Goal: Task Accomplishment & Management: Manage account settings

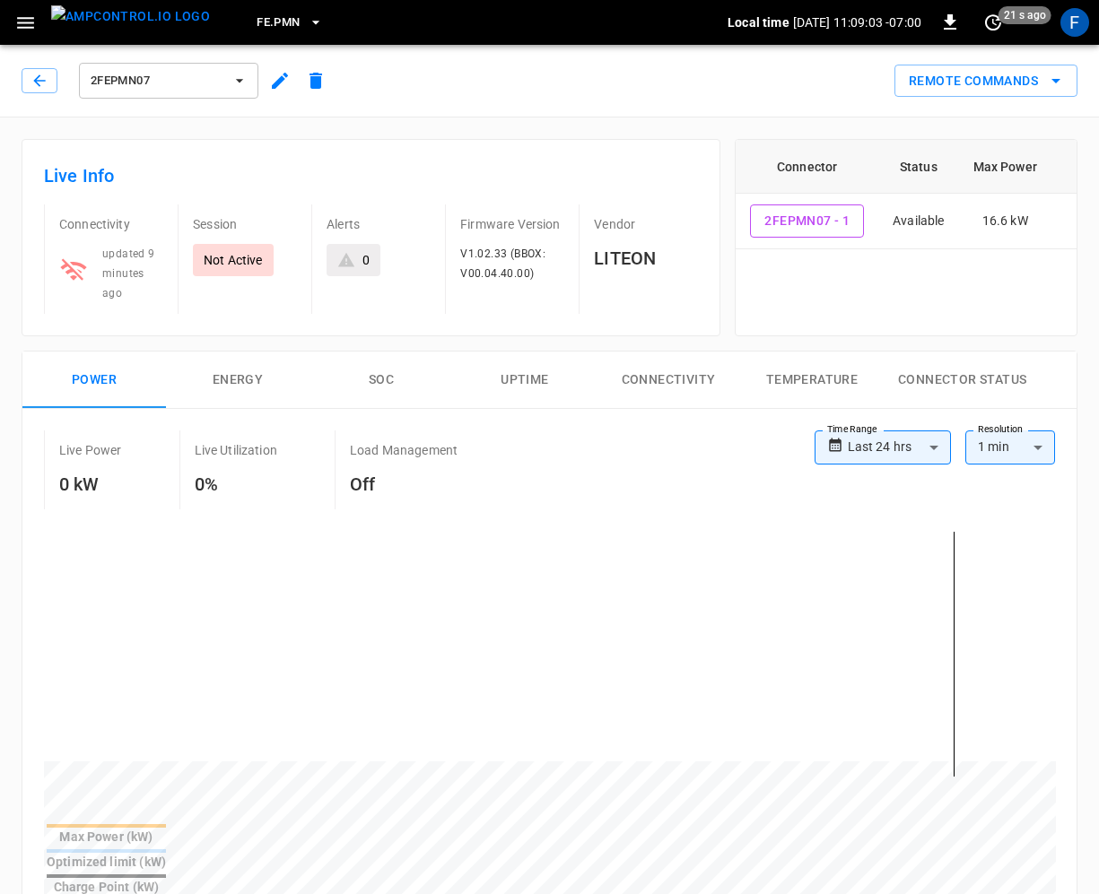
scroll to position [381, 0]
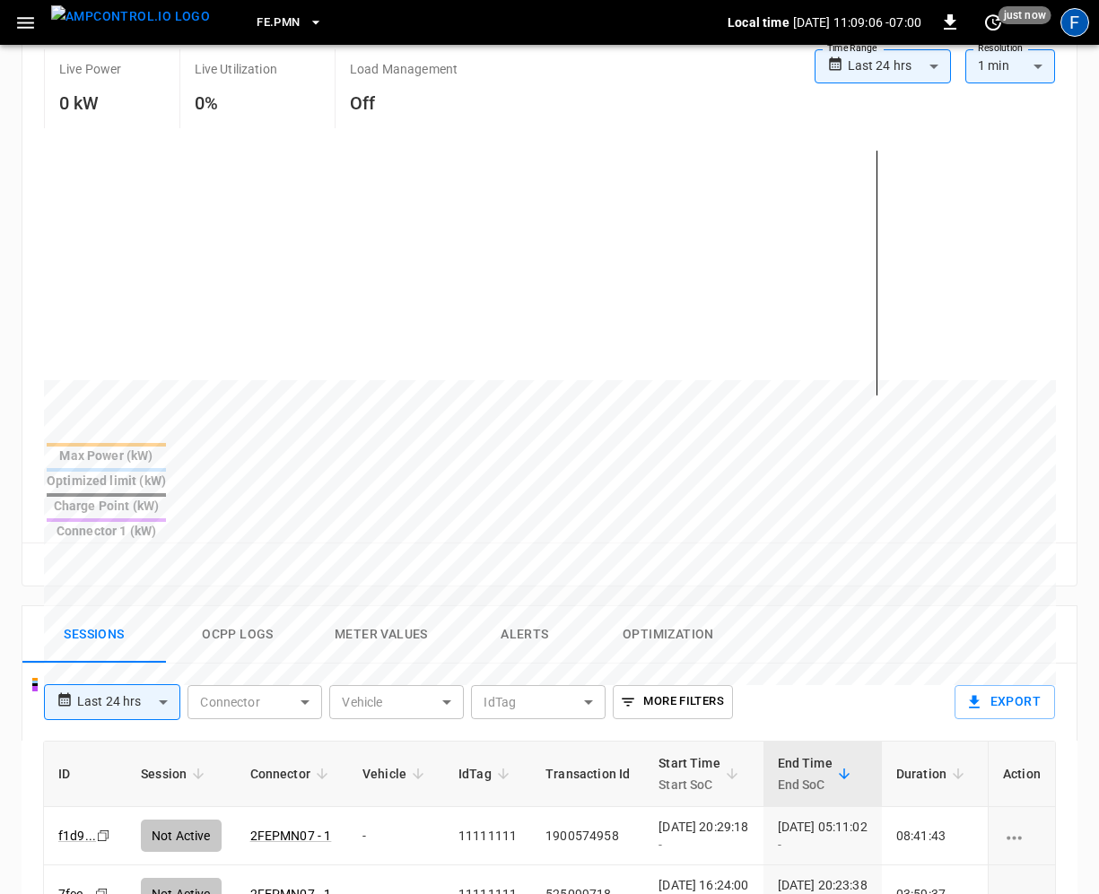
click at [1075, 28] on div "F" at bounding box center [1074, 22] width 29 height 29
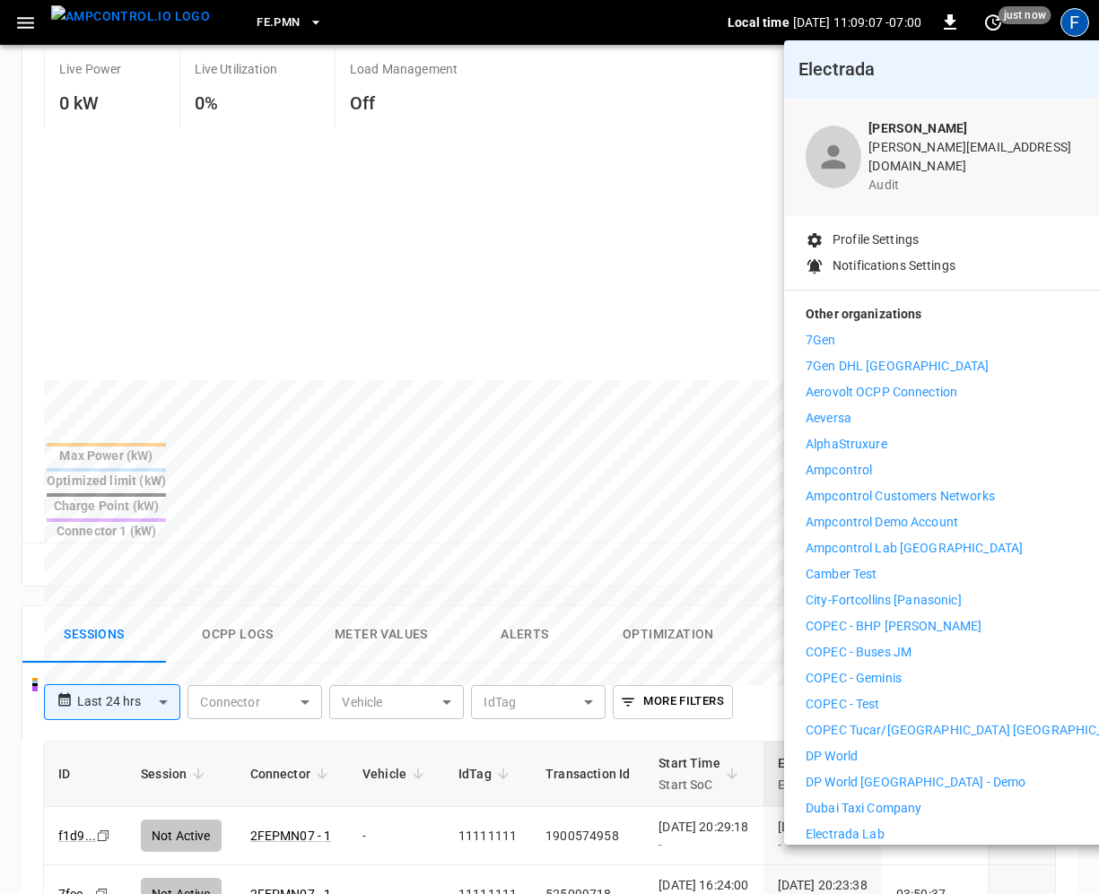
click at [842, 309] on p "Other organizations" at bounding box center [970, 318] width 330 height 26
click at [831, 331] on p "7Gen" at bounding box center [820, 340] width 30 height 19
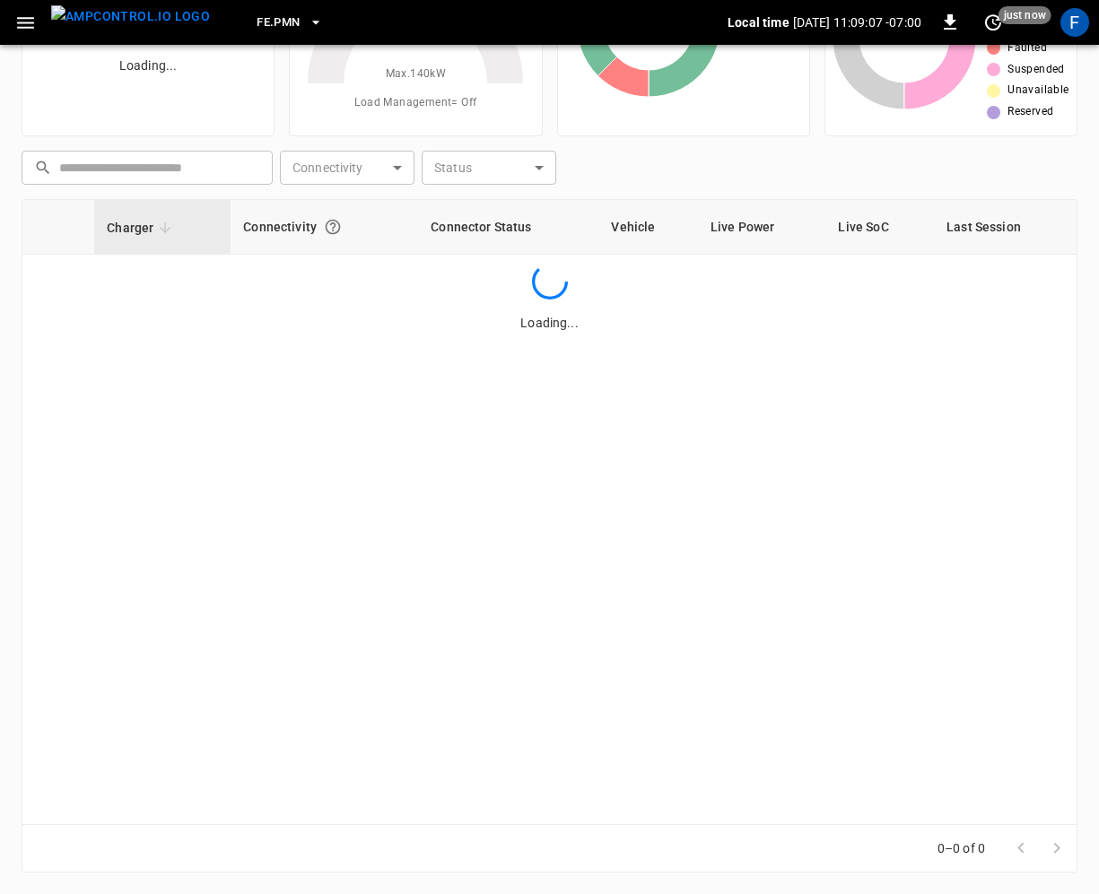
scroll to position [157, 0]
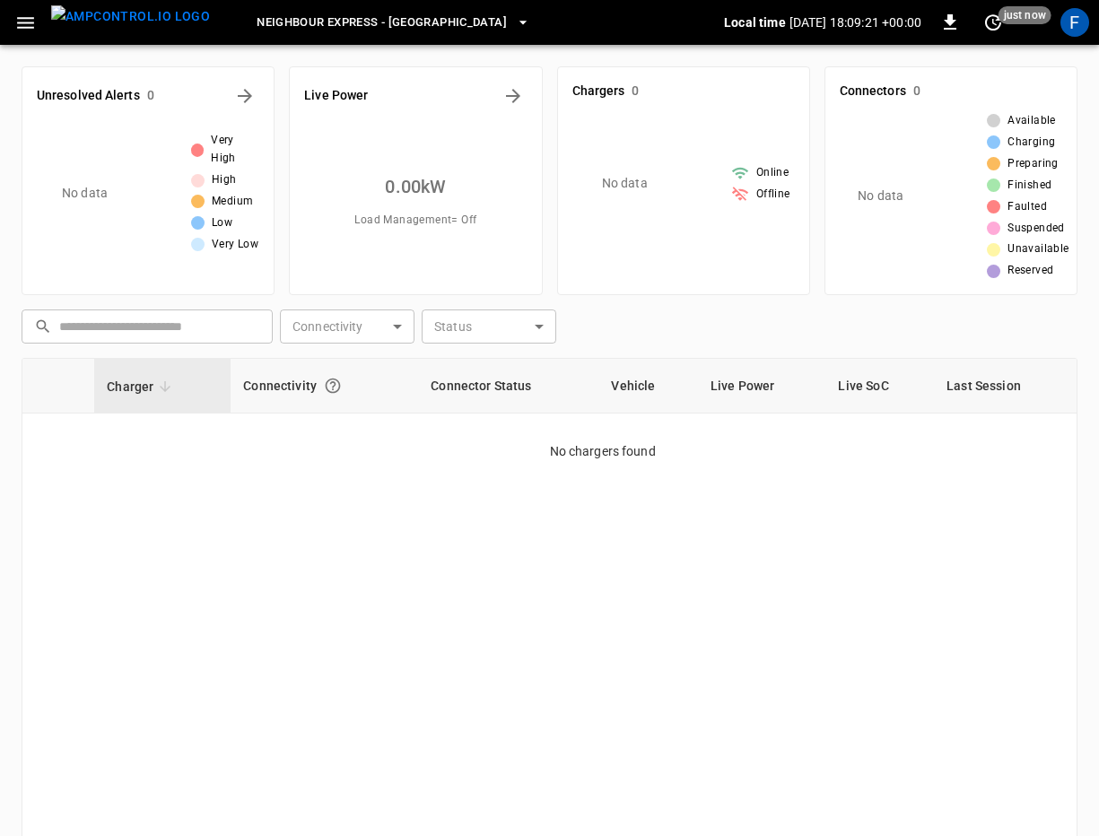
click at [373, 28] on span "Neighbour Express - [GEOGRAPHIC_DATA]" at bounding box center [381, 23] width 250 height 21
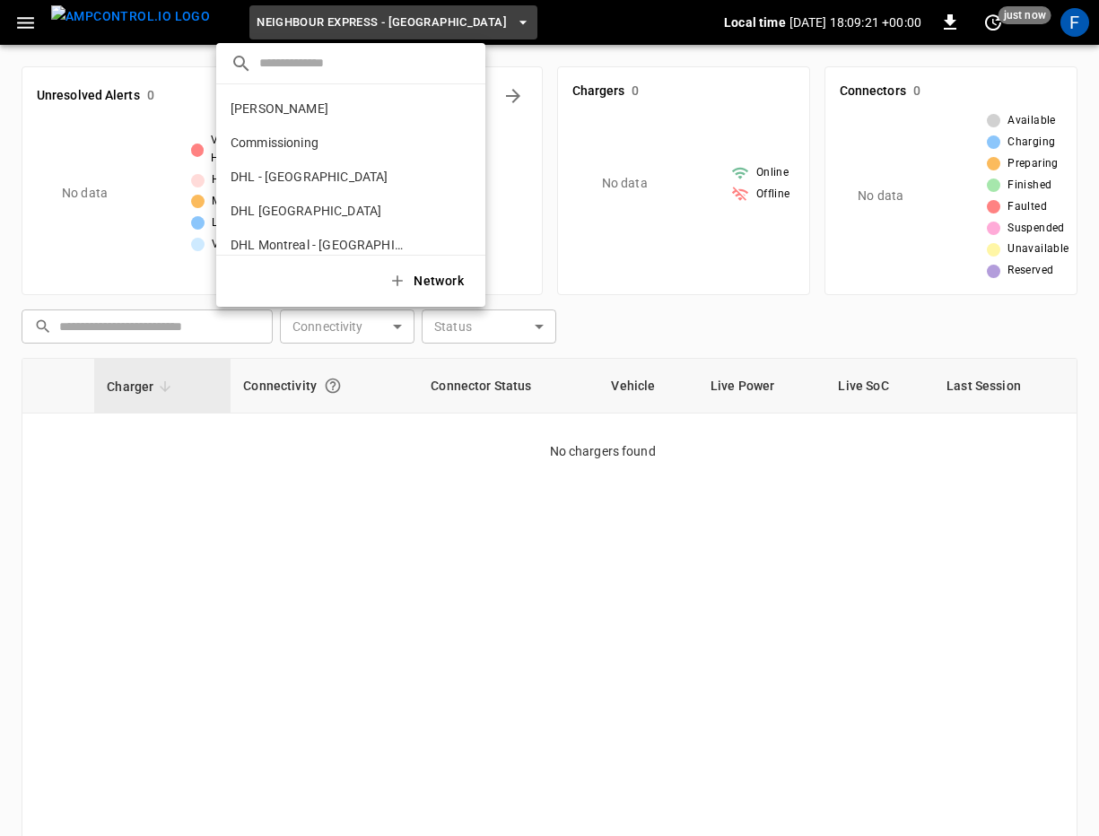
scroll to position [252, 0]
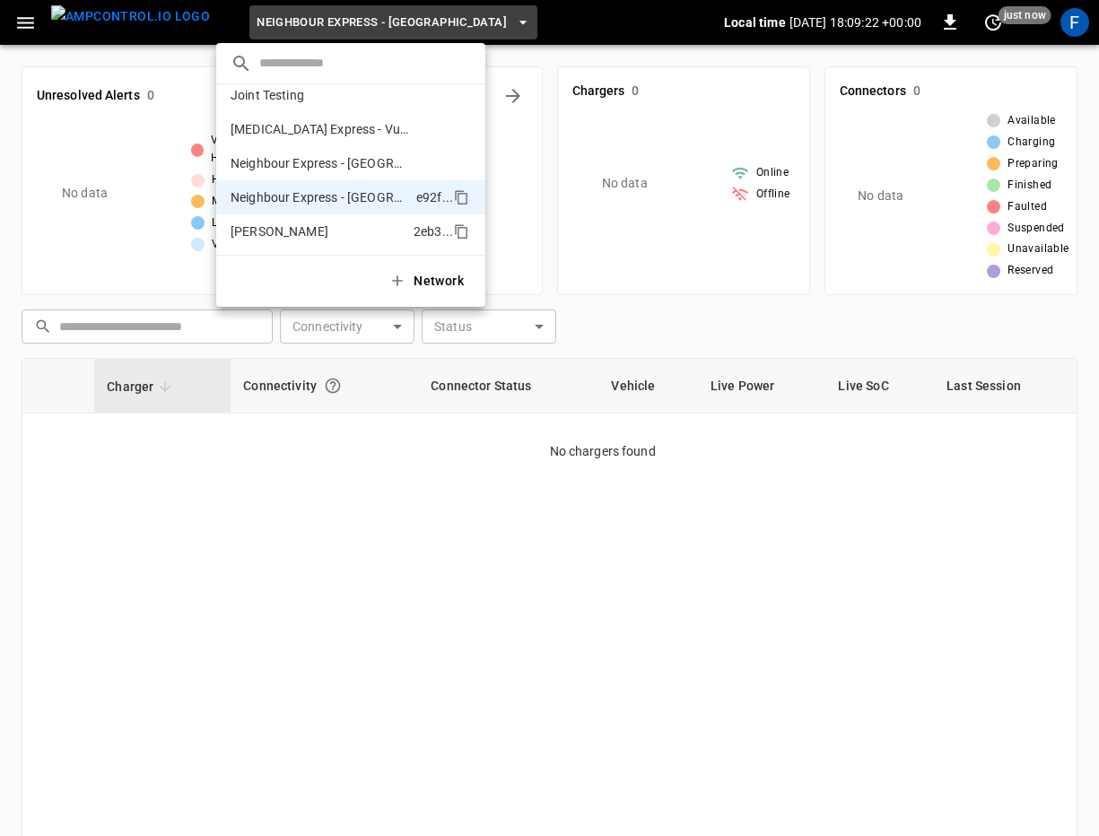
click at [322, 225] on li "[PERSON_NAME] 2eb3 ..." at bounding box center [350, 231] width 269 height 34
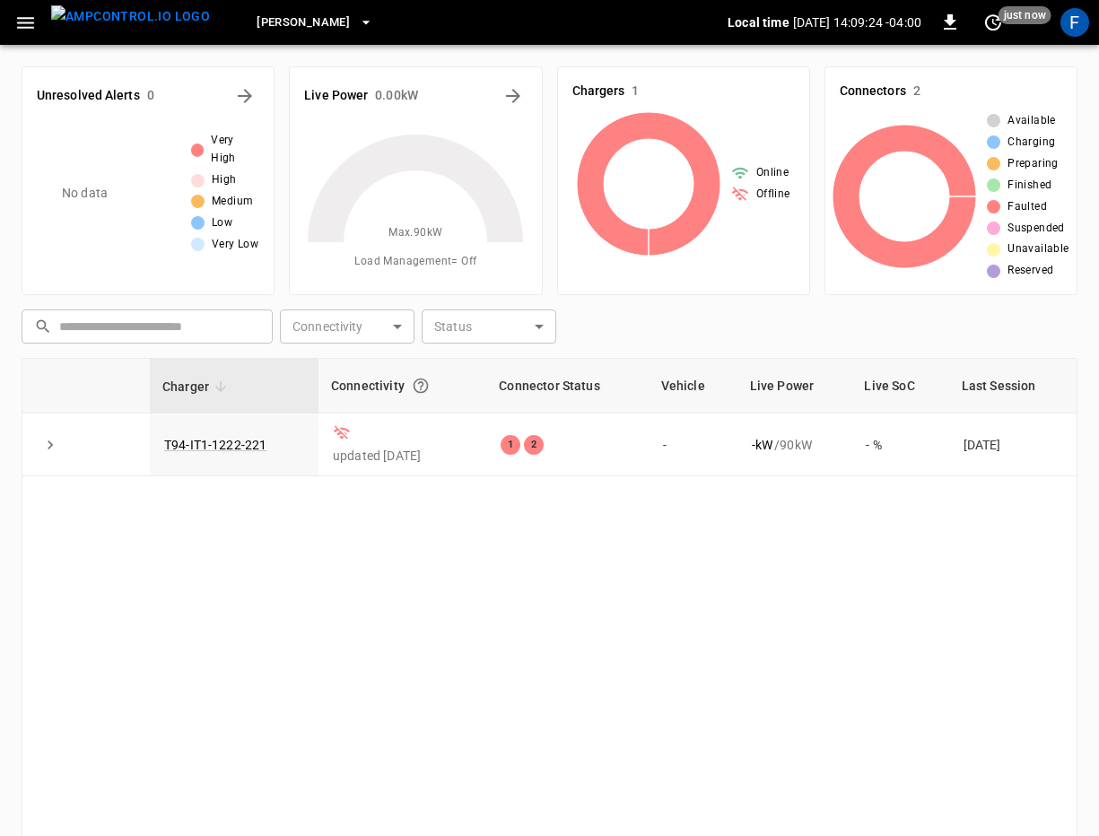
click at [256, 26] on span "[PERSON_NAME]" at bounding box center [302, 23] width 93 height 21
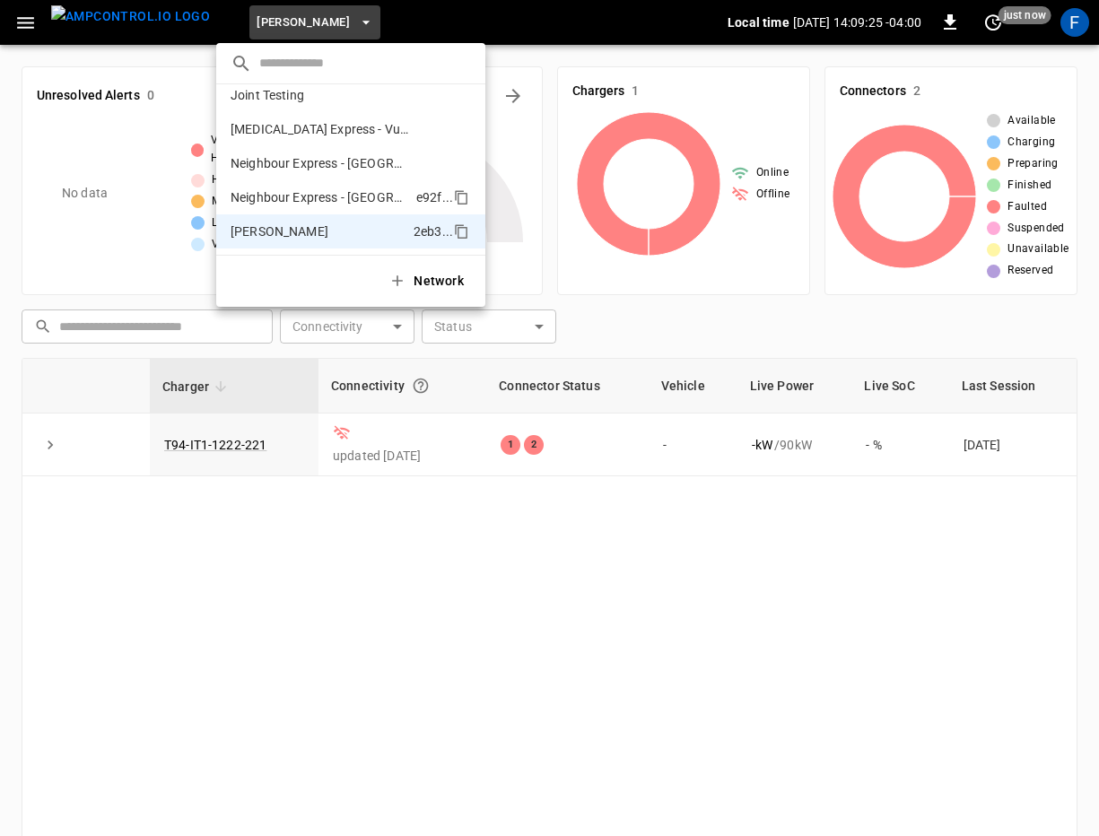
scroll to position [227, 0]
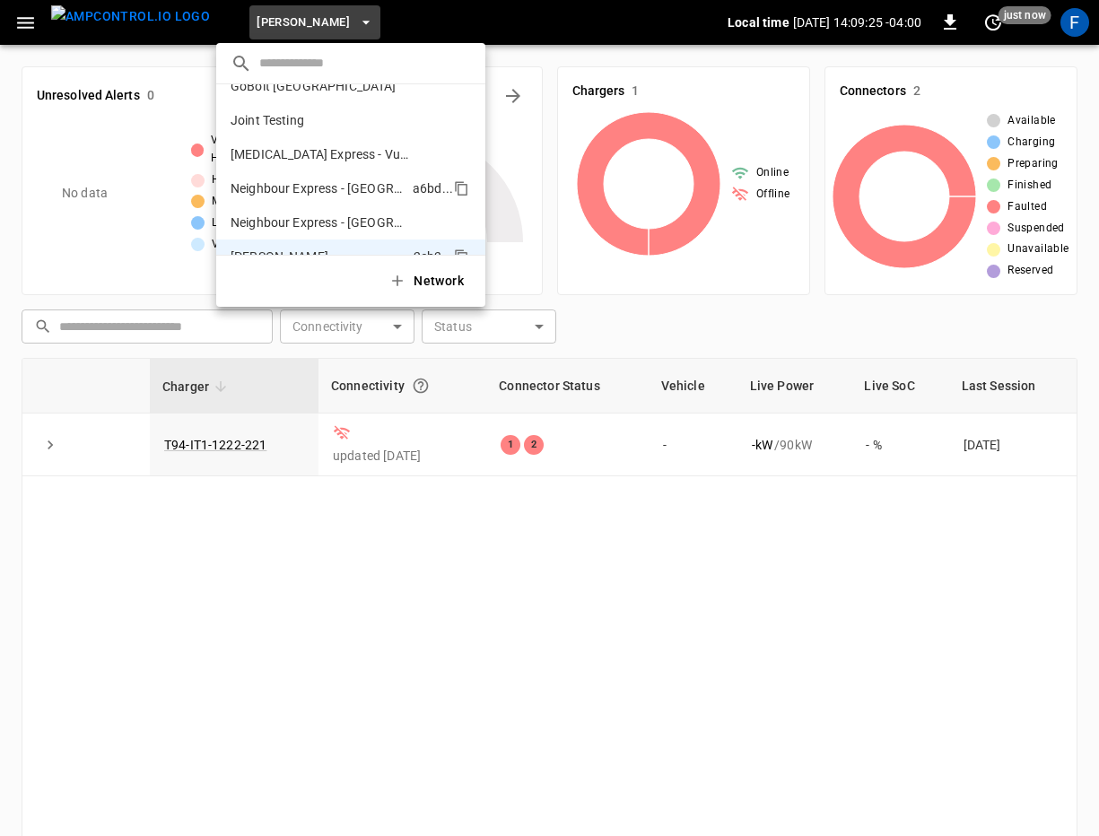
click at [260, 195] on p "Neighbour Express - Markham" at bounding box center [317, 188] width 175 height 18
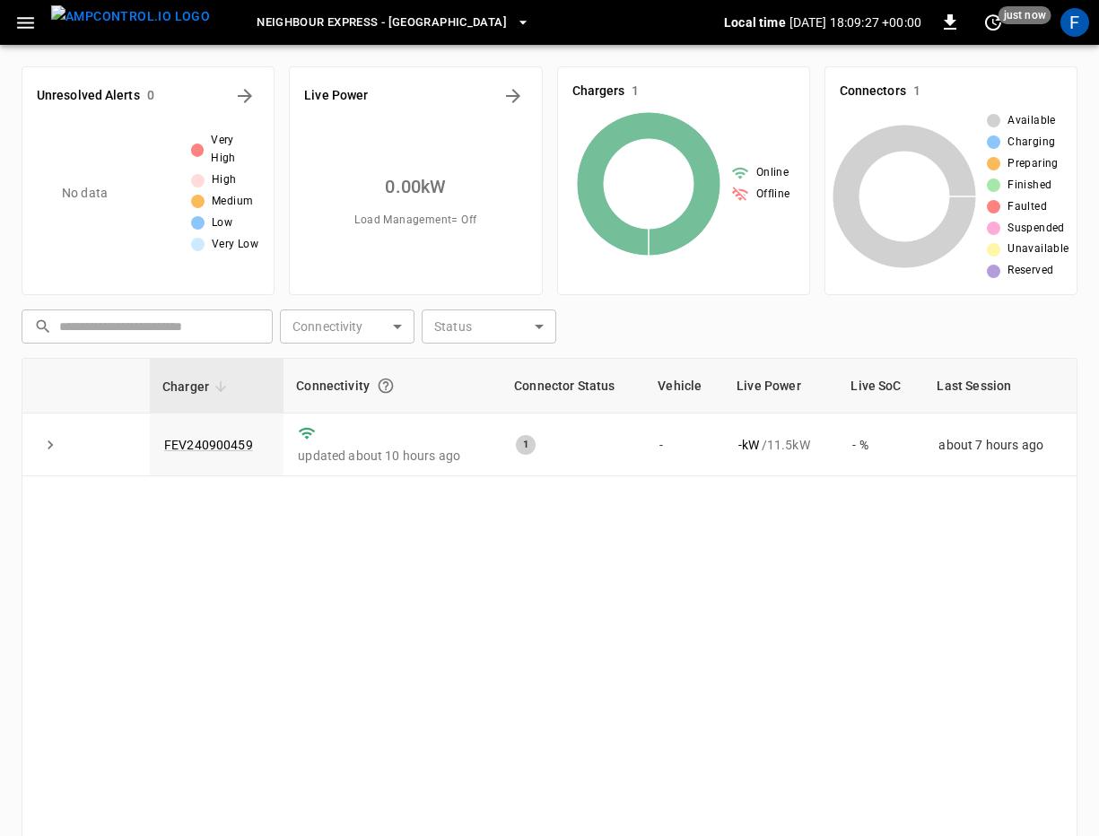
click at [256, 25] on span "Neighbour Express - Markham" at bounding box center [381, 23] width 250 height 21
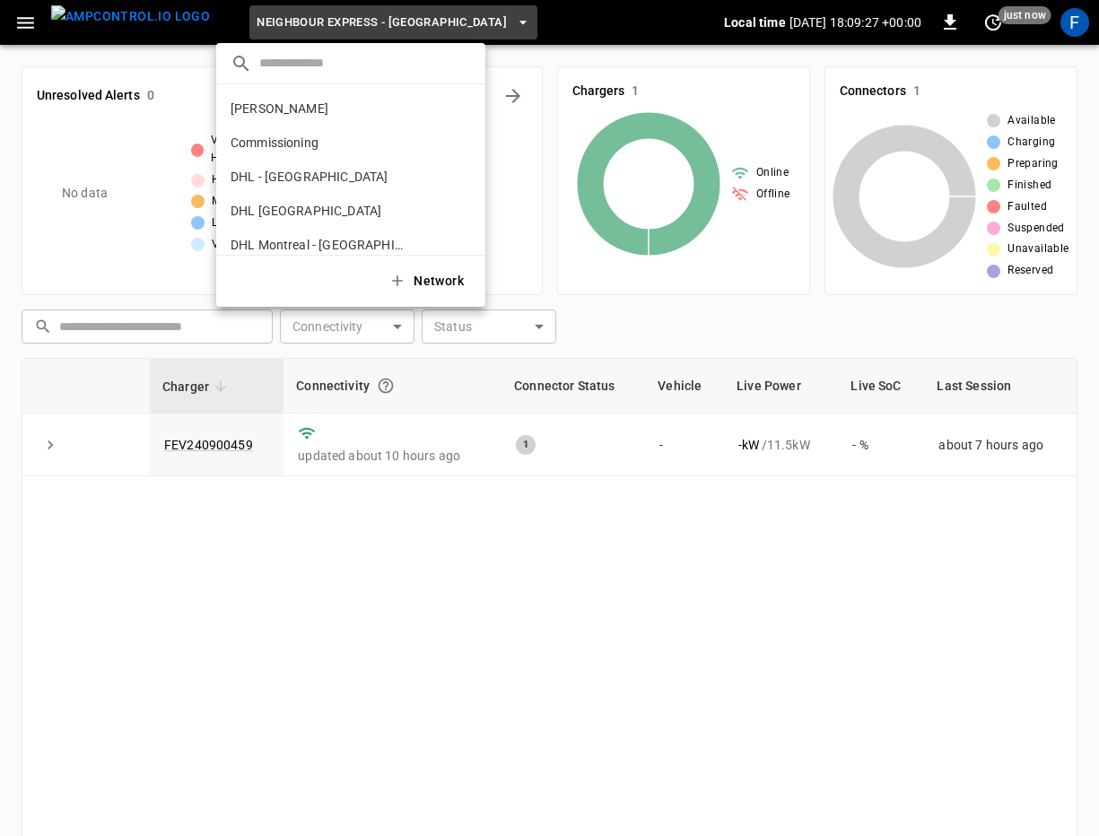
scroll to position [252, 0]
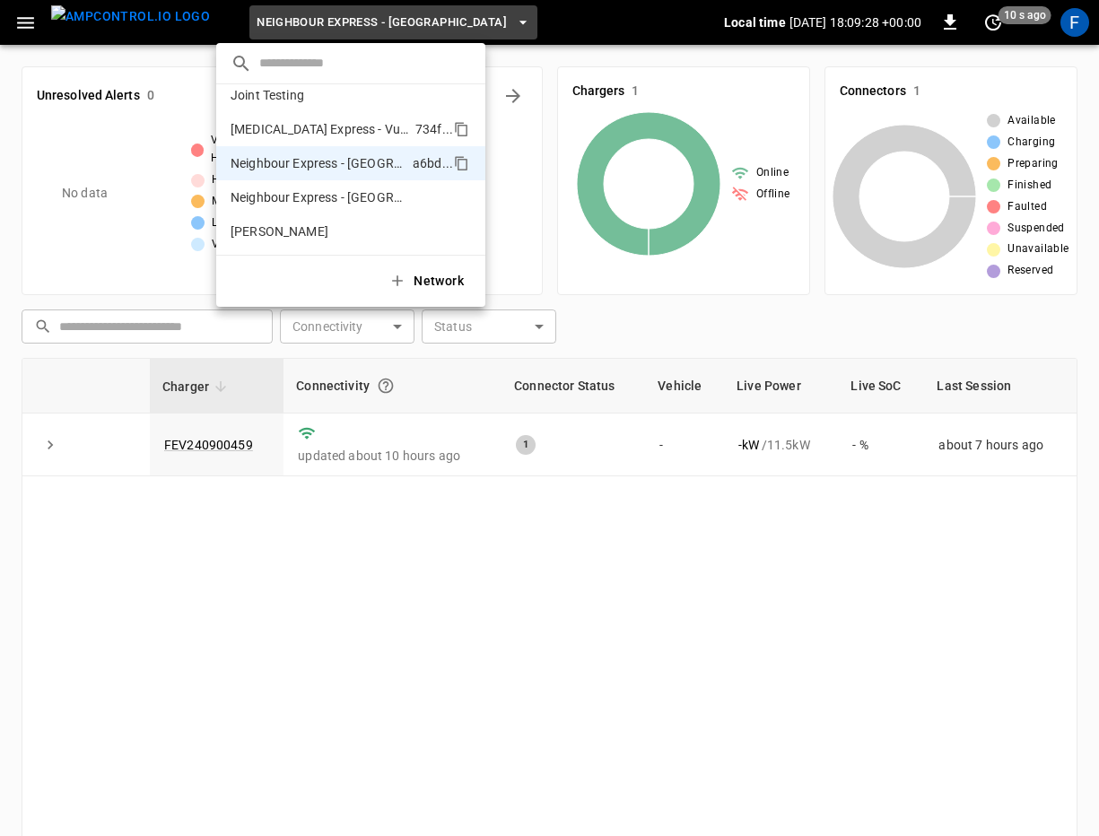
click at [254, 126] on p "Mili Express - Vulcan Way Richmond" at bounding box center [319, 129] width 178 height 18
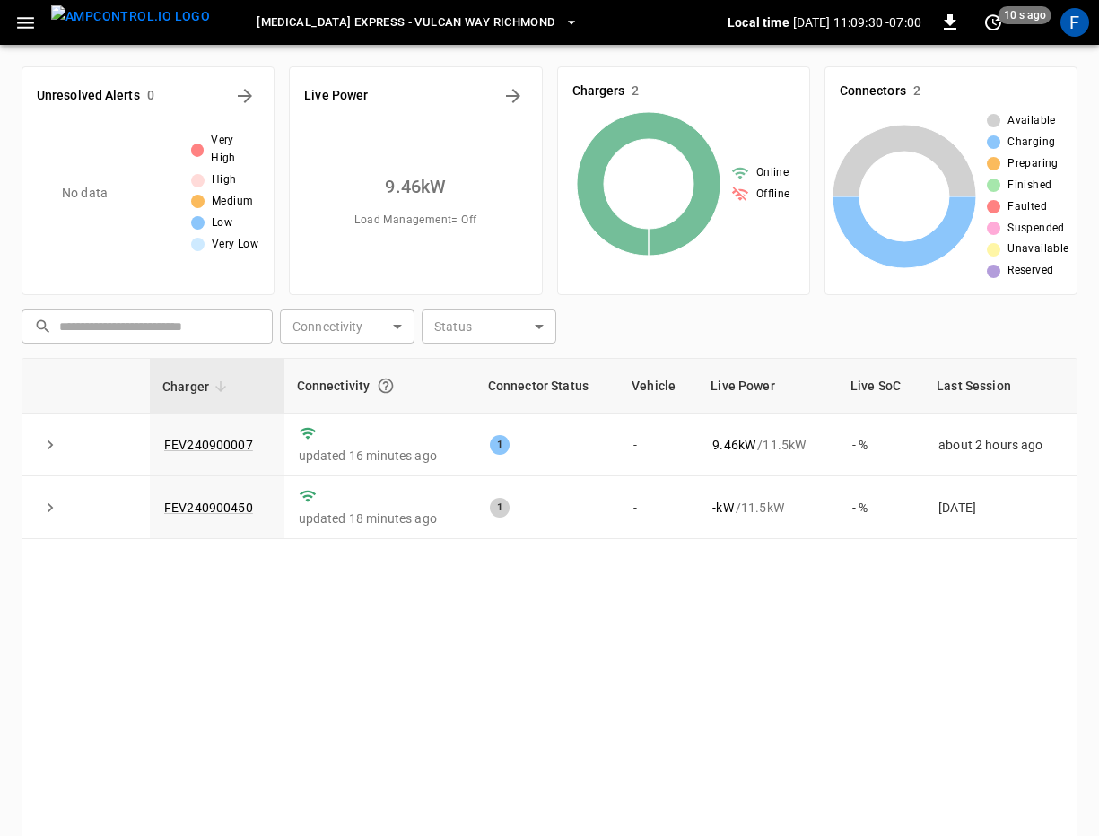
click at [256, 22] on span "Mili Express - Vulcan Way Richmond" at bounding box center [405, 23] width 298 height 21
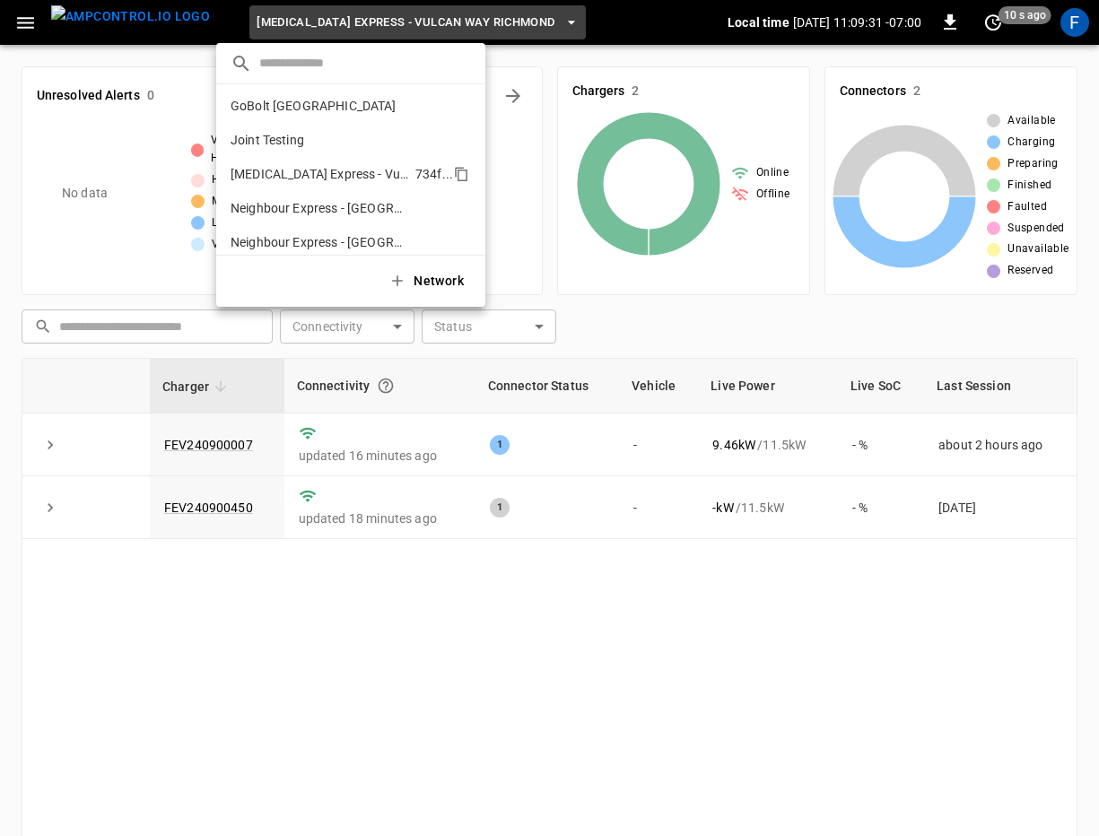
scroll to position [206, 0]
click at [290, 138] on p "Joint Testing" at bounding box center [267, 141] width 74 height 18
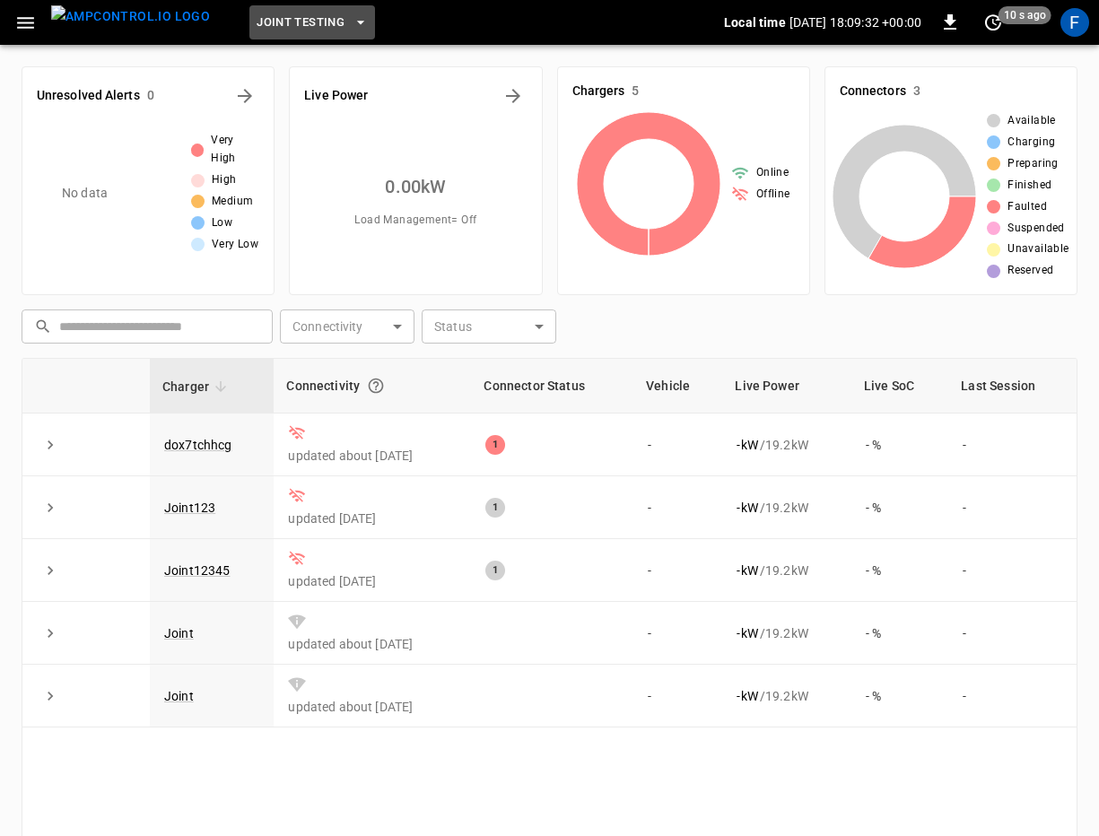
click at [284, 34] on button "Joint Testing" at bounding box center [312, 22] width 126 height 35
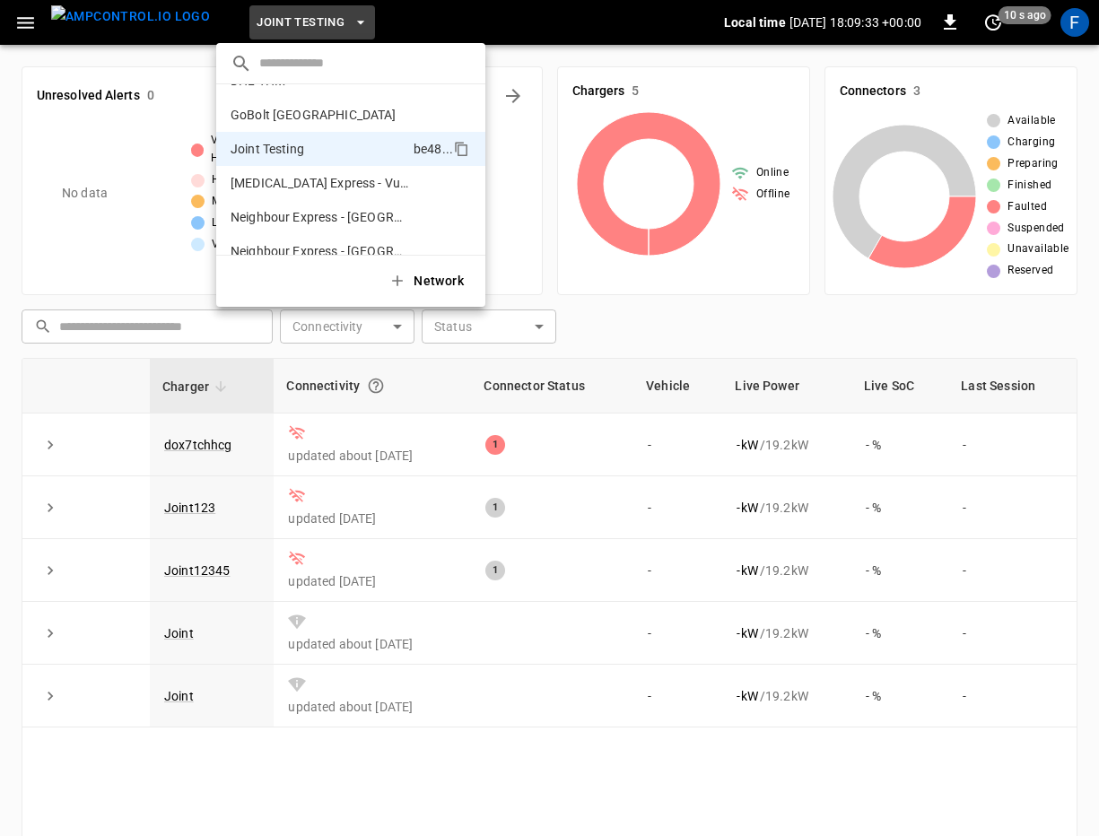
scroll to position [195, 0]
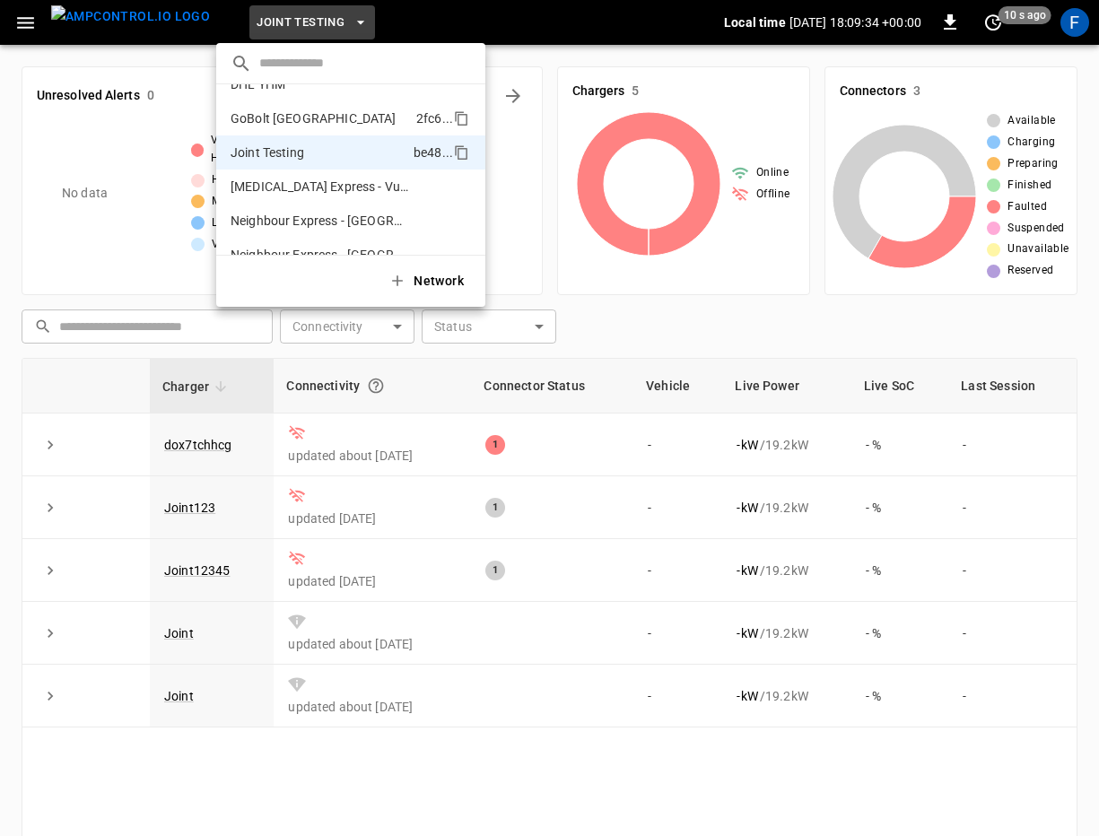
click at [290, 111] on p "GoBolt Montreal" at bounding box center [313, 118] width 166 height 18
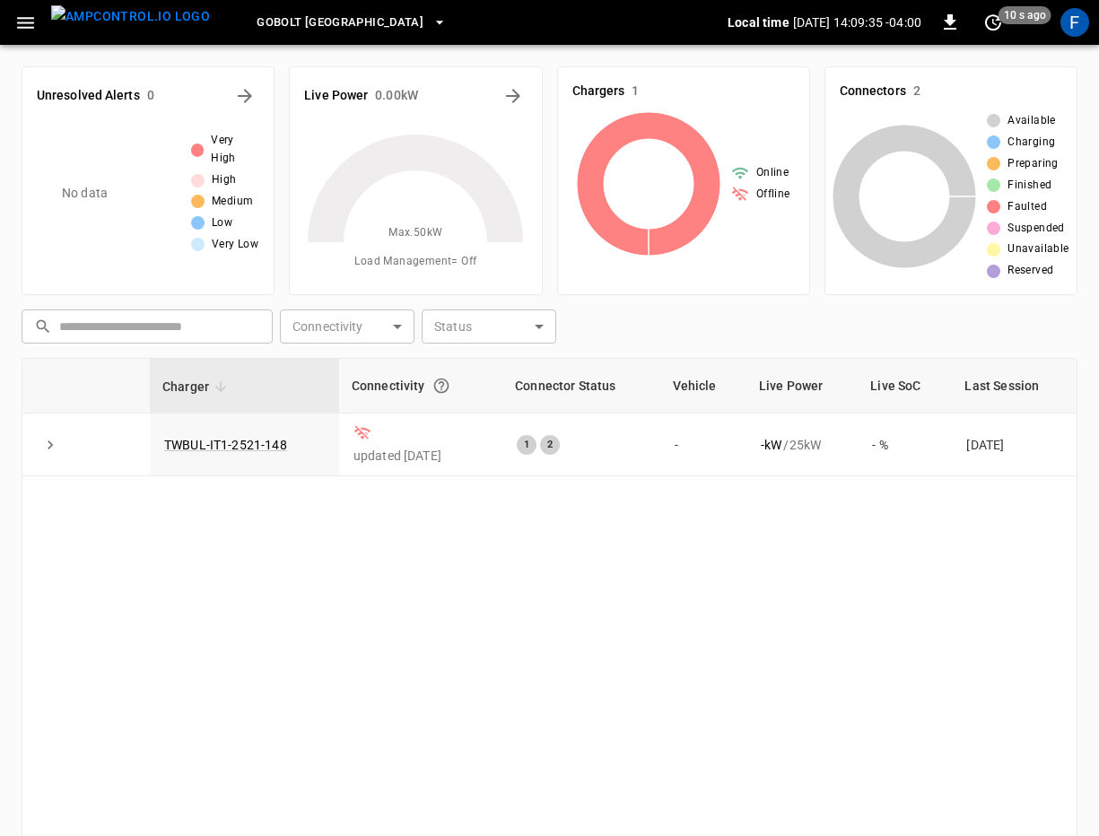
click at [289, 50] on div "Unresolved Alerts 0 No data Very High High Medium Low Very Low Live Power 0.00 …" at bounding box center [549, 529] width 1099 height 968
click at [287, 29] on span "GoBolt Montreal" at bounding box center [339, 23] width 167 height 21
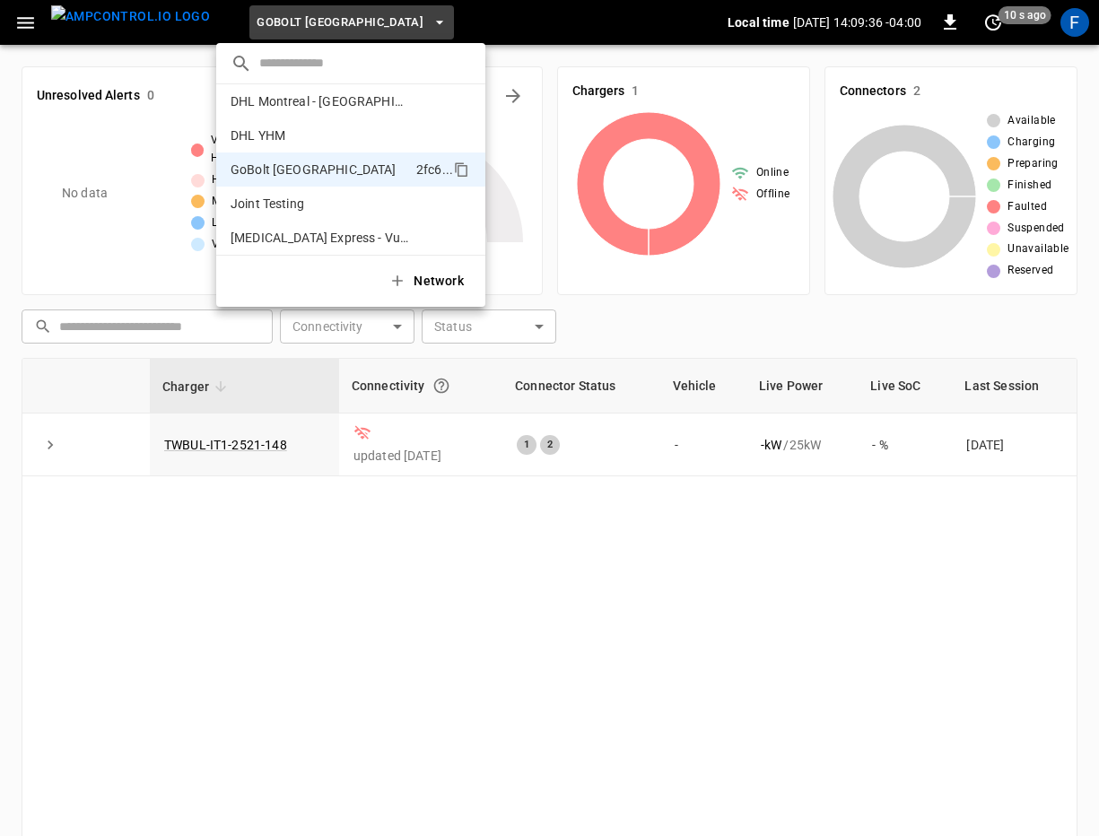
scroll to position [116, 0]
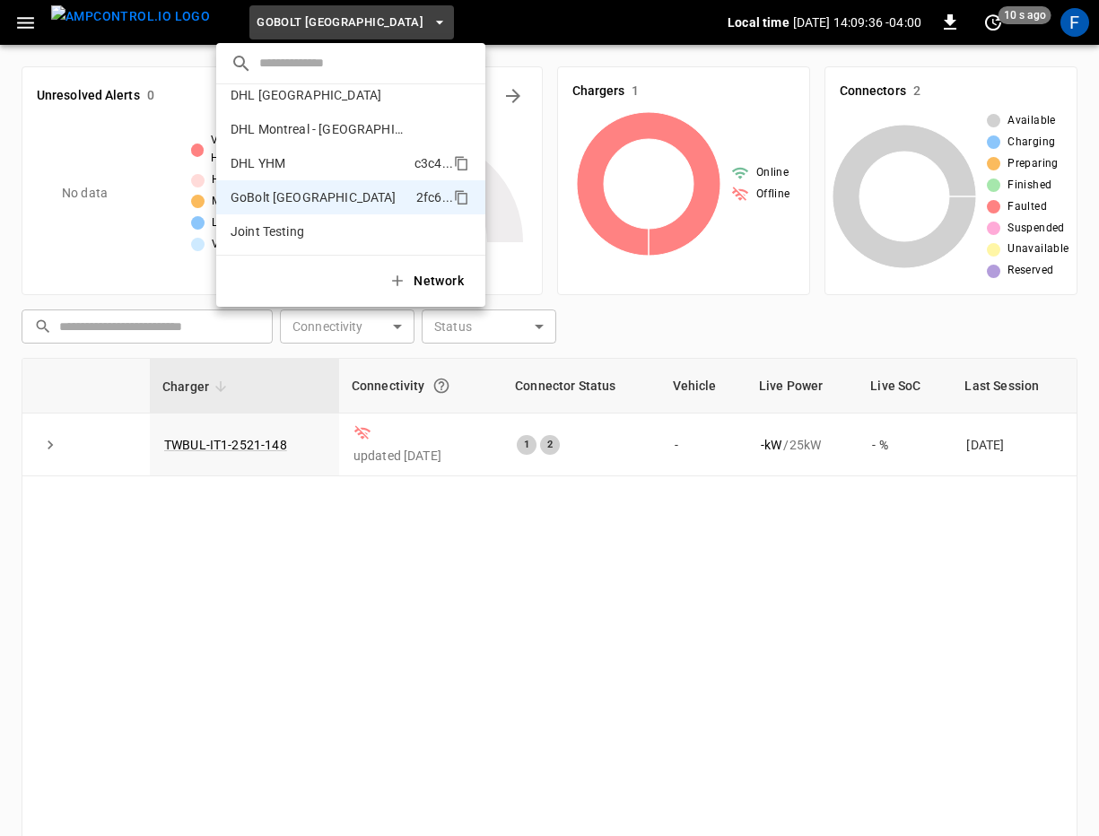
click at [304, 161] on li "DHL YHM c3c4 ..." at bounding box center [350, 163] width 269 height 34
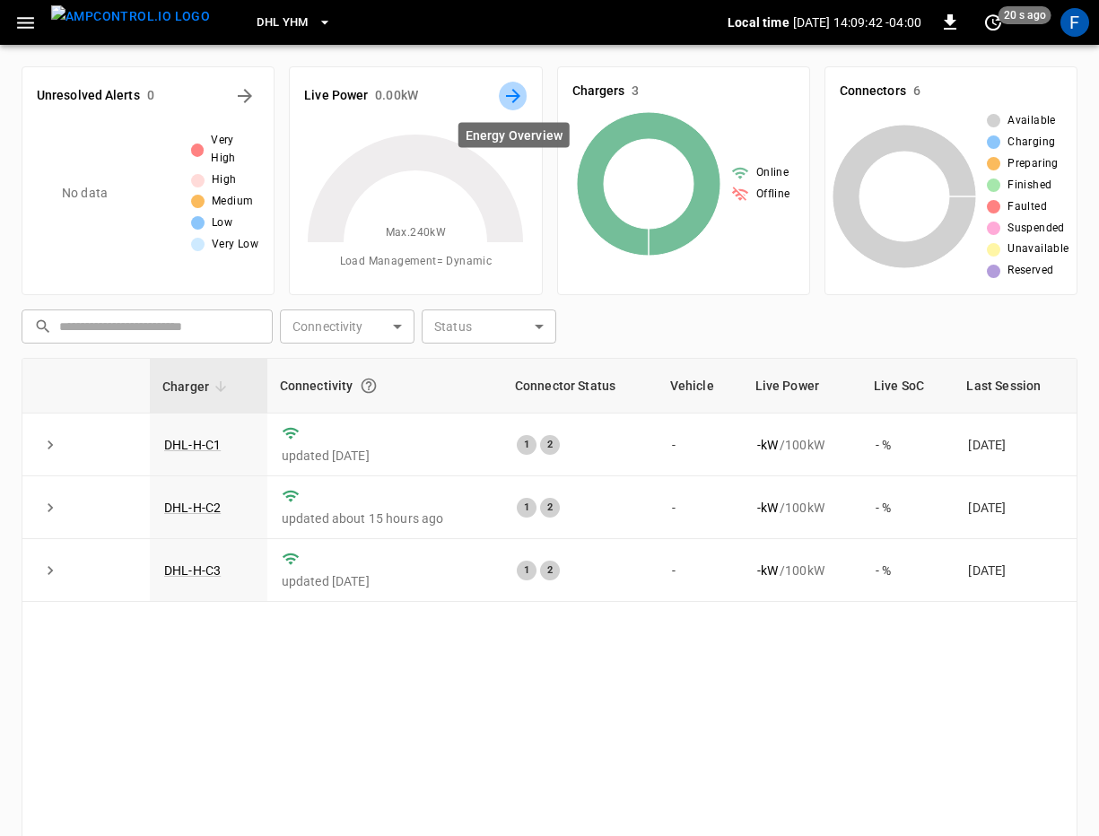
click at [509, 93] on icon "Energy Overview" at bounding box center [513, 96] width 22 height 22
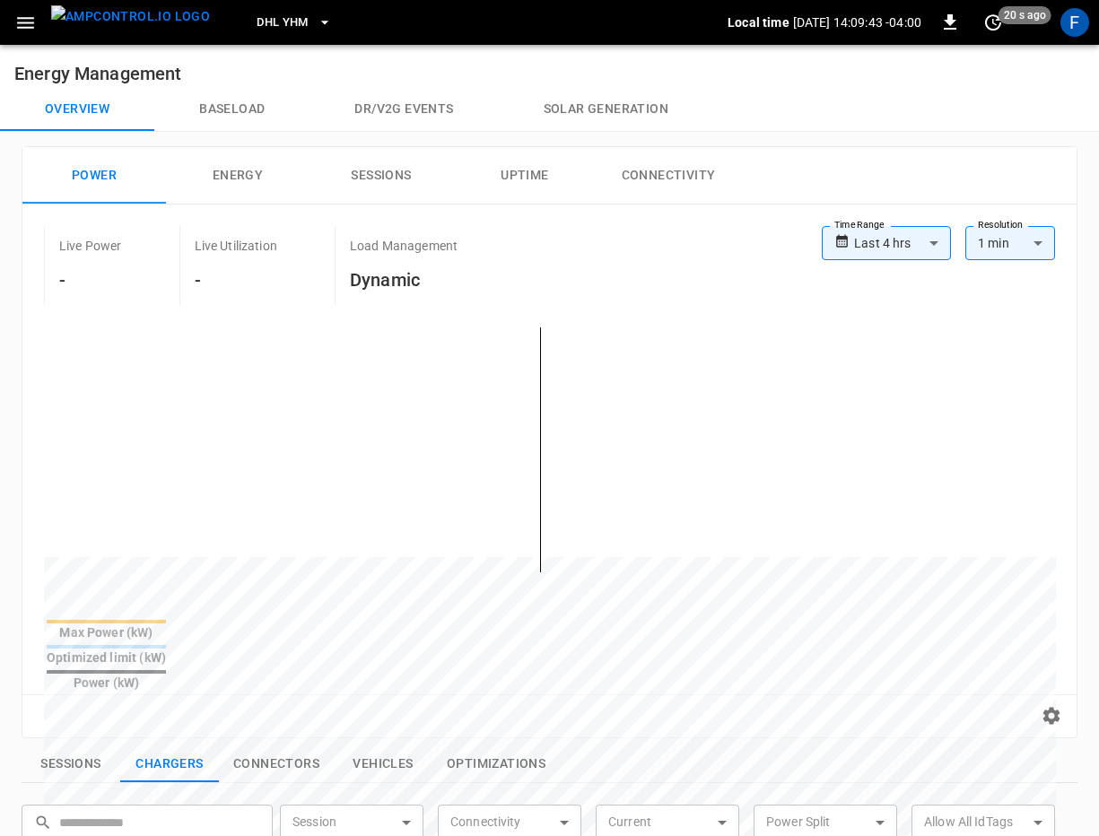
click at [909, 258] on body "**********" at bounding box center [549, 751] width 1099 height 1503
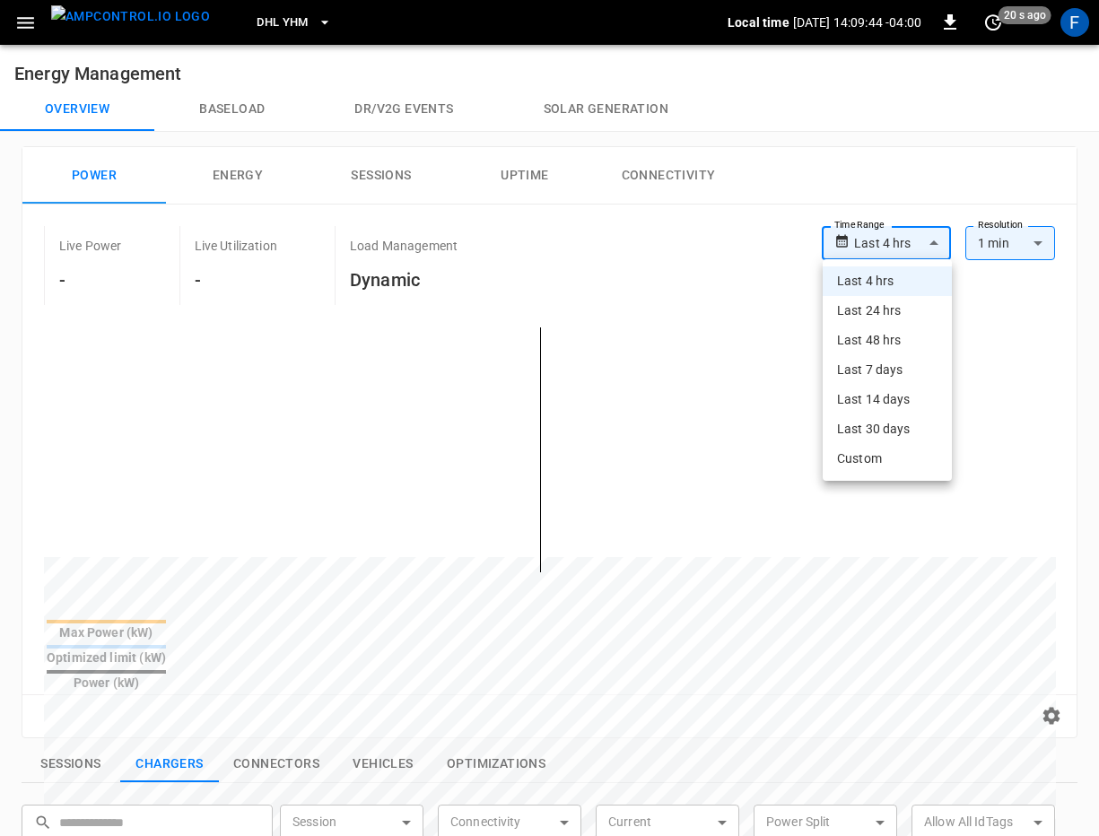
click at [905, 413] on li "Last 14 days" at bounding box center [886, 400] width 129 height 30
type input "**********"
type input "***"
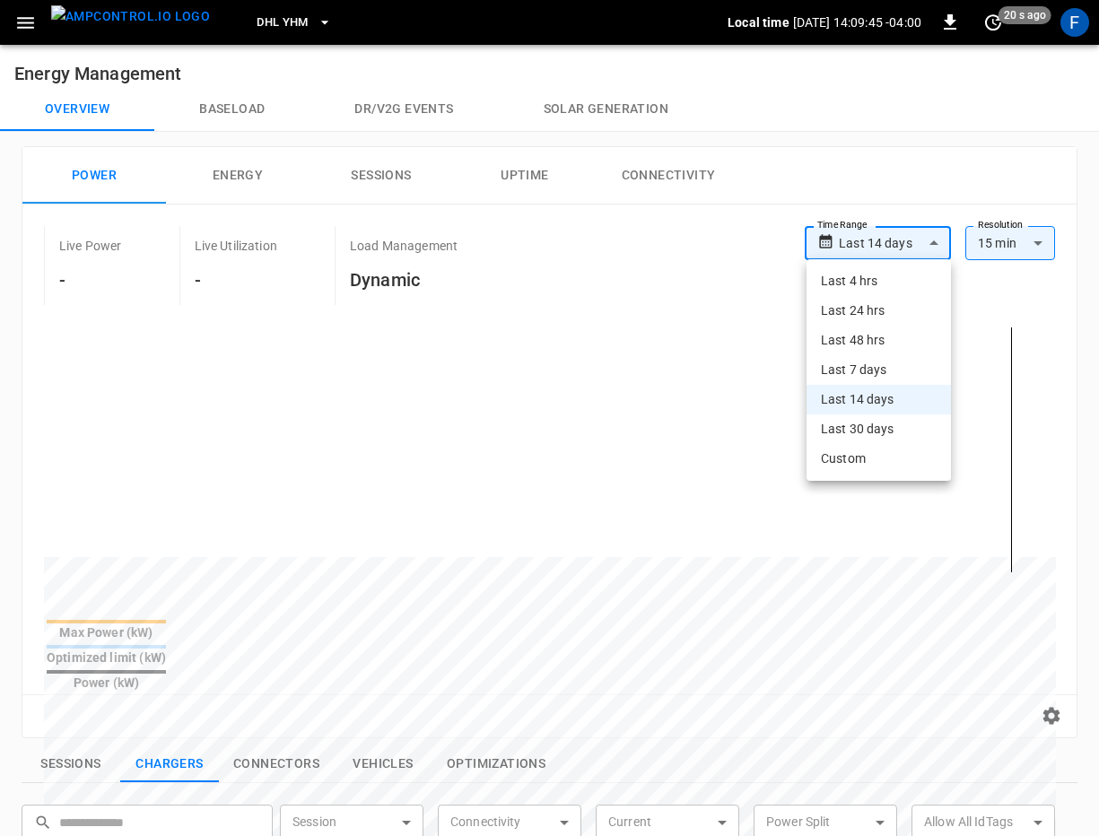
click at [844, 244] on body "**********" at bounding box center [549, 751] width 1099 height 1503
click at [854, 439] on li "Last 30 days" at bounding box center [878, 429] width 144 height 30
type input "**********"
type input "**"
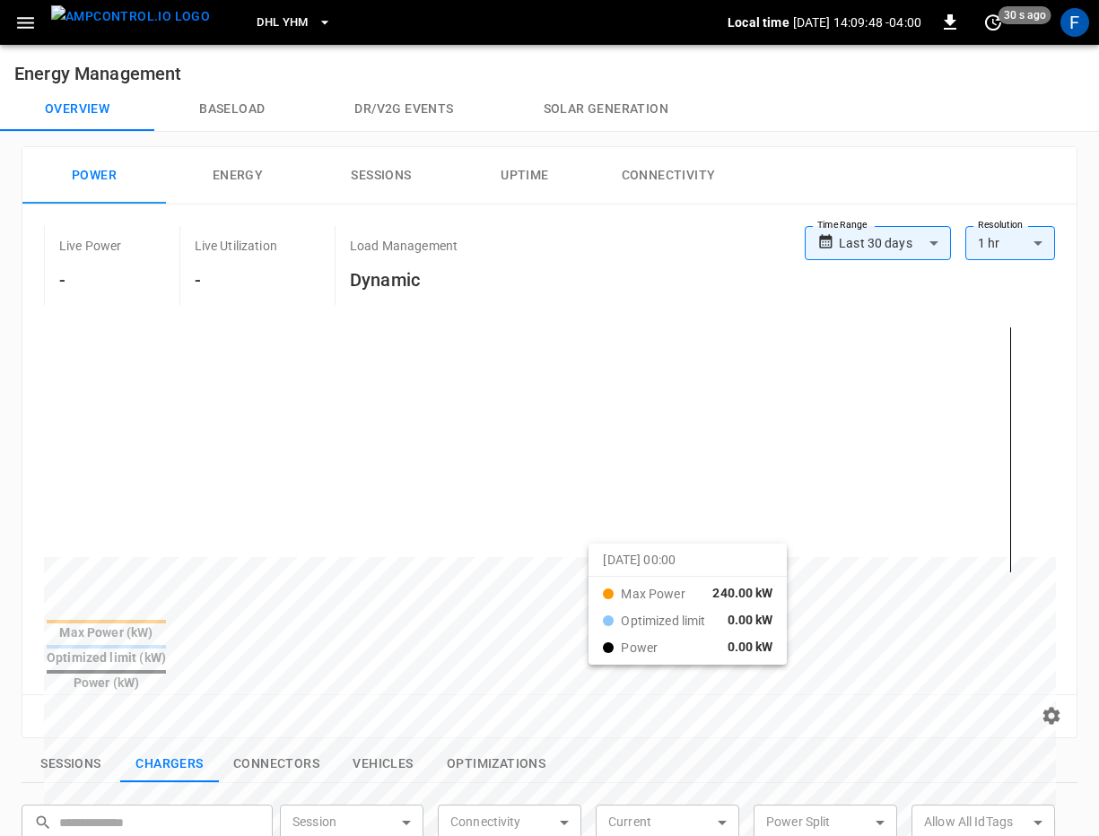
drag, startPoint x: 519, startPoint y: 558, endPoint x: 611, endPoint y: 558, distance: 91.5
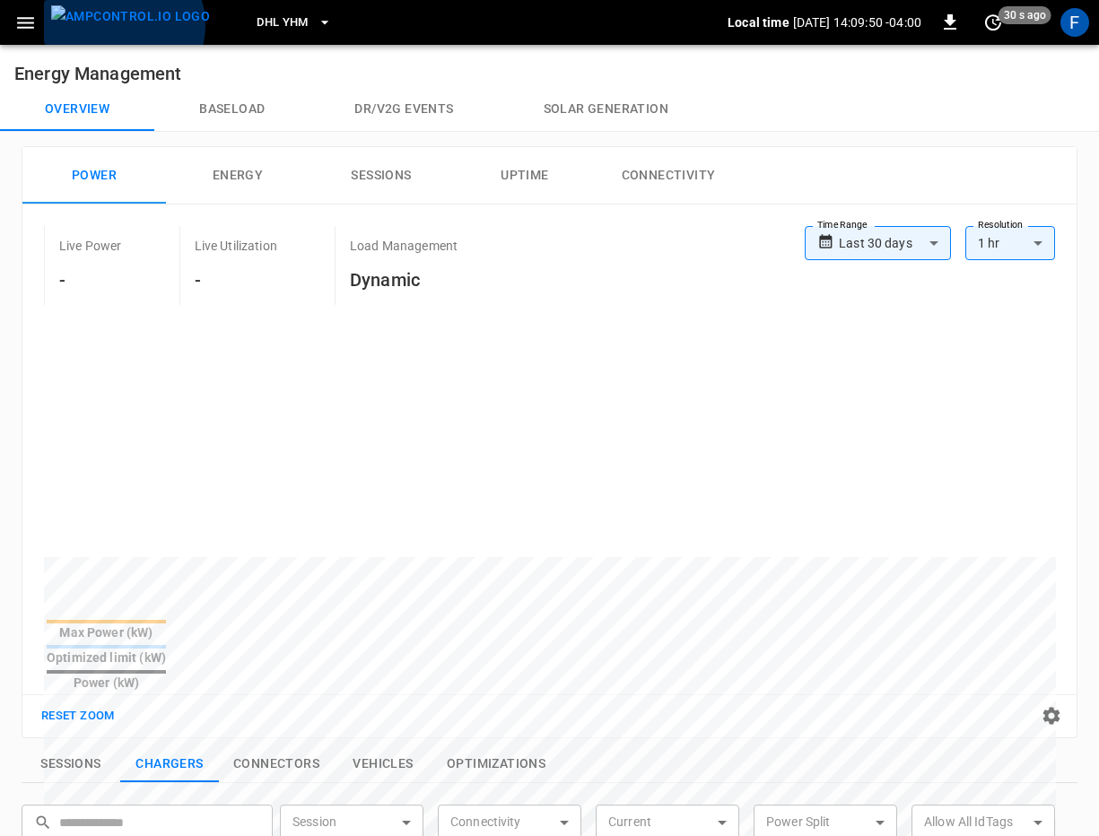
click at [122, 25] on img "menu" at bounding box center [130, 16] width 159 height 22
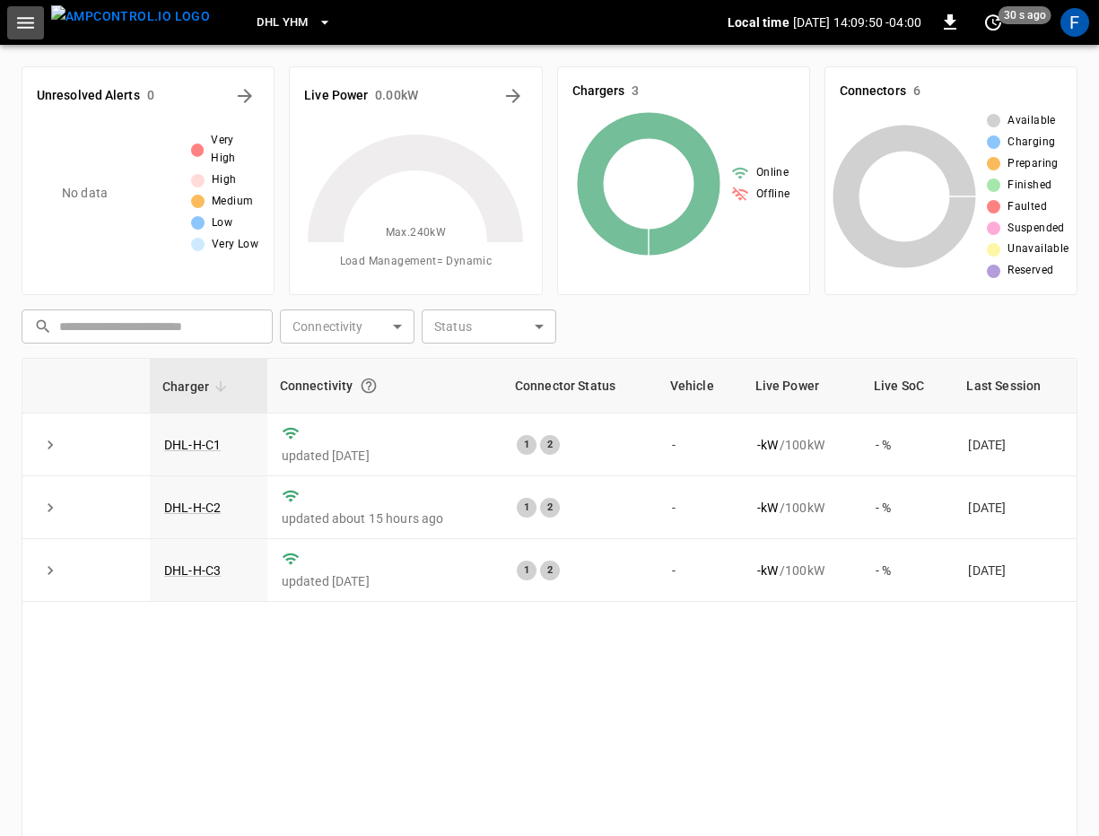
click at [39, 29] on button "button" at bounding box center [25, 22] width 37 height 33
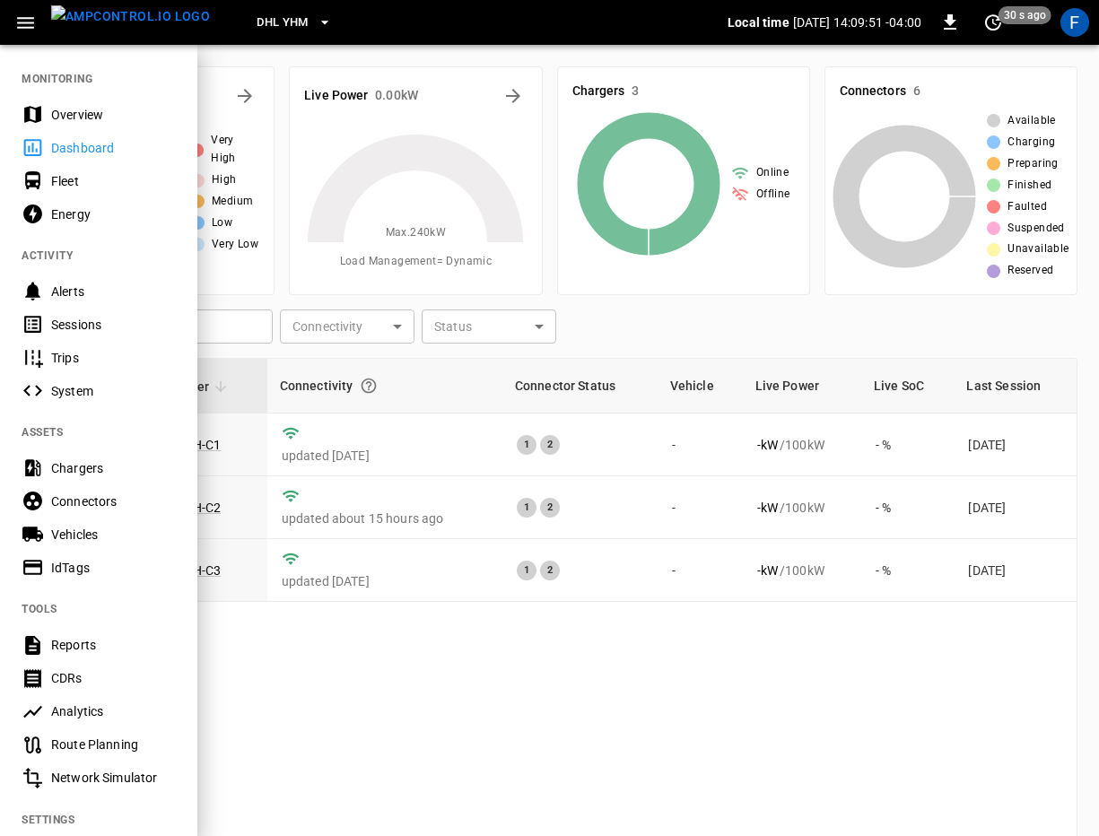
scroll to position [187, 0]
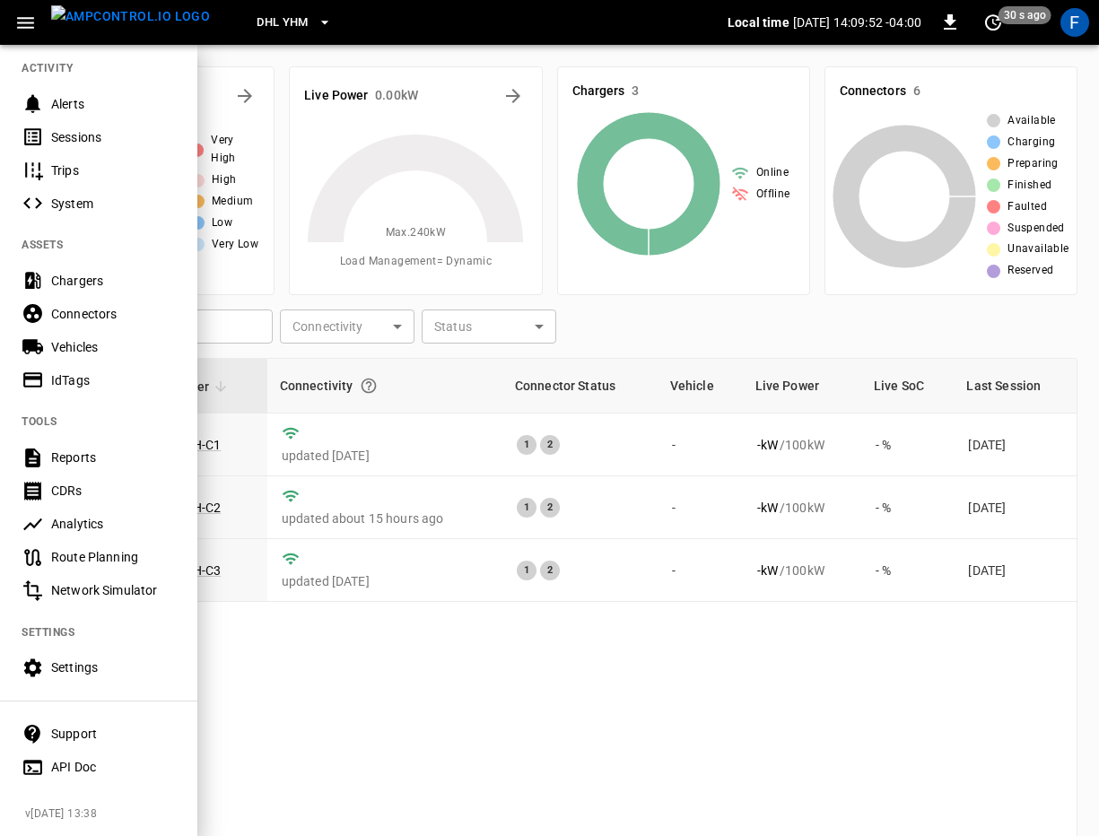
click at [77, 670] on div "Settings" at bounding box center [113, 667] width 125 height 18
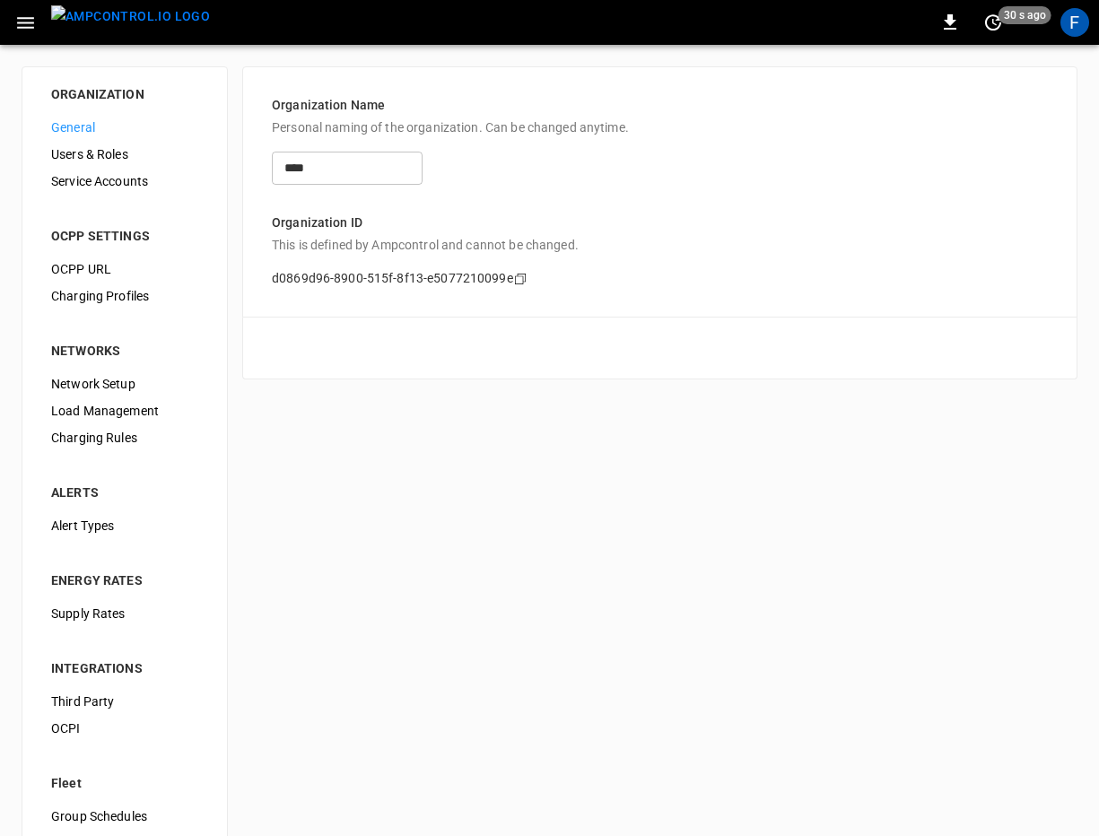
click at [115, 408] on span "Load Management" at bounding box center [124, 411] width 147 height 19
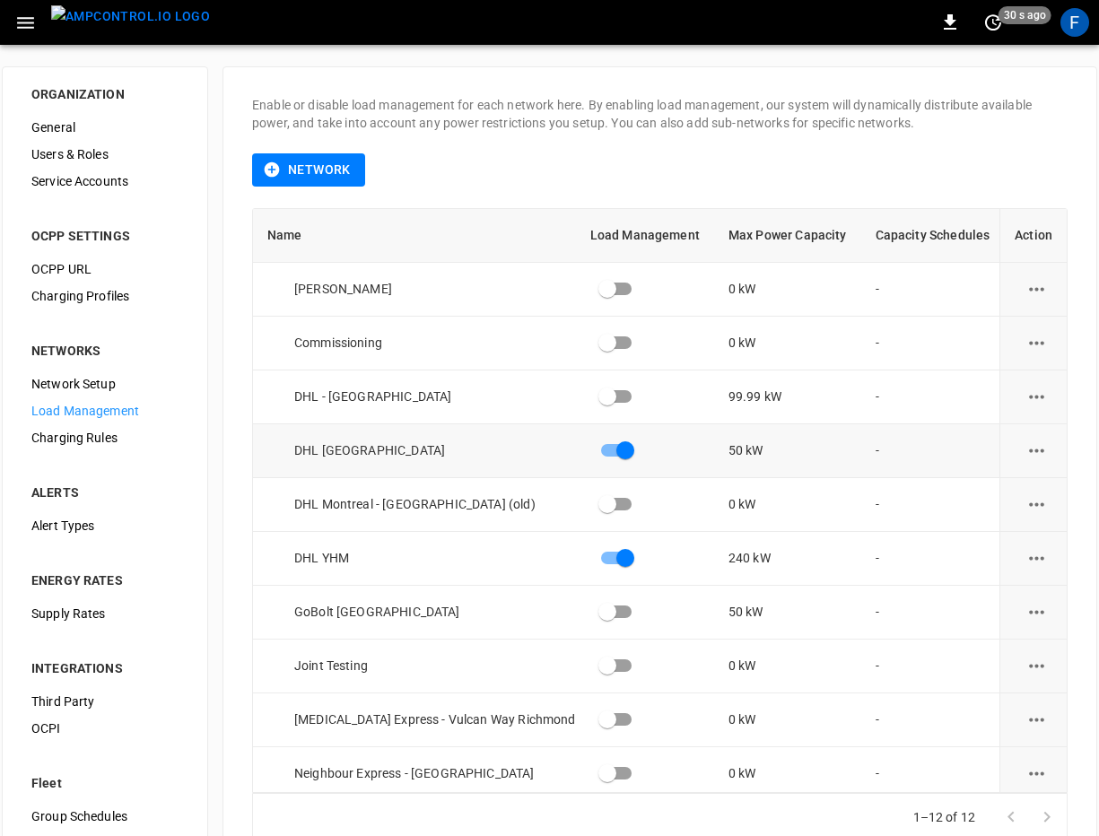
click at [1039, 454] on icon "load management options" at bounding box center [1036, 450] width 22 height 22
click at [1039, 494] on li "Edit" at bounding box center [1020, 494] width 127 height 30
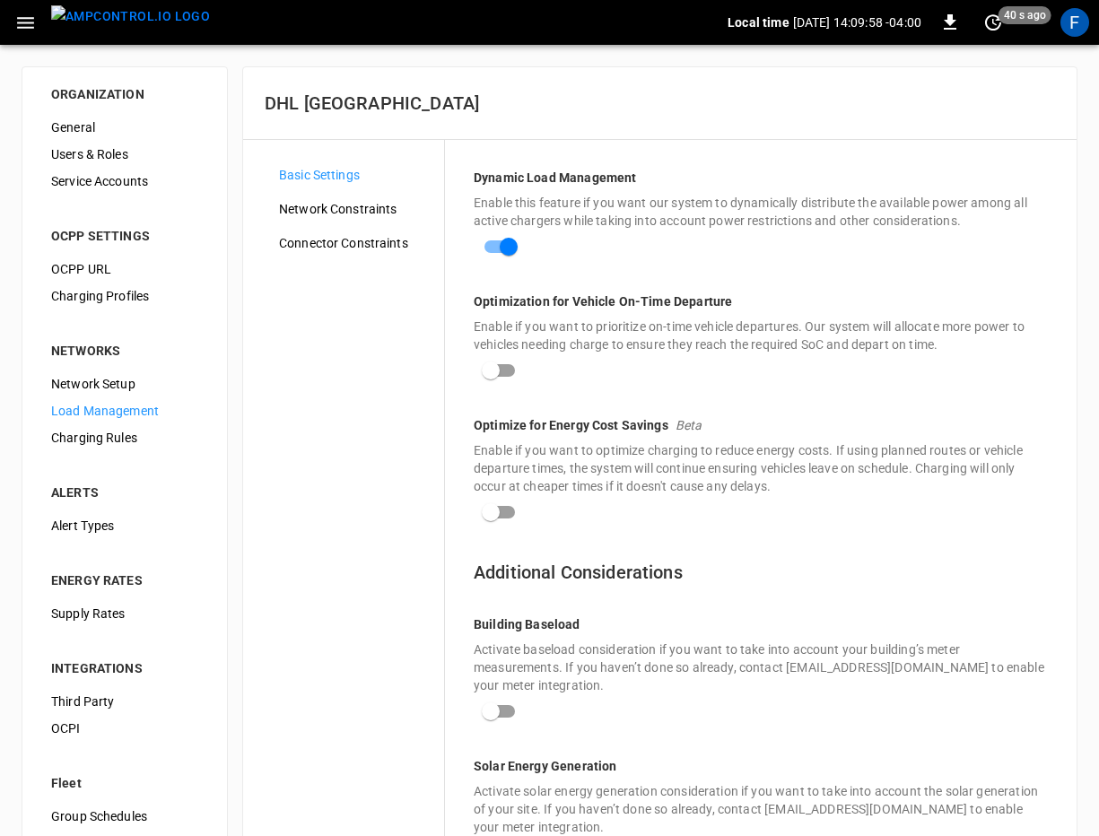
scroll to position [70, 0]
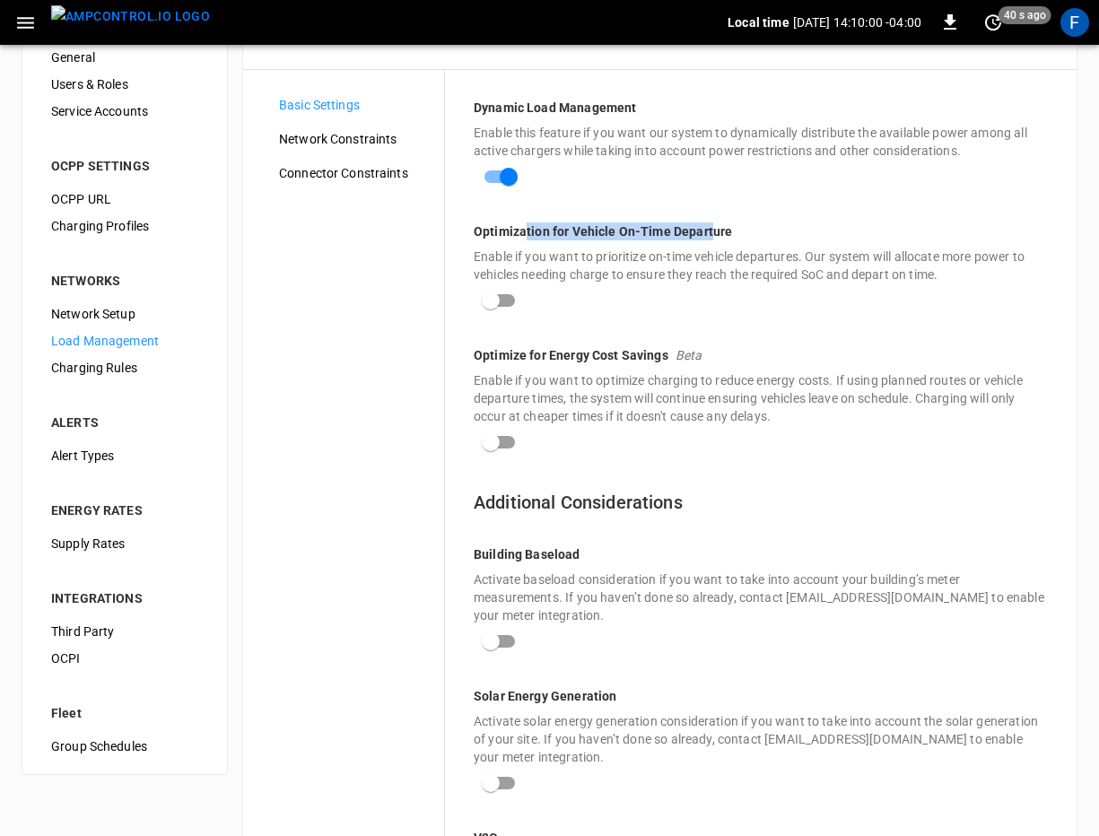
drag, startPoint x: 526, startPoint y: 237, endPoint x: 711, endPoint y: 230, distance: 185.8
click at [711, 230] on p "Optimization for Vehicle On-Time Departure" at bounding box center [761, 231] width 574 height 18
drag, startPoint x: 552, startPoint y: 354, endPoint x: 679, endPoint y: 354, distance: 127.3
click at [679, 354] on div "Optimize for Energy Cost Savings Beta" at bounding box center [761, 358] width 574 height 25
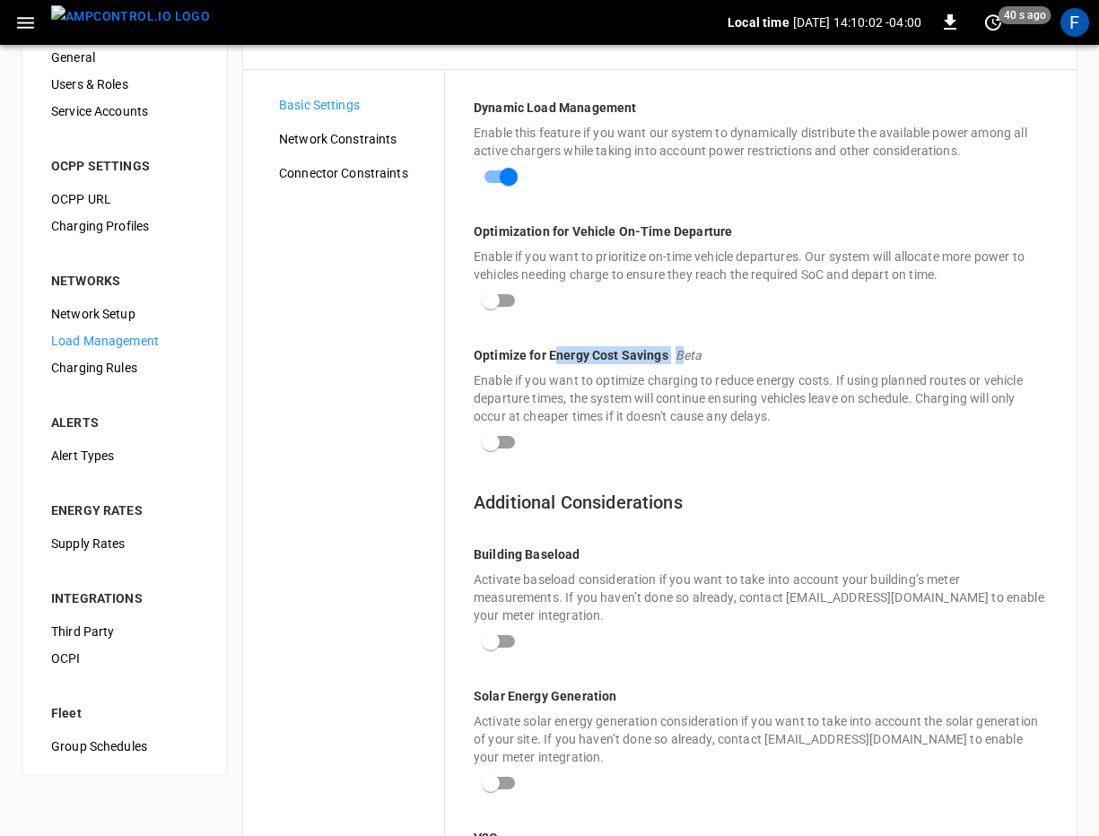
click at [679, 354] on p "Beta" at bounding box center [688, 355] width 27 height 18
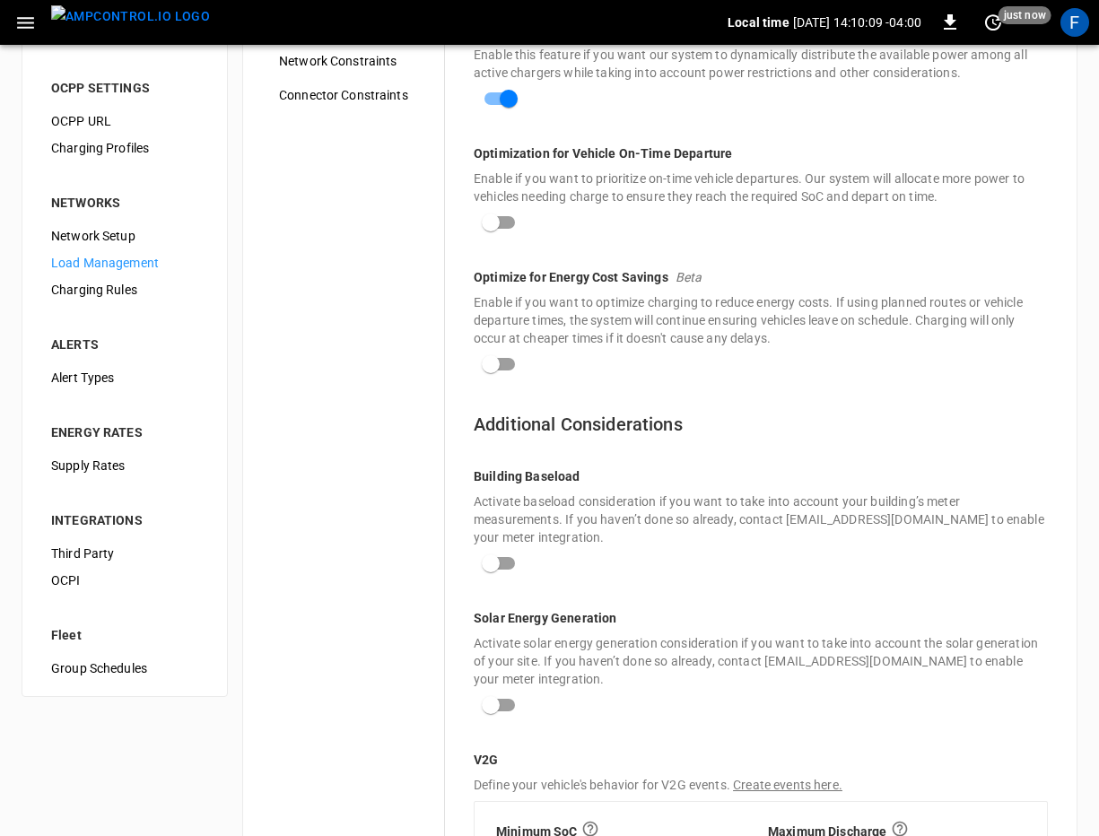
scroll to position [0, 0]
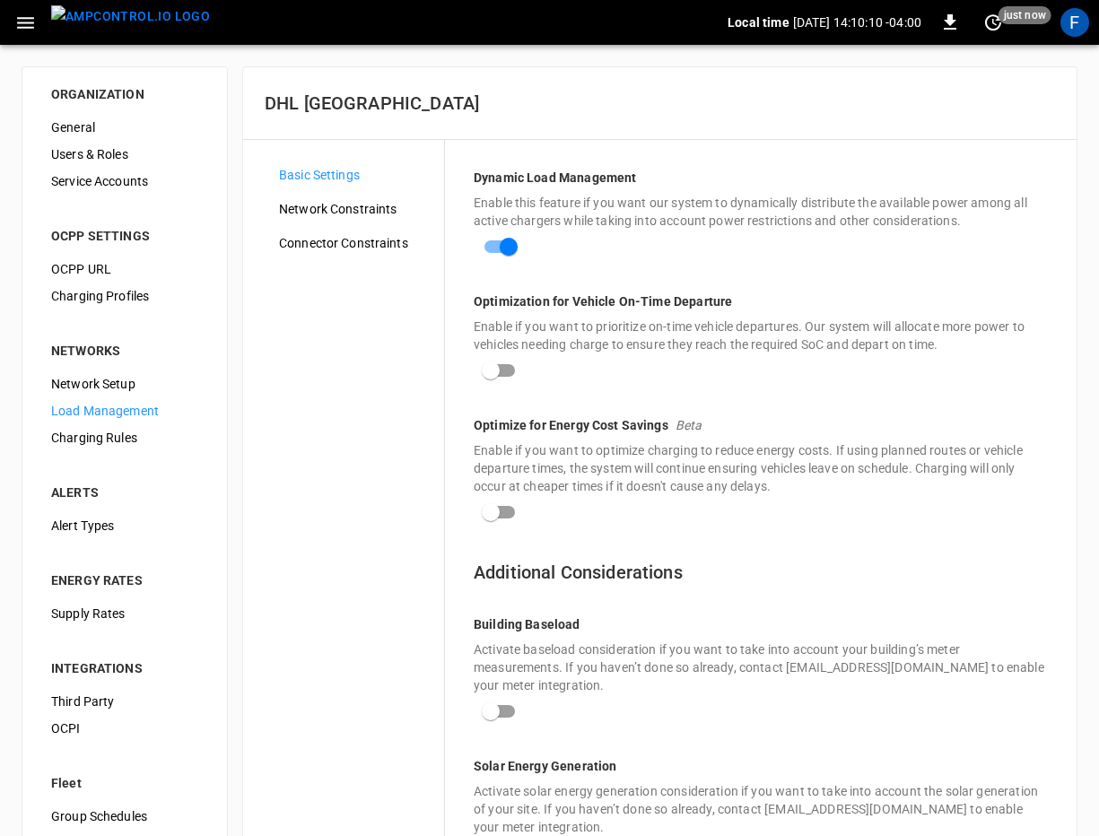
click at [361, 214] on span "Network Constraints" at bounding box center [354, 209] width 151 height 19
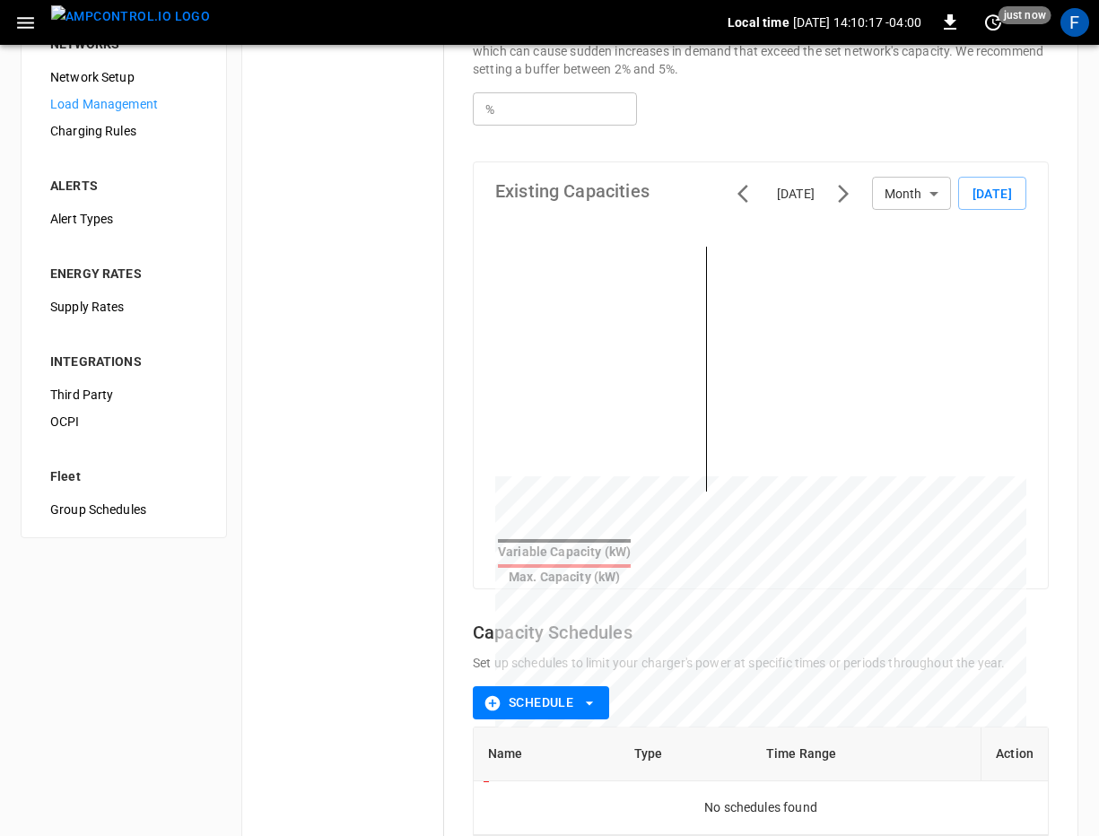
scroll to position [402, 0]
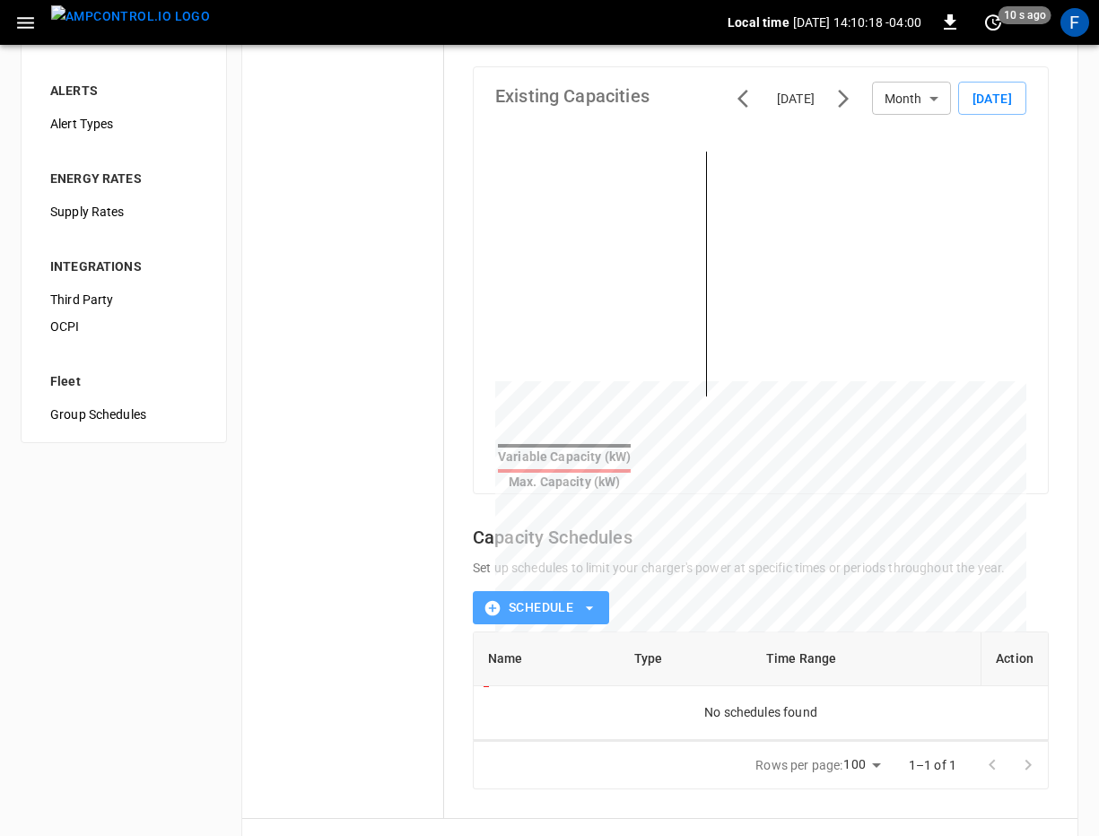
click at [569, 606] on button "Schedule" at bounding box center [541, 607] width 136 height 33
click at [565, 629] on p "(Recommended)" at bounding box center [566, 632] width 94 height 18
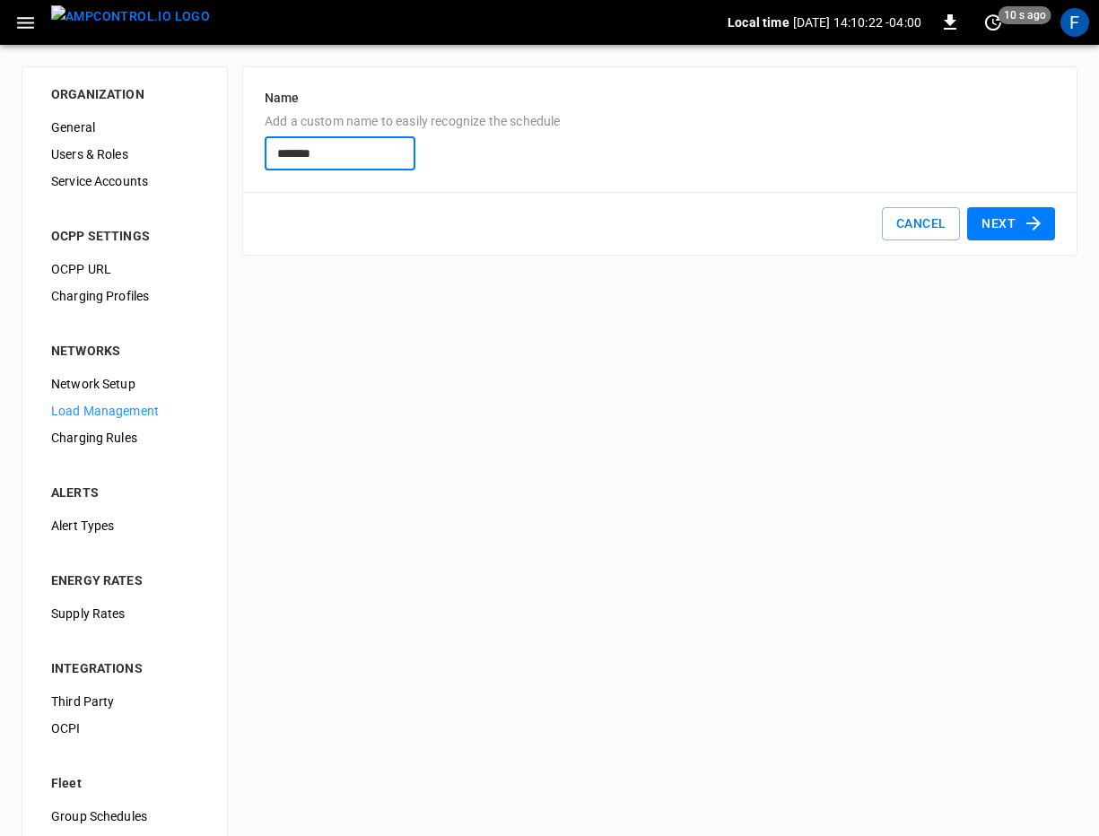
type input "*******"
click at [1036, 230] on icon "button" at bounding box center [1033, 224] width 22 height 22
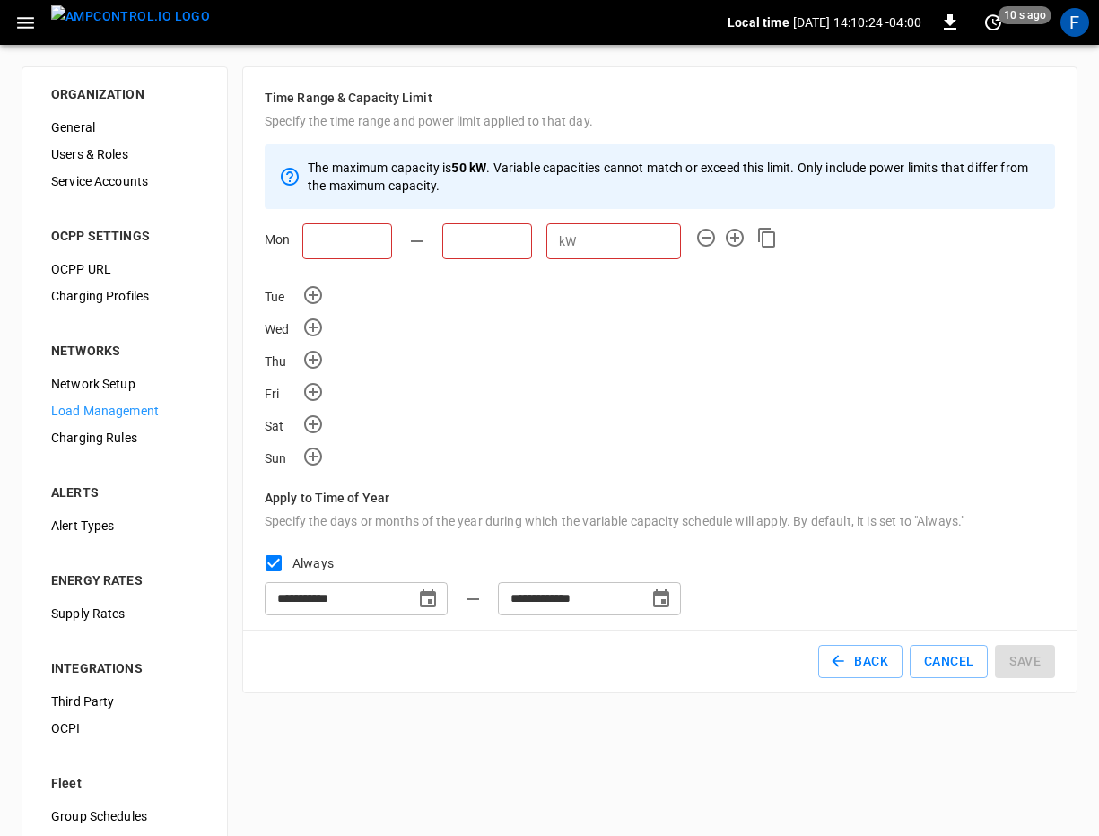
click at [343, 248] on input "text" at bounding box center [347, 241] width 90 height 36
click at [526, 393] on div "Fri" at bounding box center [660, 390] width 790 height 25
drag, startPoint x: 450, startPoint y: 170, endPoint x: 491, endPoint y: 170, distance: 41.3
click at [491, 170] on p "The maximum capacity is 50 kW . Variable capacities cannot match or exceed this…" at bounding box center [674, 177] width 733 height 36
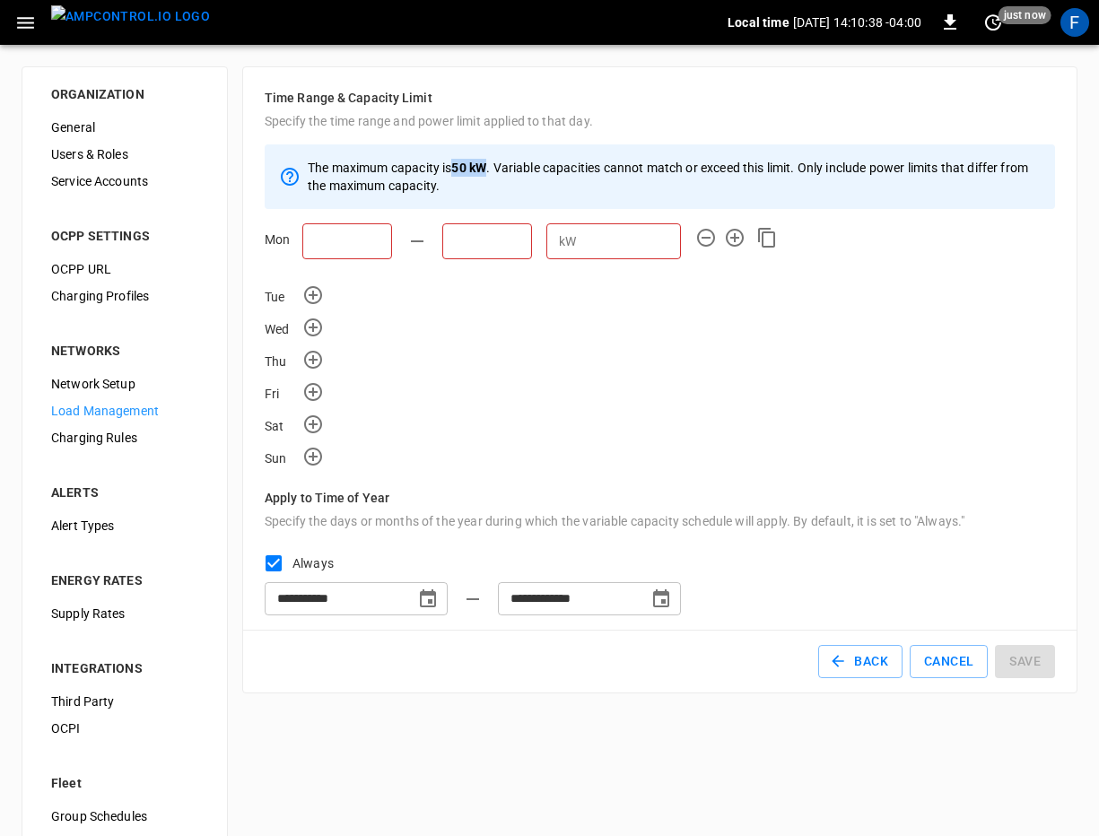
click at [486, 173] on strong "50 kW" at bounding box center [468, 168] width 35 height 14
click at [402, 178] on p "The maximum capacity is 50 kW . Variable capacities cannot match or exceed this…" at bounding box center [674, 177] width 733 height 36
drag, startPoint x: 465, startPoint y: 181, endPoint x: 516, endPoint y: 181, distance: 51.1
click at [516, 181] on p "The maximum capacity is 50 kW . Variable capacities cannot match or exceed this…" at bounding box center [674, 177] width 733 height 36
click at [505, 176] on p "The maximum capacity is 50 kW . Variable capacities cannot match or exceed this…" at bounding box center [674, 177] width 733 height 36
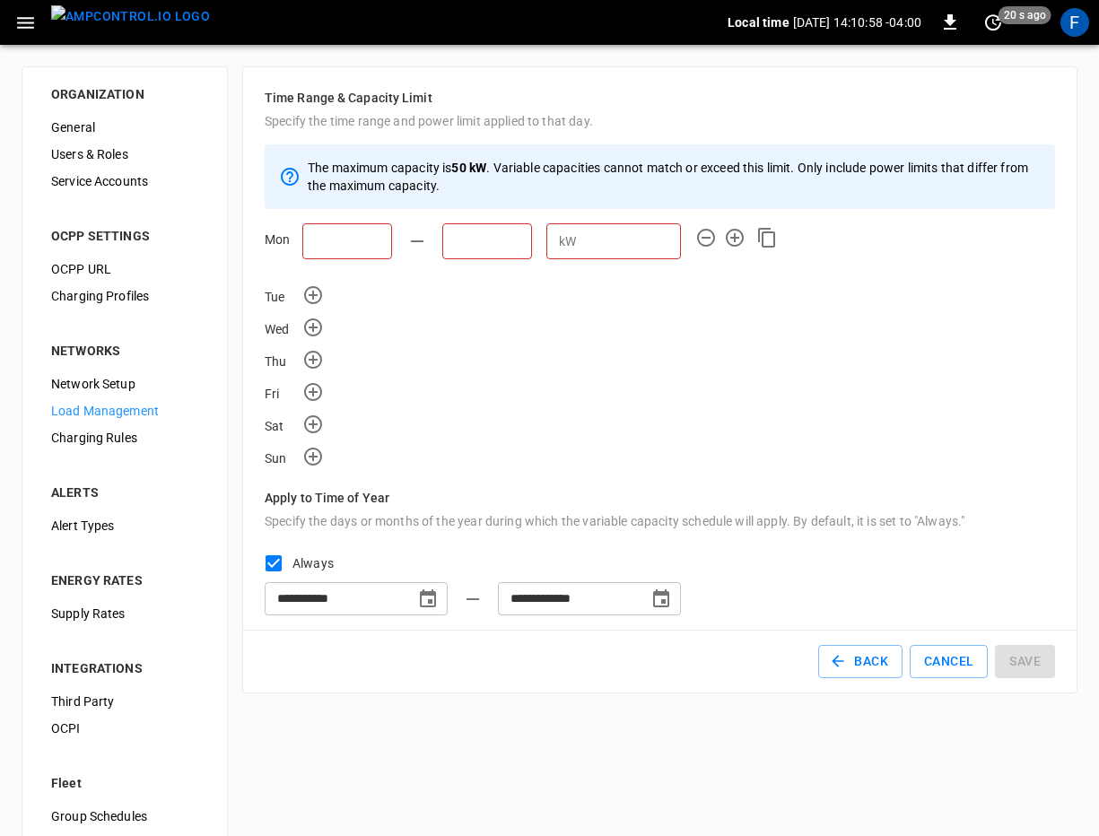
click at [328, 228] on input "text" at bounding box center [347, 241] width 90 height 36
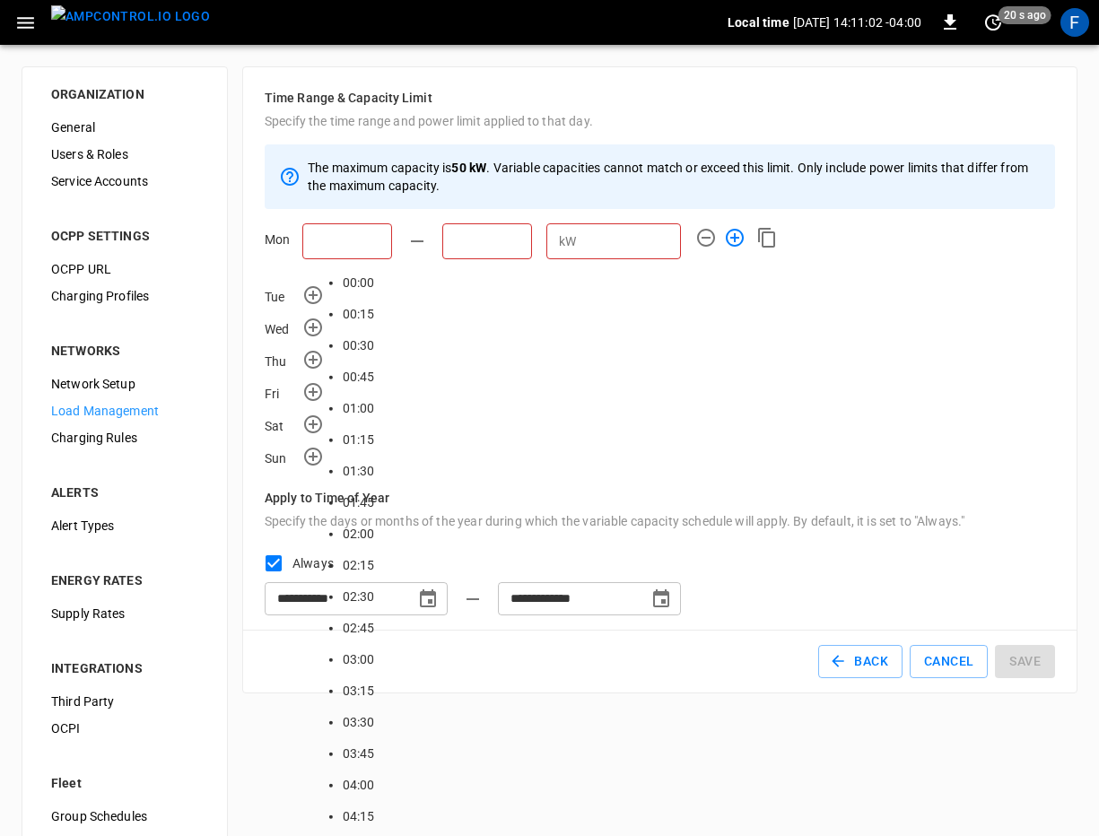
click at [741, 239] on icon "button" at bounding box center [735, 238] width 22 height 22
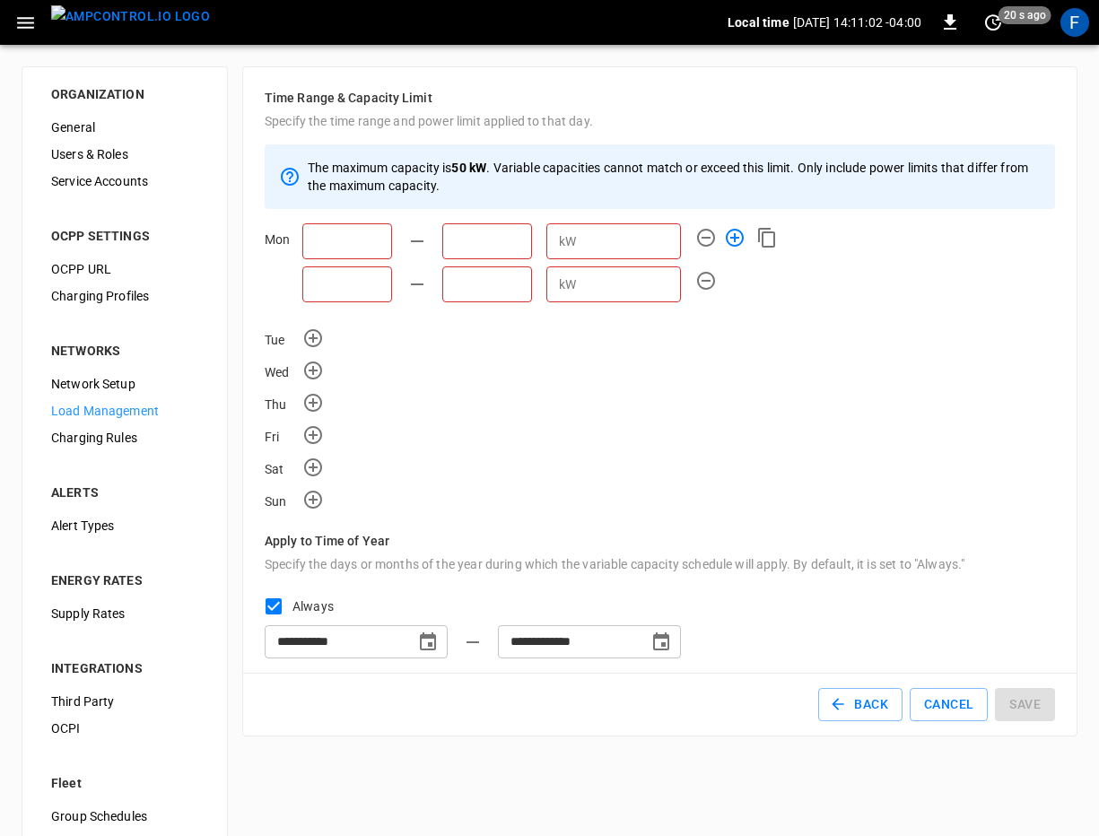
click at [741, 239] on icon "button" at bounding box center [735, 238] width 22 height 22
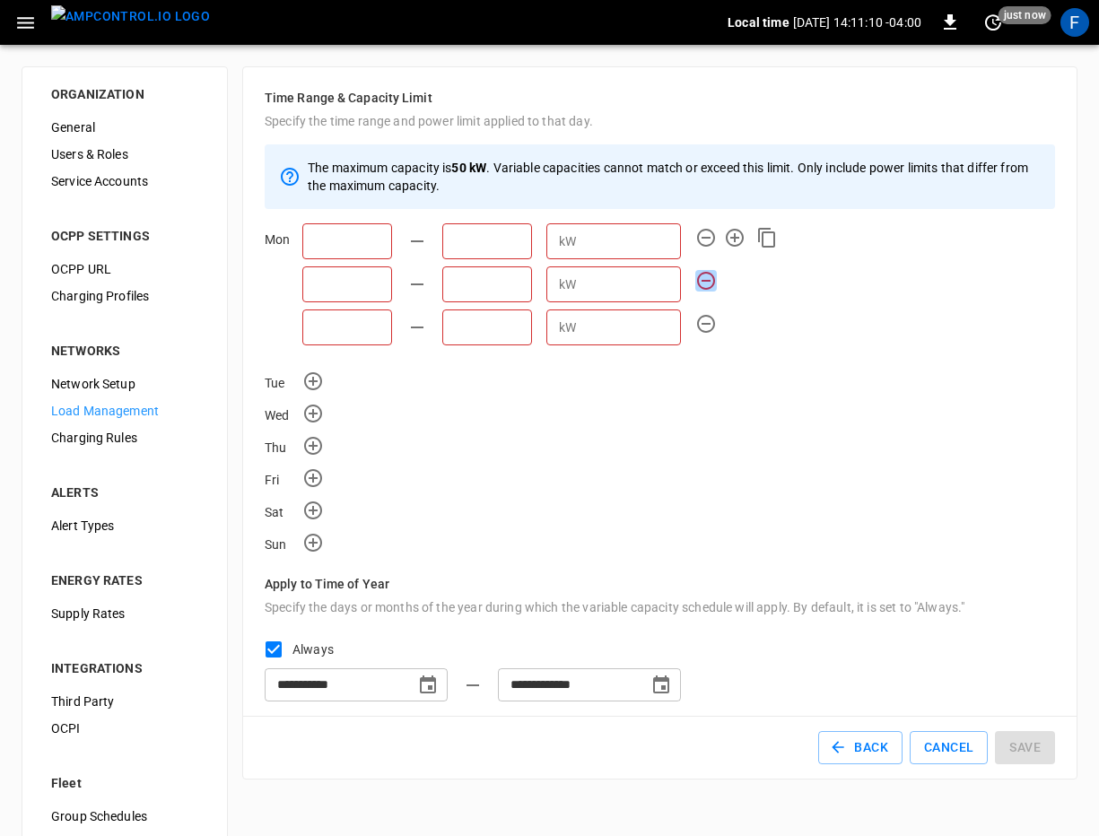
click at [707, 282] on icon "button" at bounding box center [706, 281] width 22 height 22
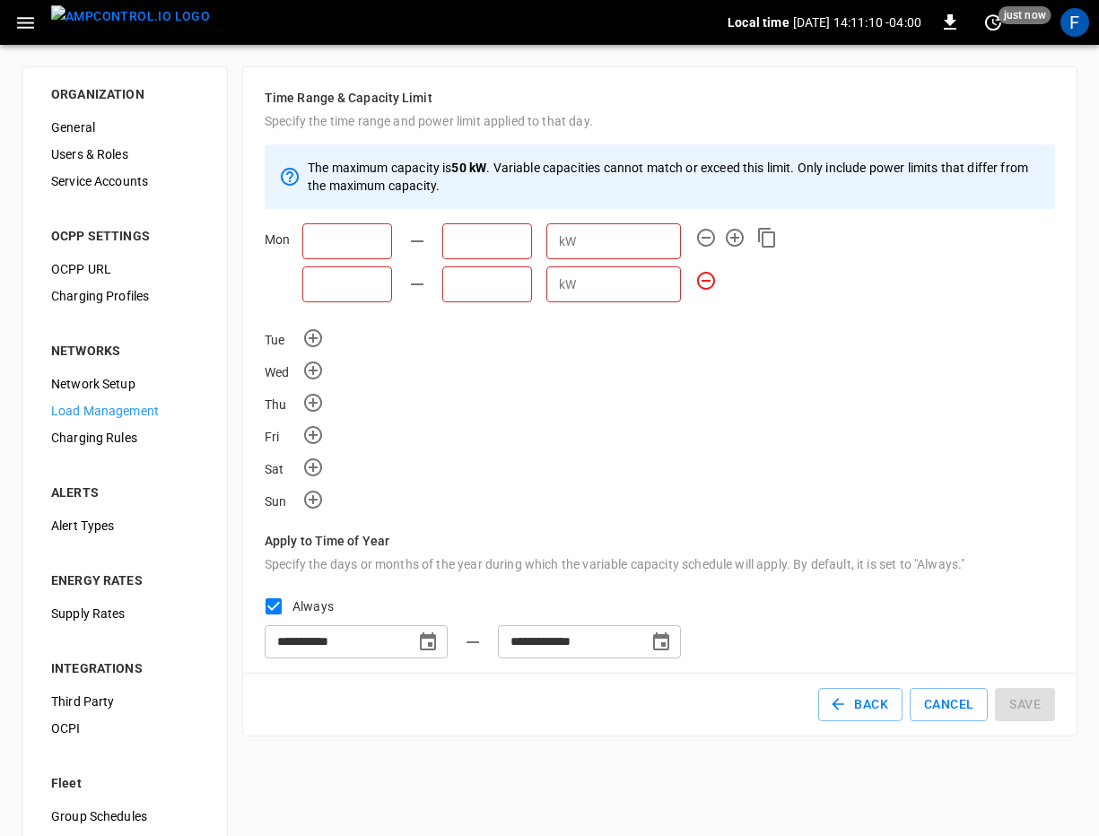
click at [707, 282] on icon "button" at bounding box center [706, 281] width 22 height 22
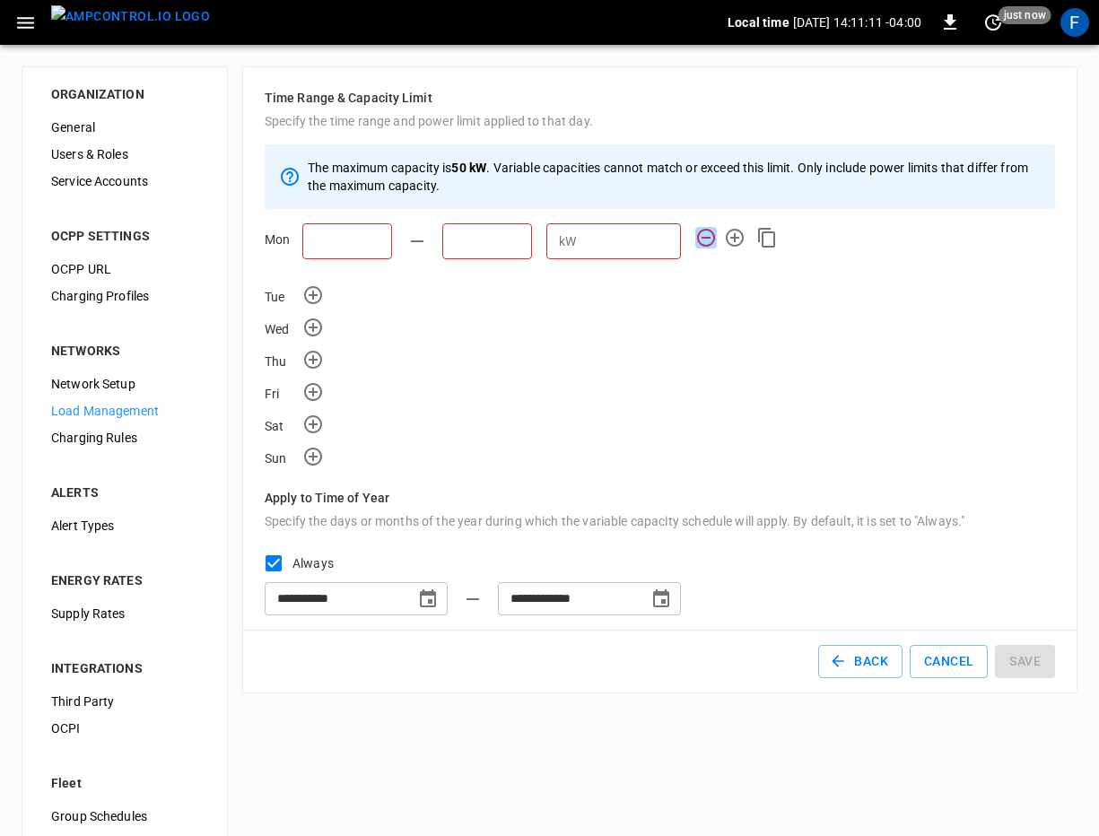
click at [701, 245] on icon "button" at bounding box center [706, 238] width 18 height 18
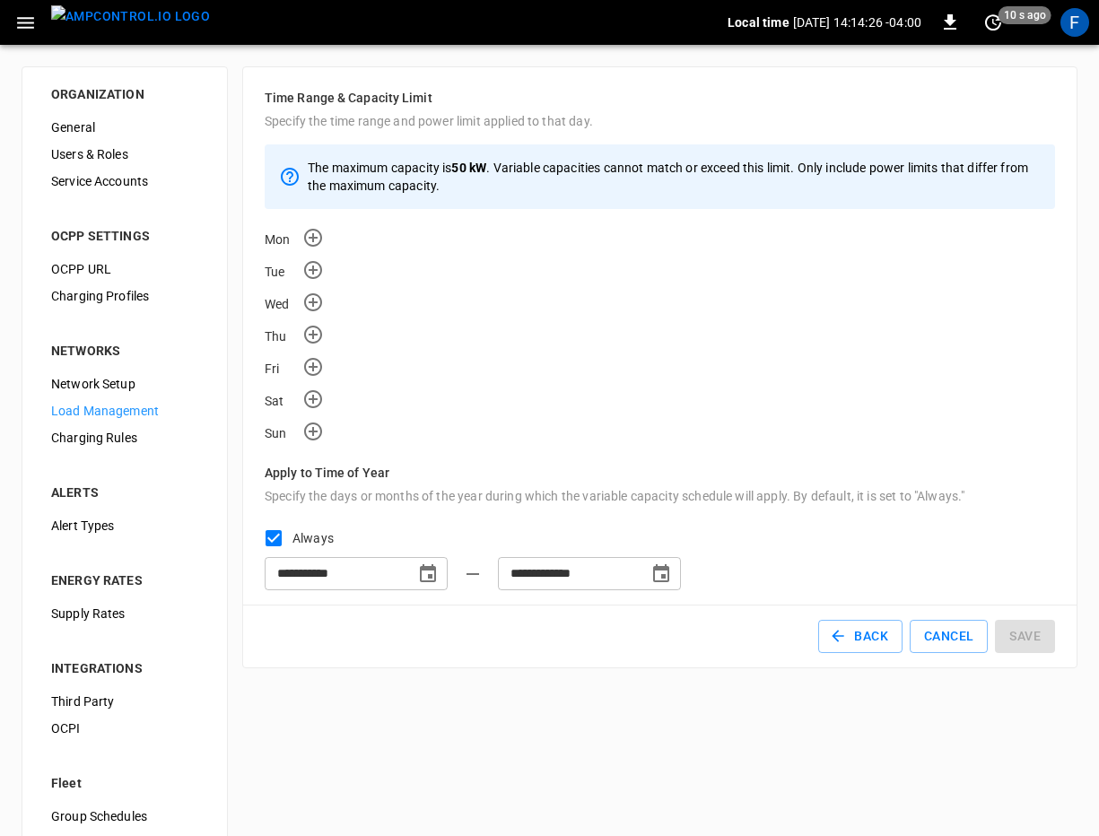
click at [125, 413] on span "Load Management" at bounding box center [124, 411] width 147 height 19
click at [970, 627] on button "Cancel" at bounding box center [948, 636] width 78 height 33
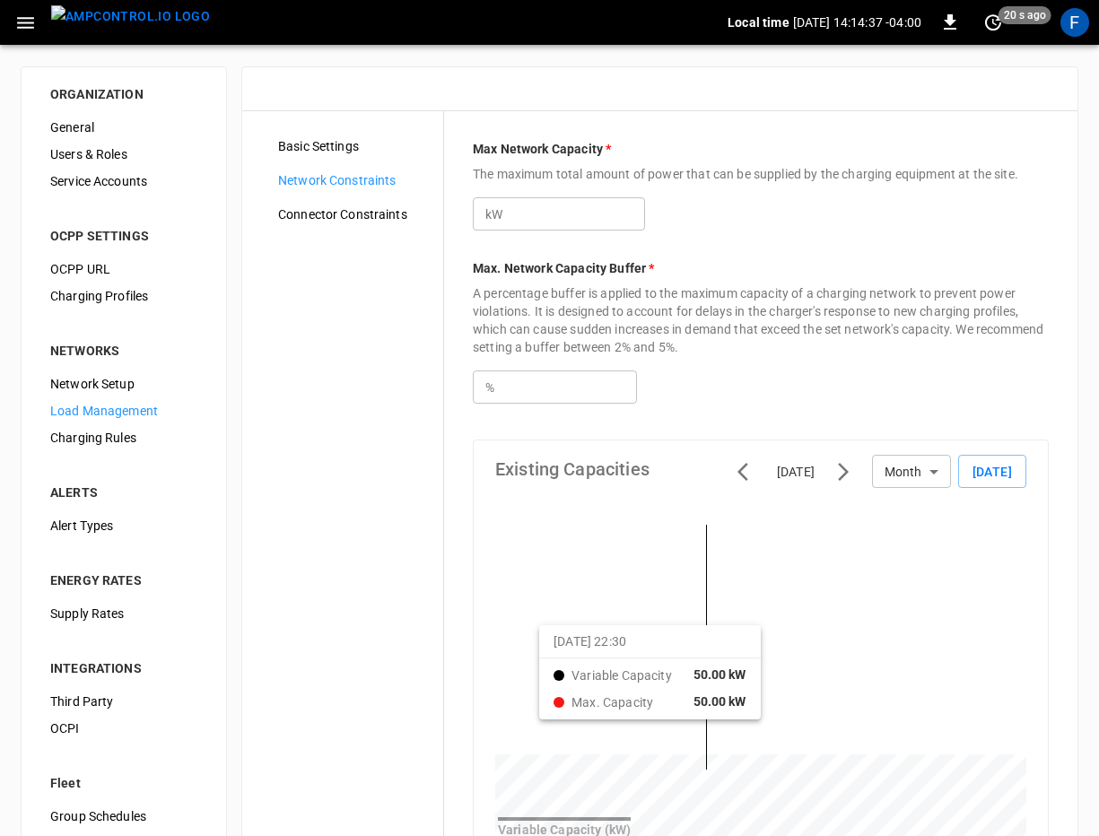
type input "**"
type input "***"
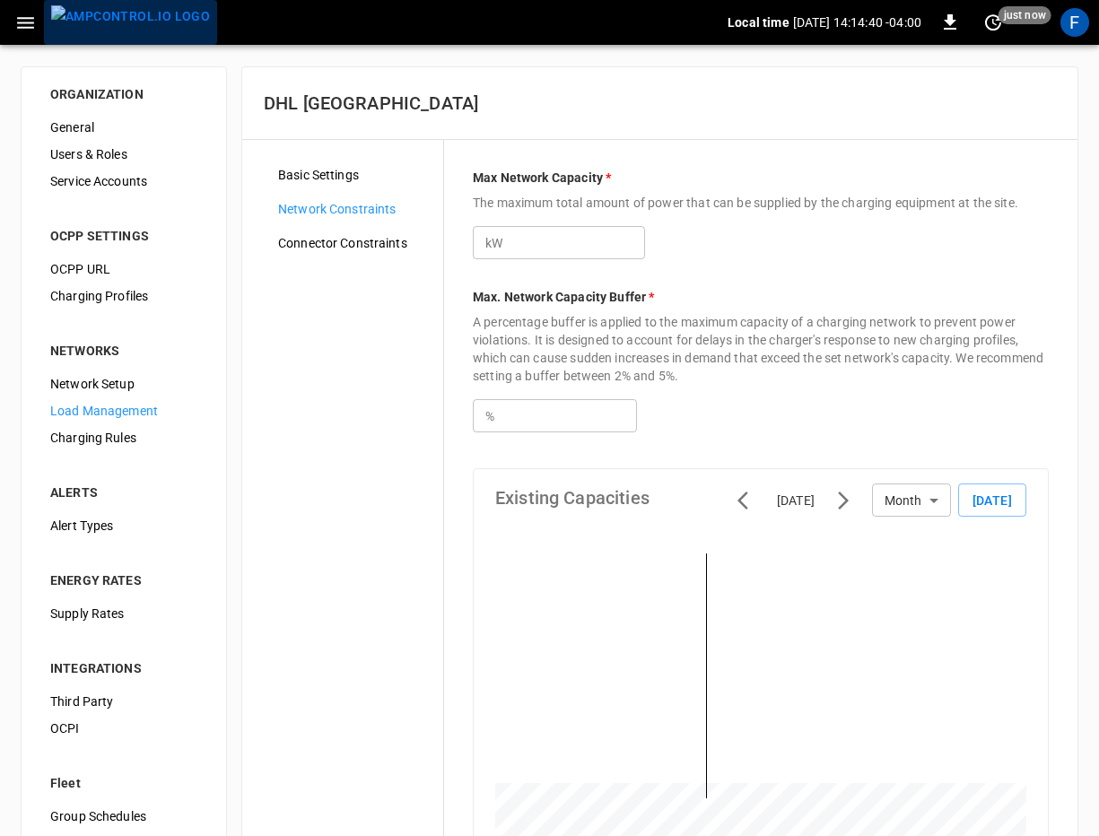
click at [134, 39] on button "menu" at bounding box center [130, 22] width 173 height 45
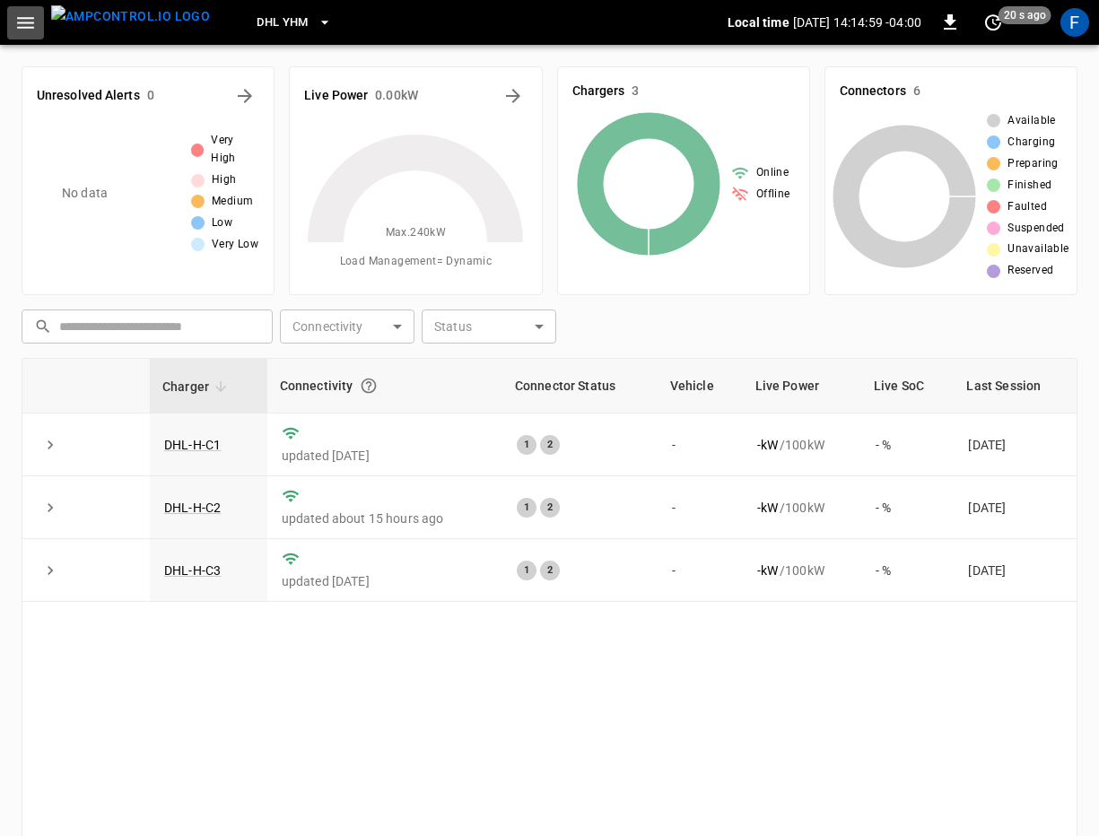
click at [28, 36] on button "button" at bounding box center [25, 22] width 37 height 33
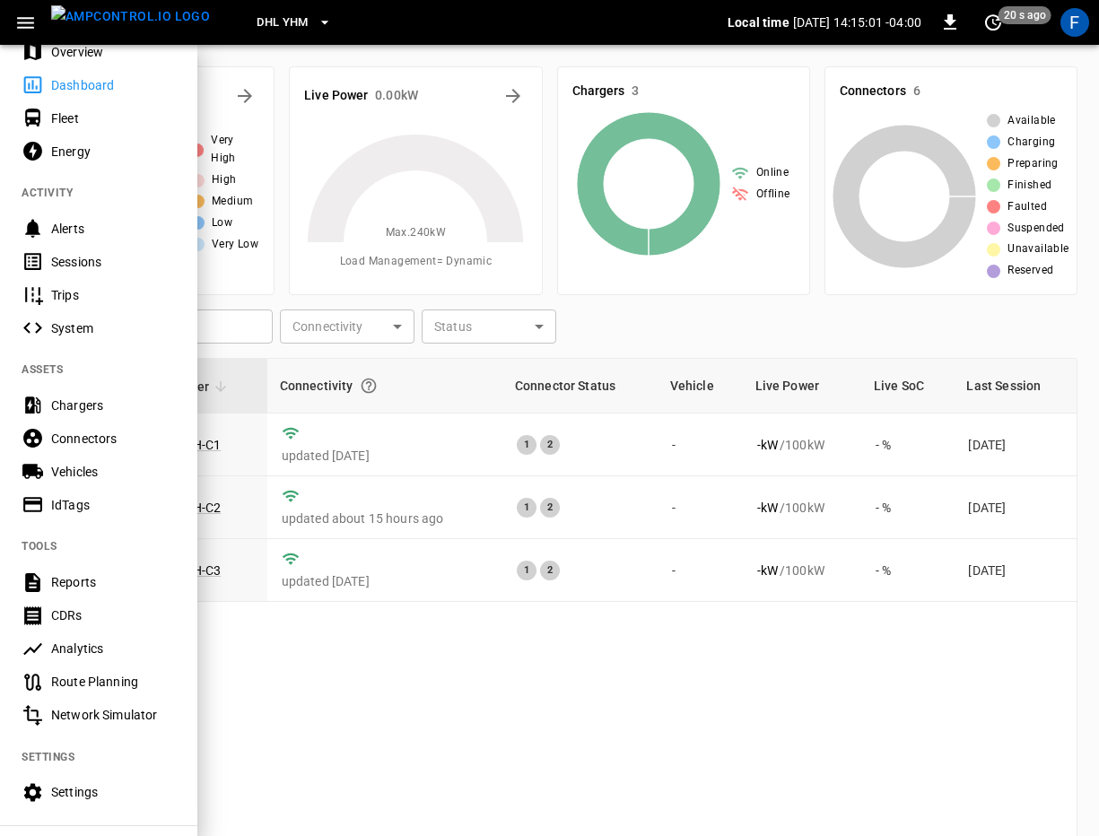
scroll to position [166, 0]
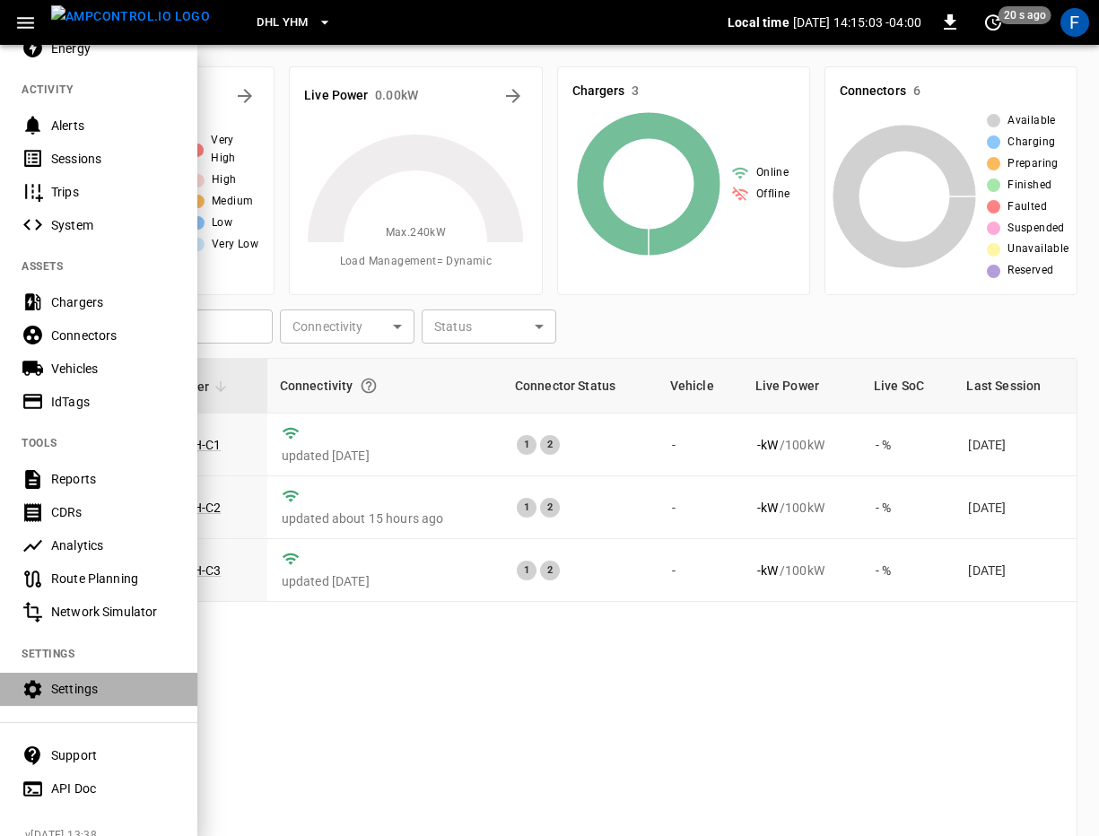
click at [101, 691] on div "Settings" at bounding box center [113, 689] width 125 height 18
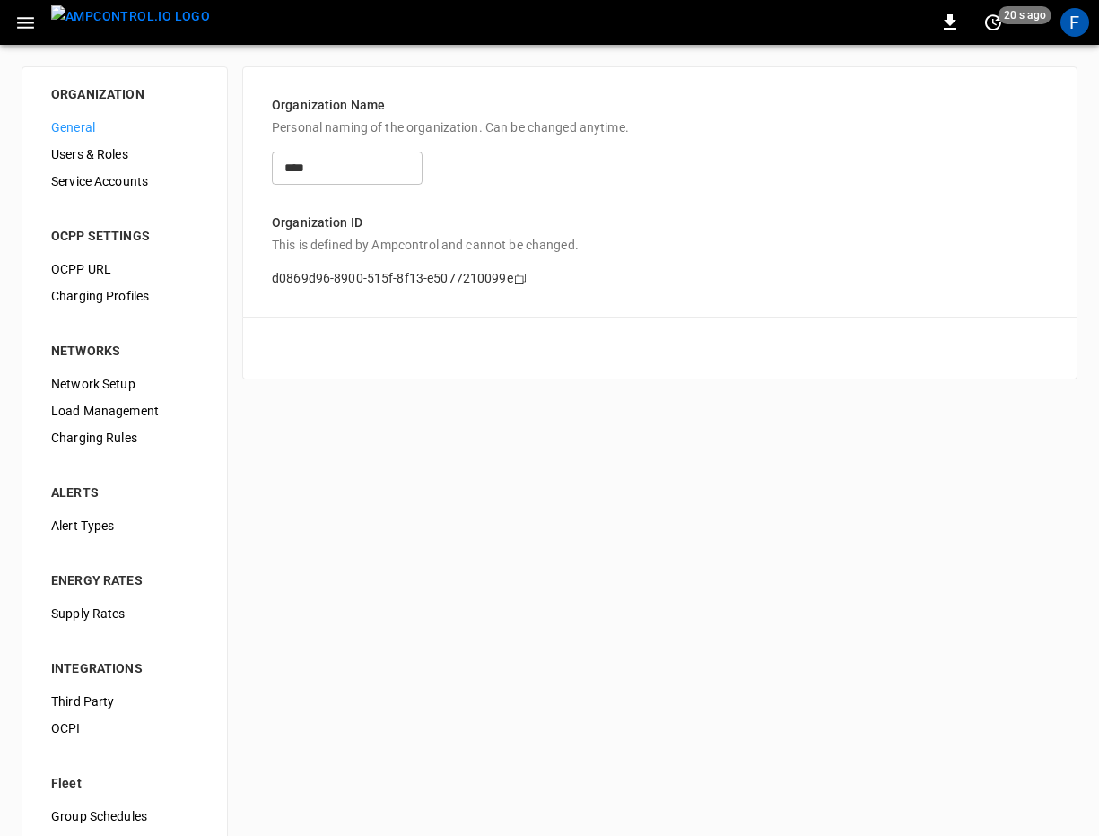
click at [113, 617] on span "Supply Rates" at bounding box center [124, 613] width 147 height 19
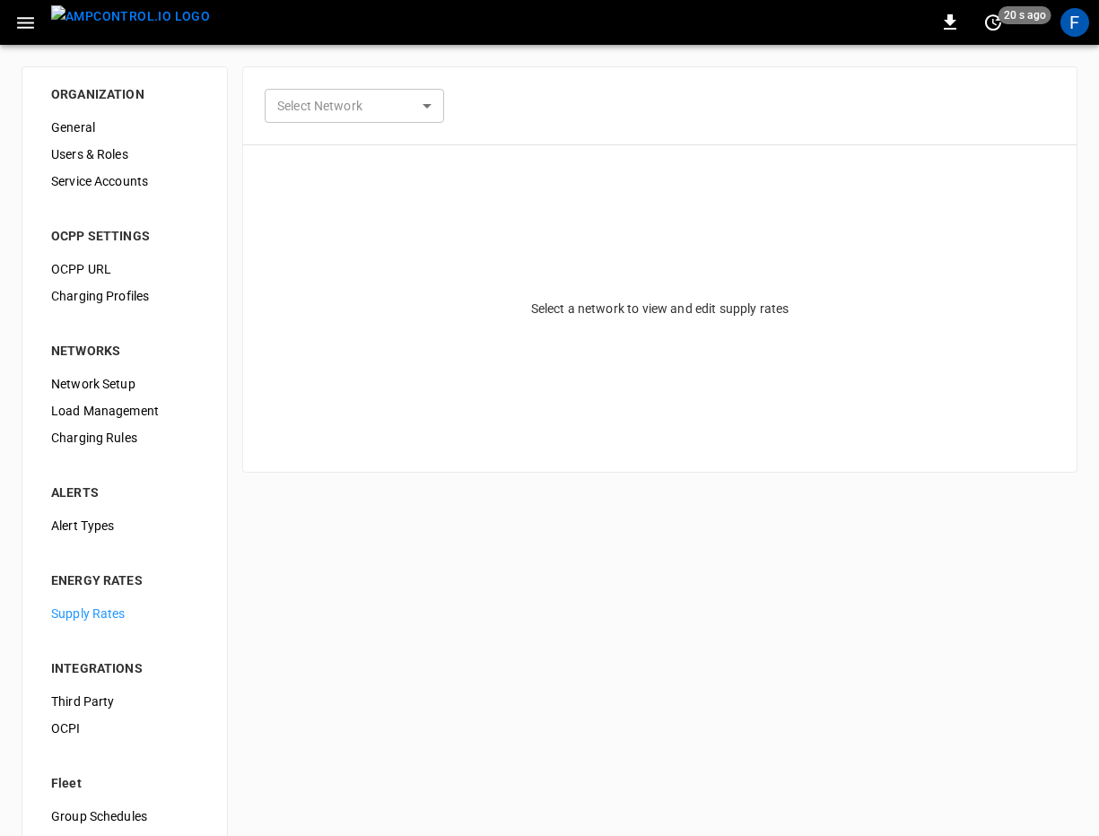
click at [320, 132] on div "Select Network ​ Select Network" at bounding box center [659, 105] width 833 height 77
click at [339, 106] on body "0 20 s ago F ORGANIZATION General Users & Roles Service Accounts OCPP SETTINGS …" at bounding box center [549, 433] width 1099 height 866
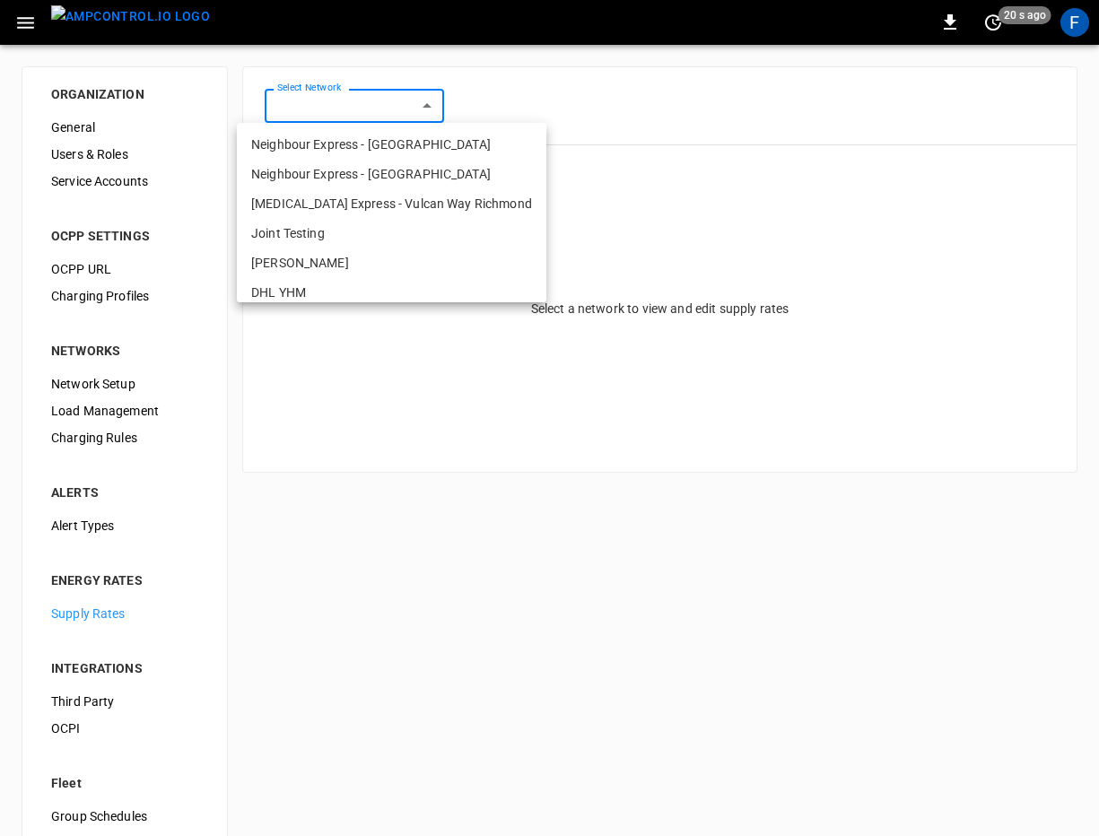
click at [337, 149] on li "Neighbour Express - Mississauga" at bounding box center [391, 145] width 309 height 30
type input "**********"
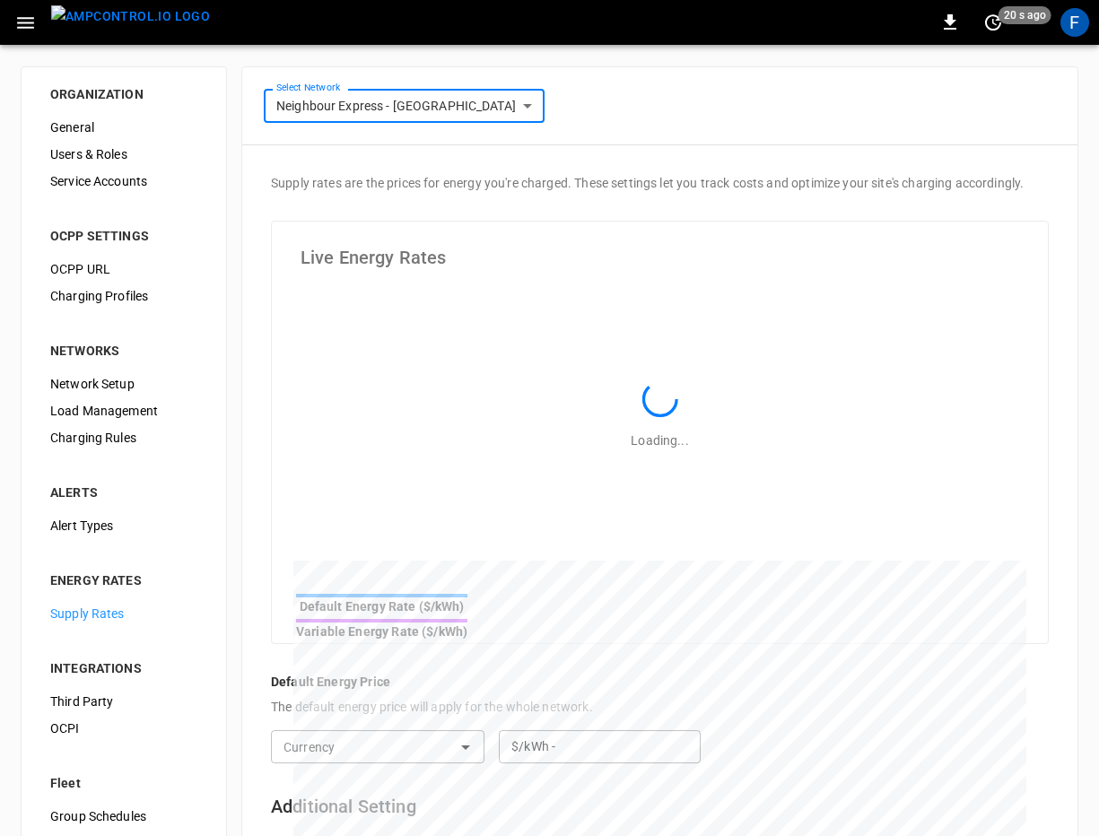
type input "**********"
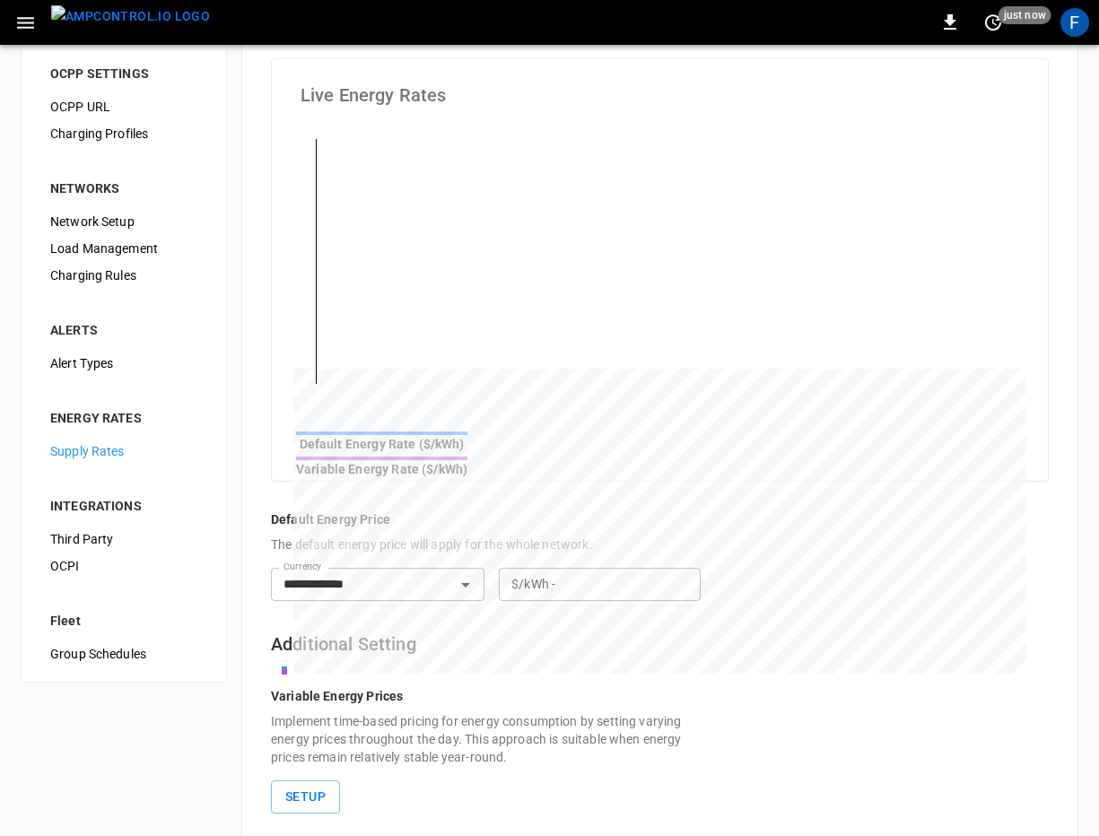
scroll to position [161, 0]
click at [413, 574] on input "**********" at bounding box center [351, 585] width 150 height 22
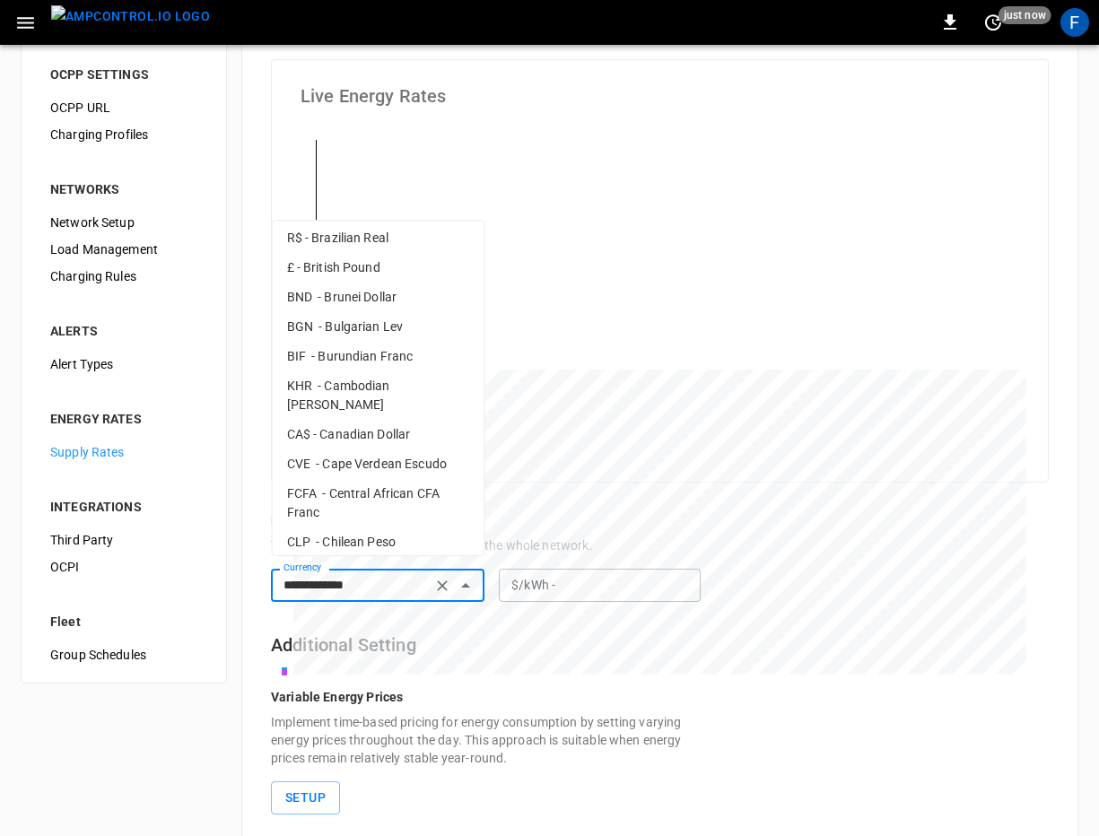
scroll to position [507, 0]
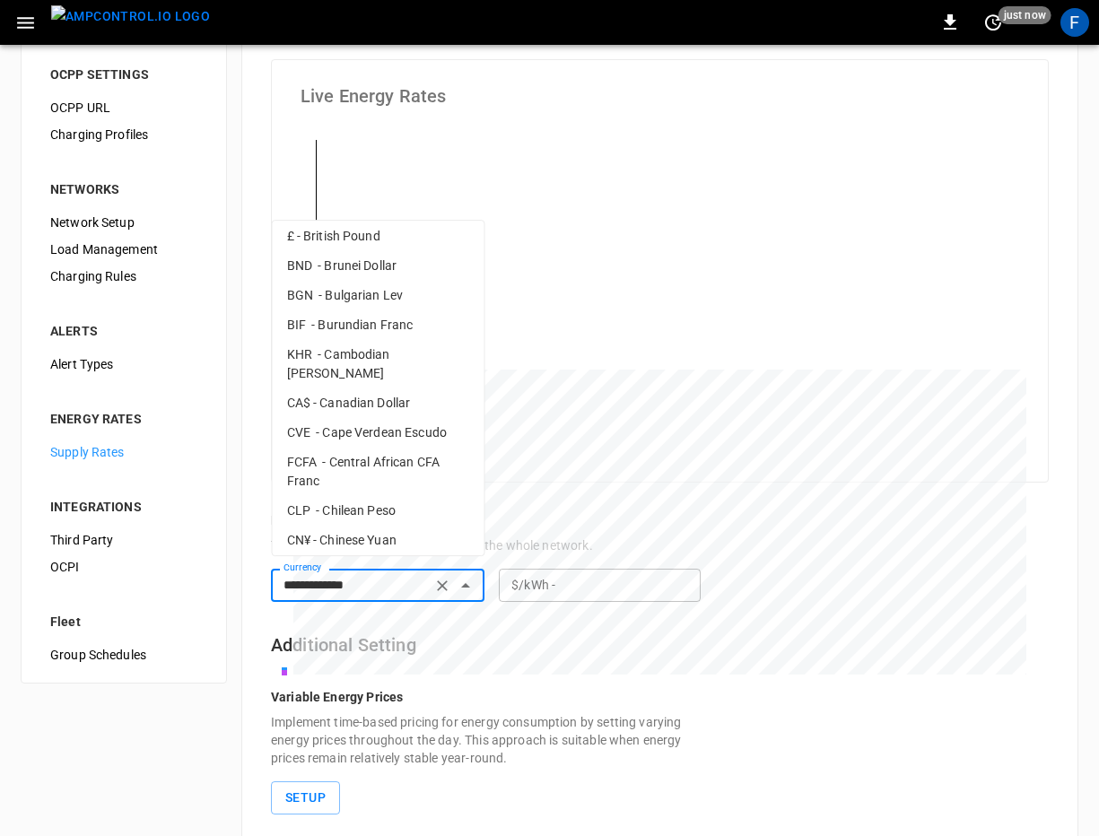
click at [491, 635] on h6 "Additional Setting" at bounding box center [491, 644] width 441 height 29
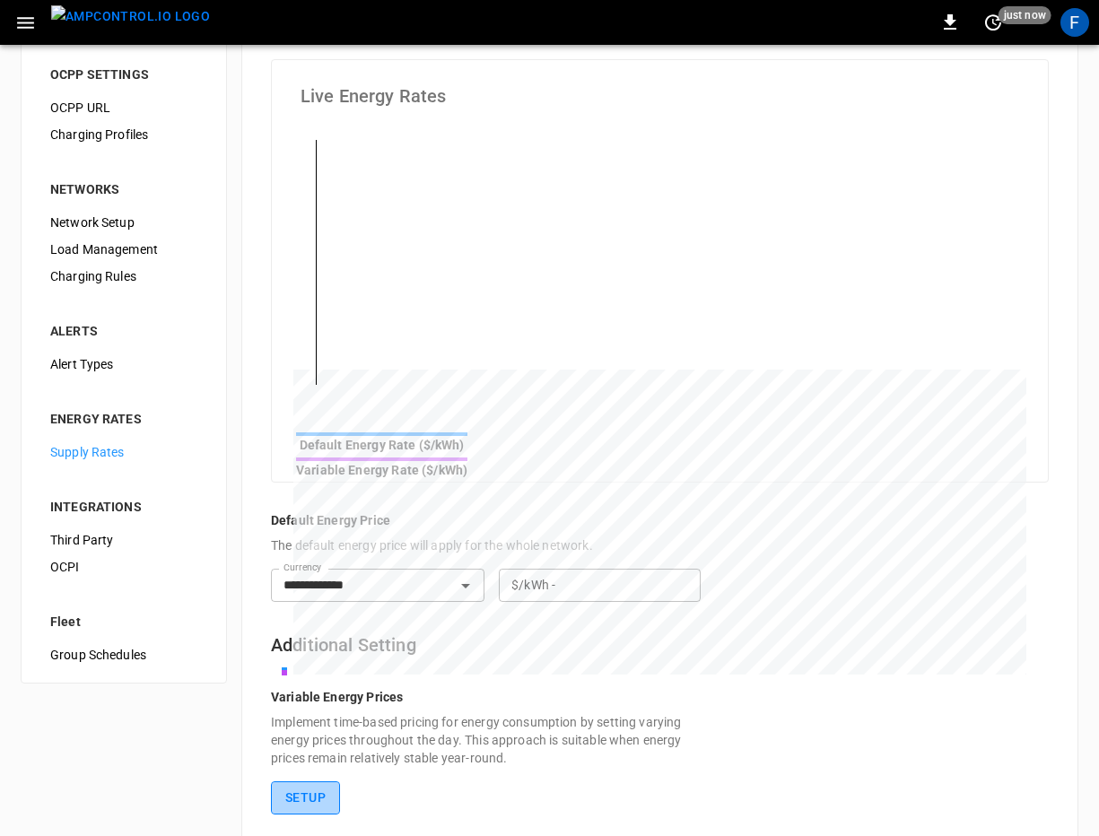
click at [303, 789] on button "Setup" at bounding box center [305, 797] width 69 height 33
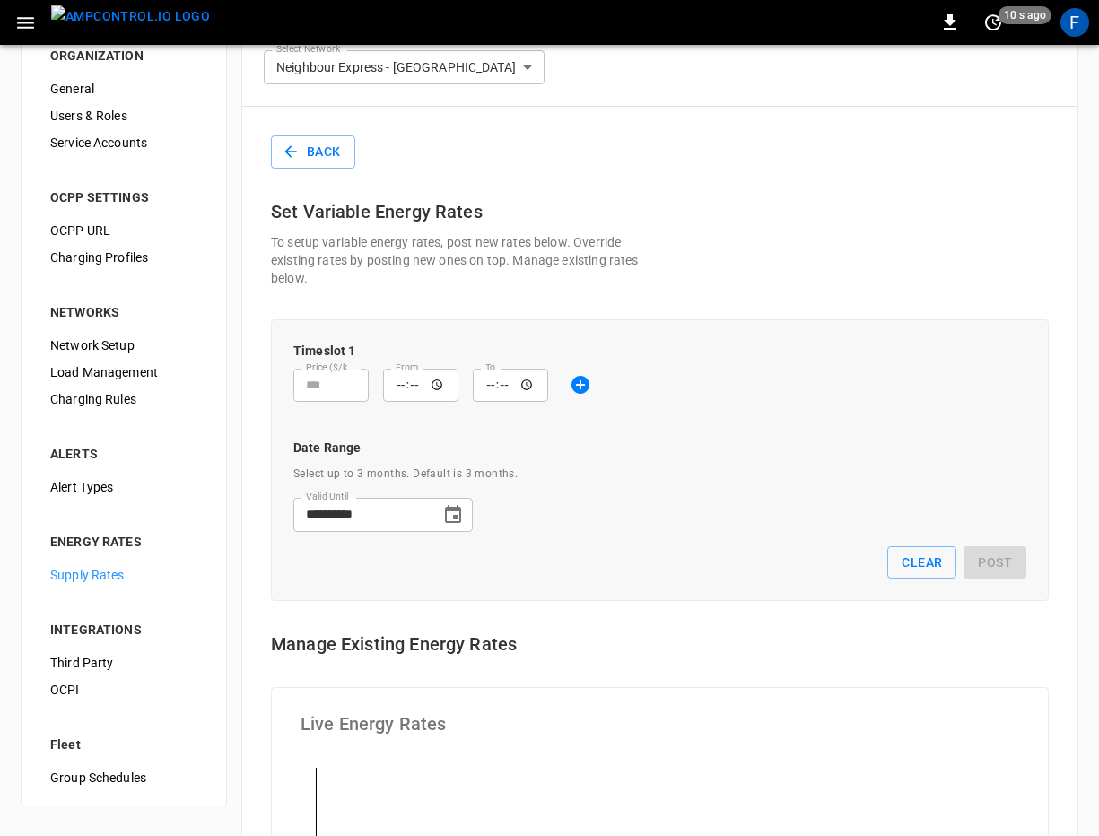
scroll to position [36, 0]
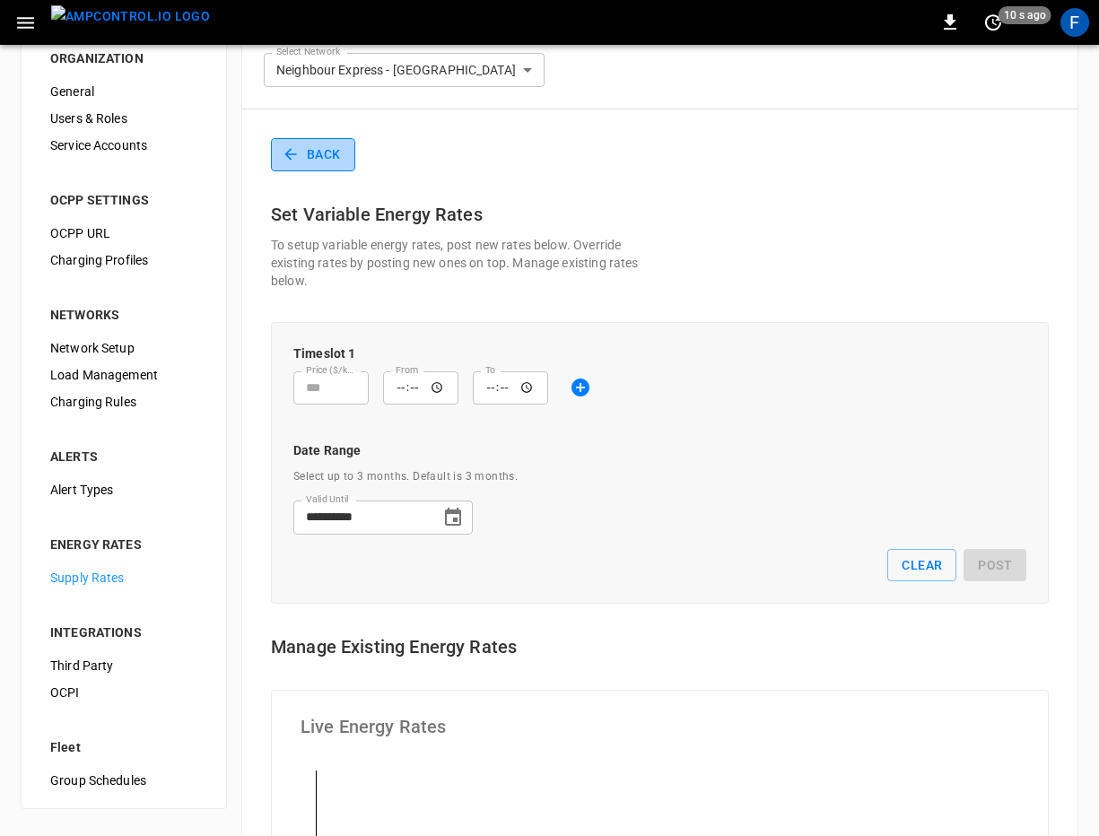
click at [298, 155] on icon "button" at bounding box center [291, 154] width 18 height 18
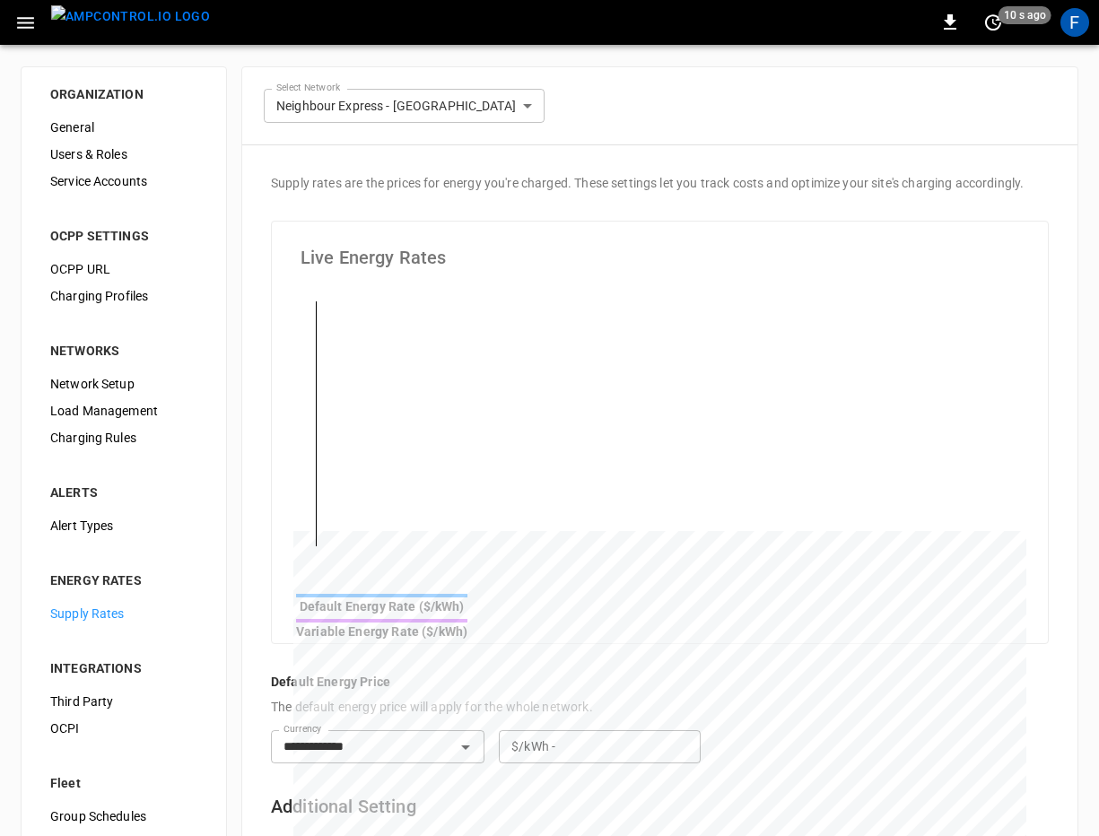
click at [134, 17] on img "menu" at bounding box center [130, 16] width 159 height 22
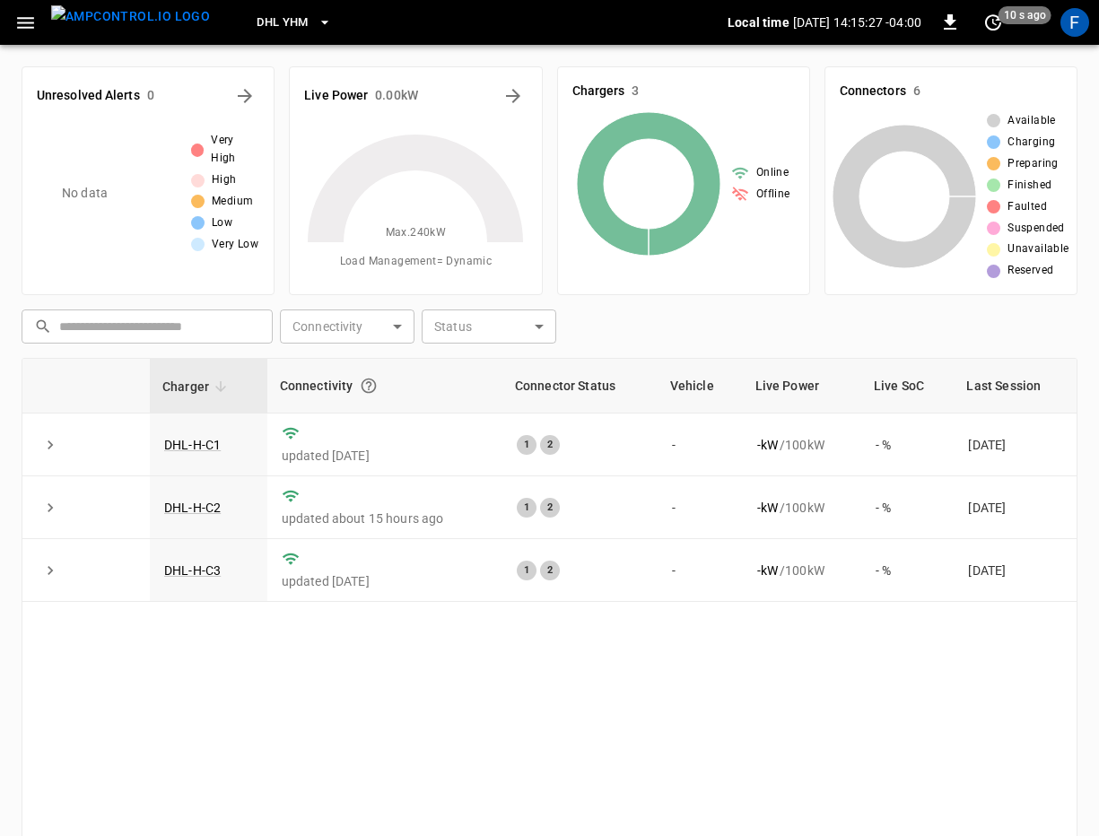
click at [27, 37] on button "button" at bounding box center [25, 22] width 37 height 33
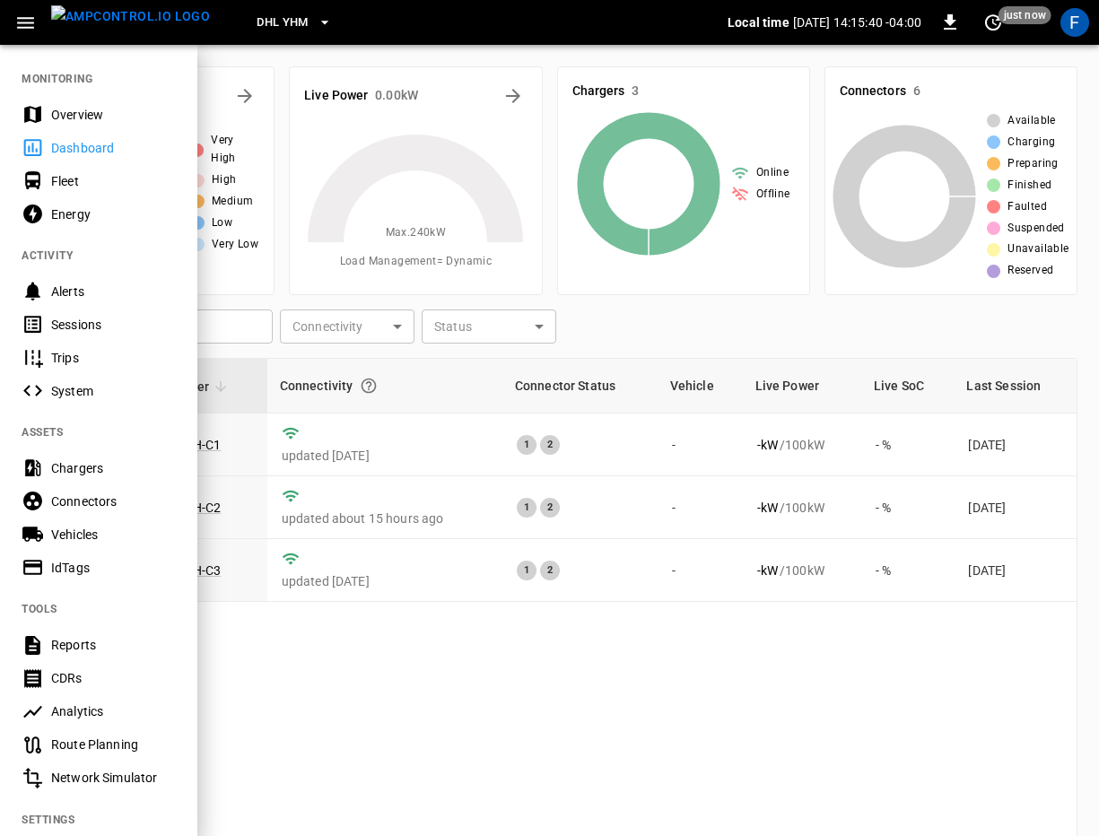
click at [275, 745] on div at bounding box center [549, 418] width 1099 height 836
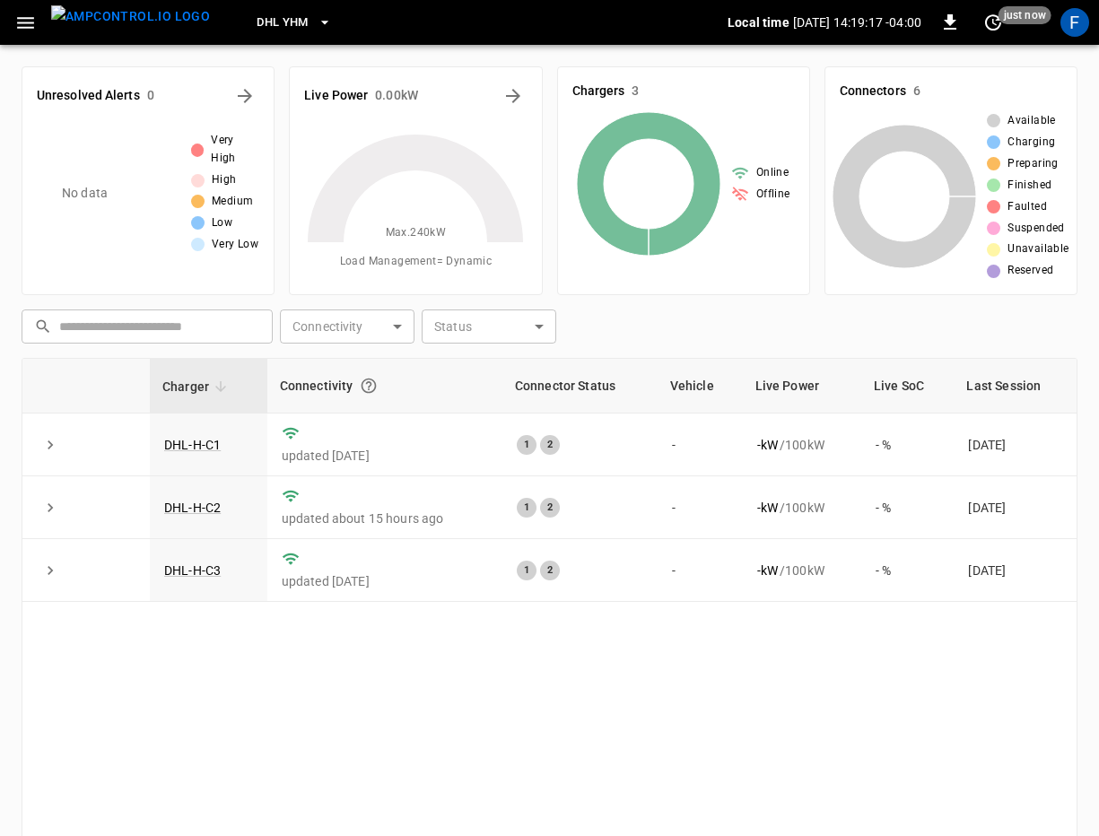
click at [37, 23] on button "button" at bounding box center [25, 22] width 37 height 33
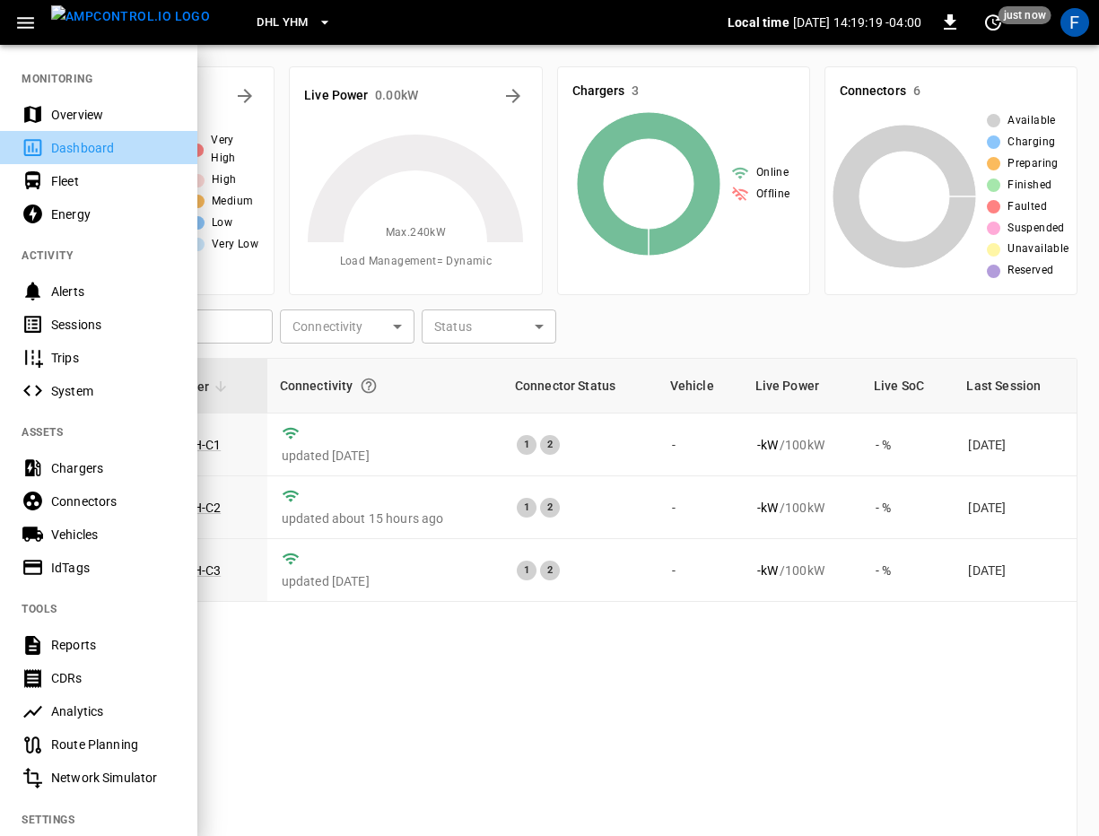
click at [85, 147] on div "Dashboard" at bounding box center [113, 148] width 125 height 18
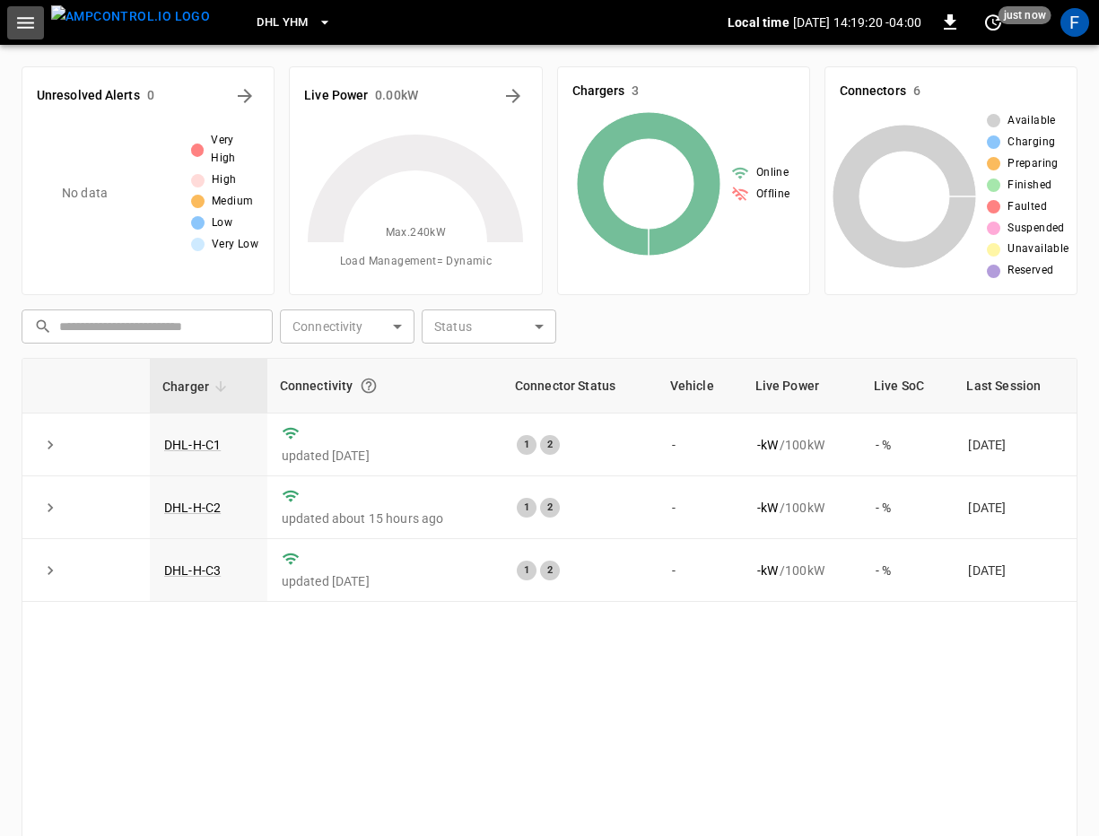
click at [25, 31] on icon "button" at bounding box center [25, 23] width 22 height 22
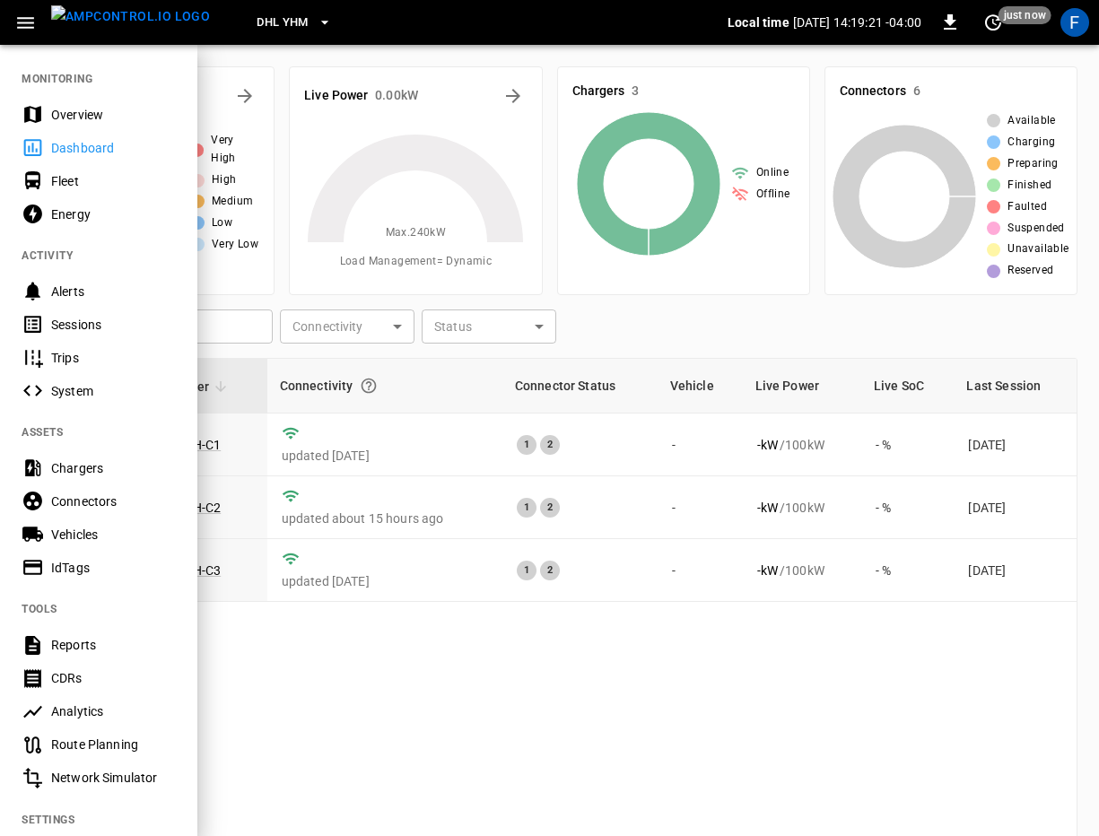
click at [54, 184] on div "Fleet" at bounding box center [113, 181] width 125 height 18
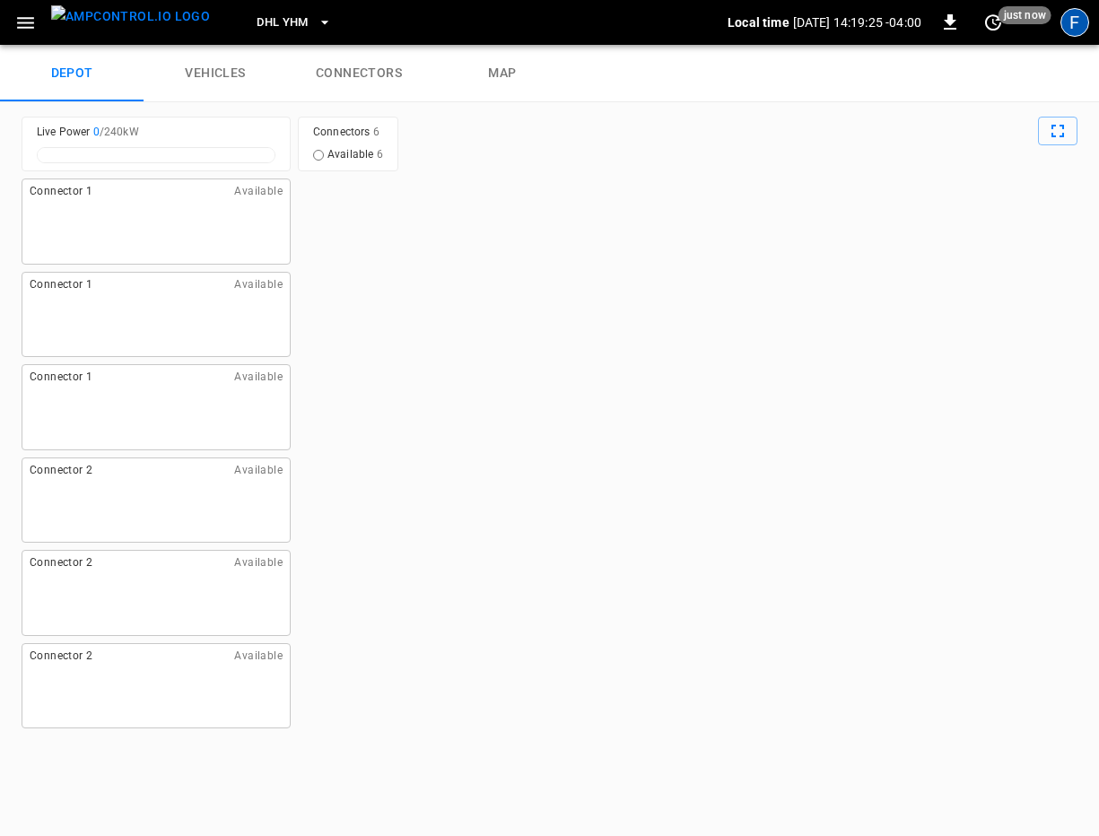
click at [1065, 22] on div "F" at bounding box center [1074, 22] width 29 height 29
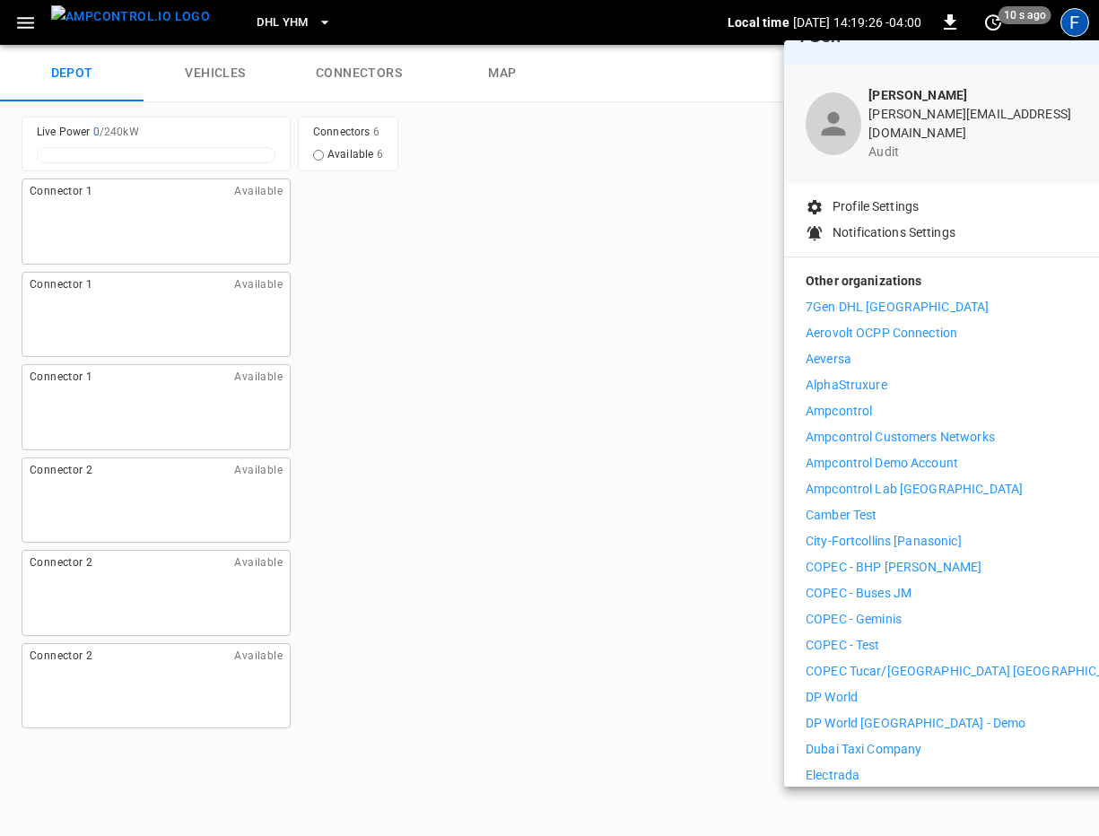
scroll to position [46, 0]
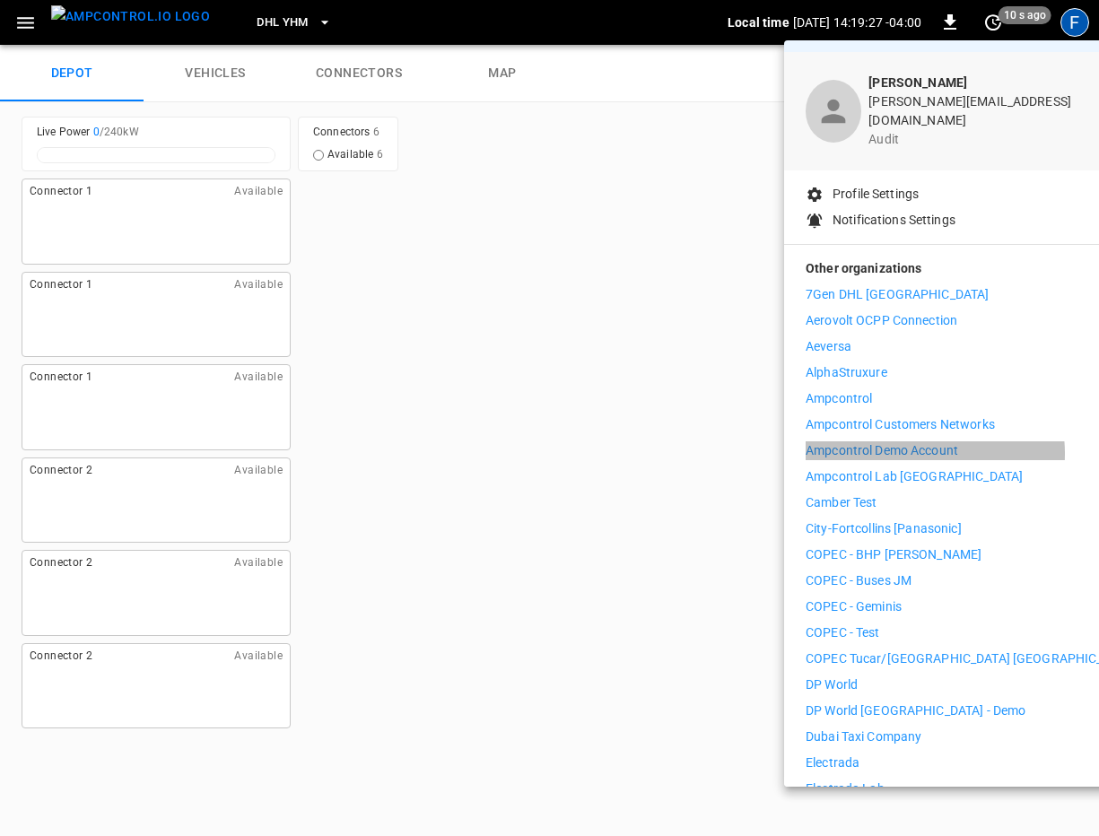
click at [911, 441] on p "Ampcontrol Demo Account" at bounding box center [881, 450] width 152 height 19
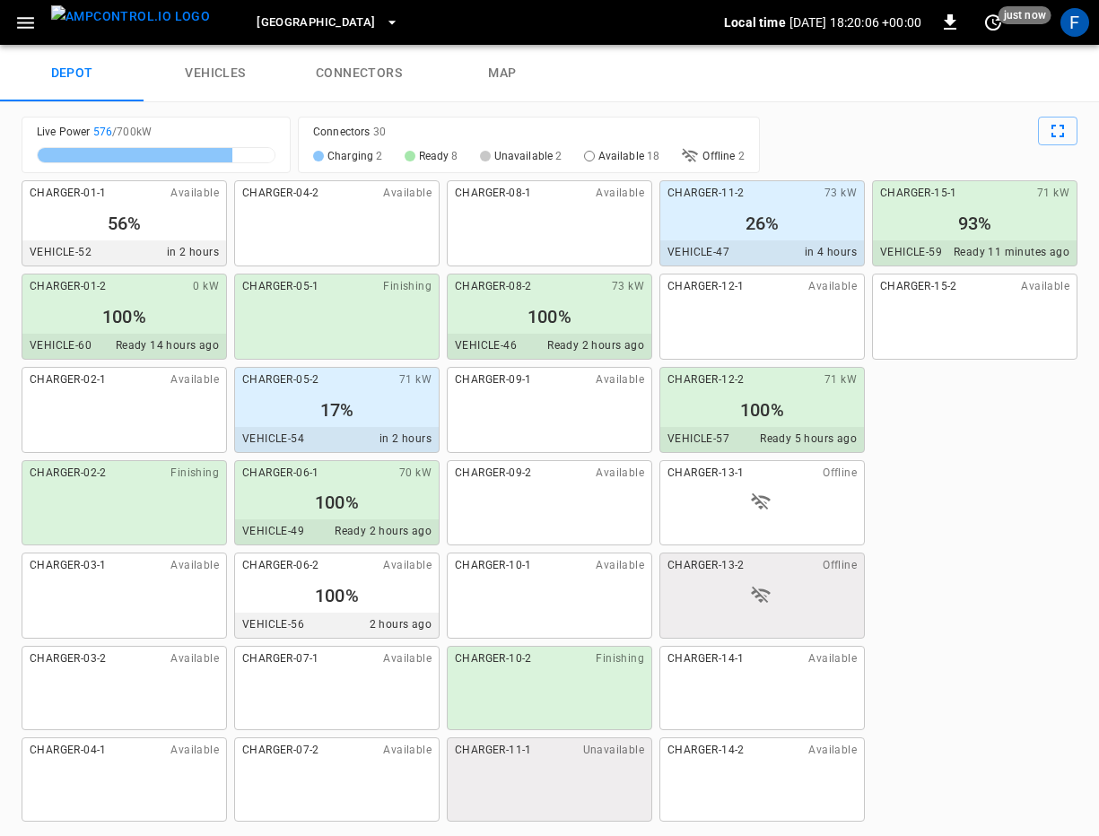
click at [24, 23] on icon "button" at bounding box center [25, 23] width 22 height 22
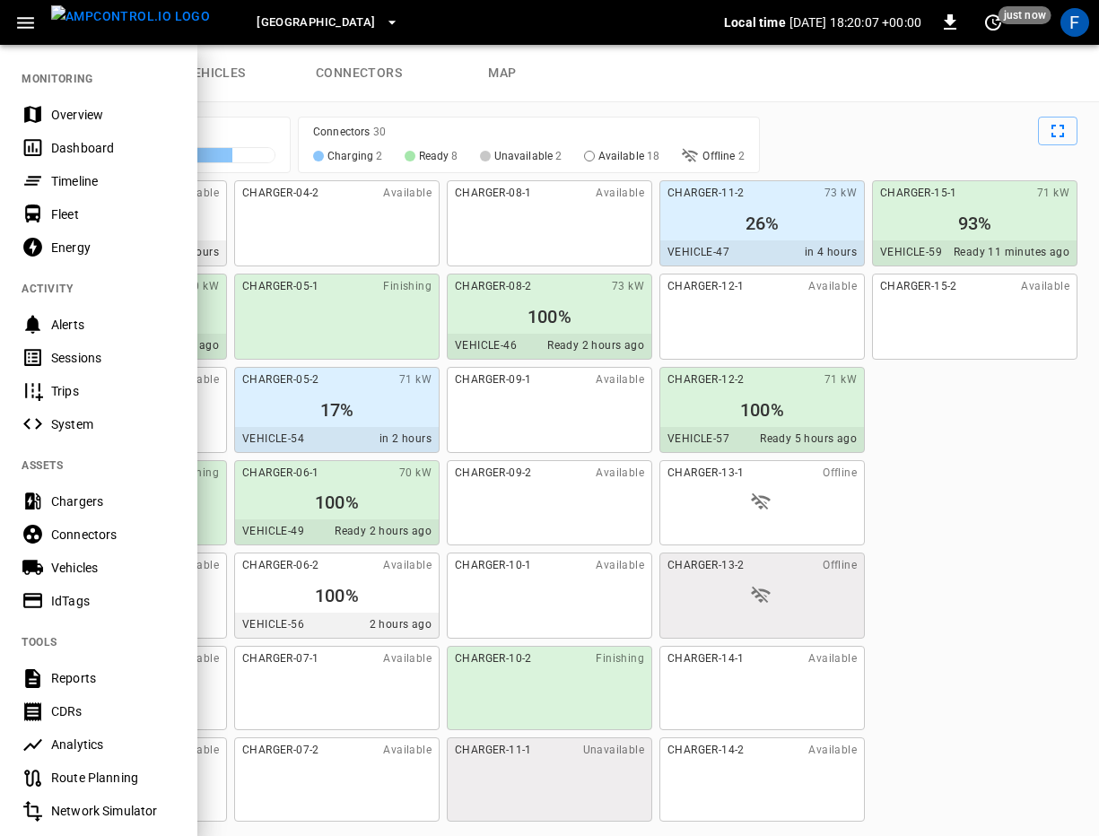
click at [88, 569] on div "Vehicles" at bounding box center [113, 568] width 125 height 18
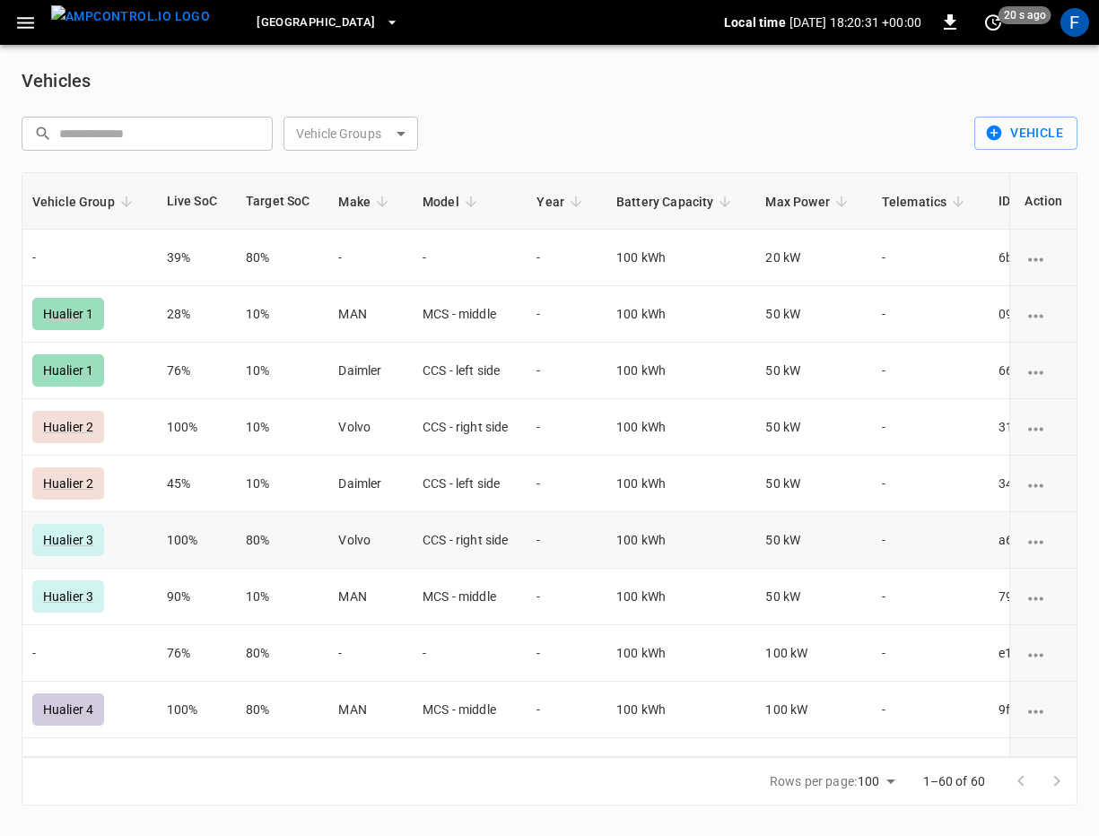
scroll to position [0, 596]
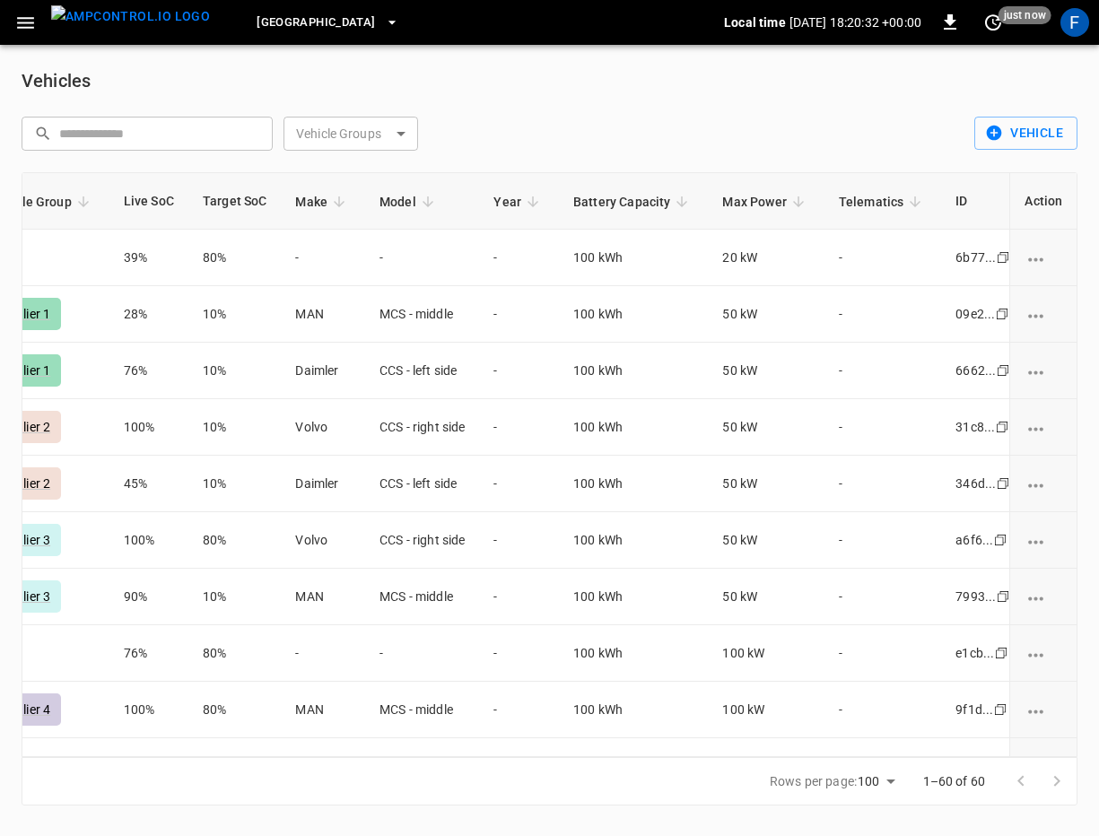
click at [29, 38] on button "button" at bounding box center [25, 22] width 37 height 33
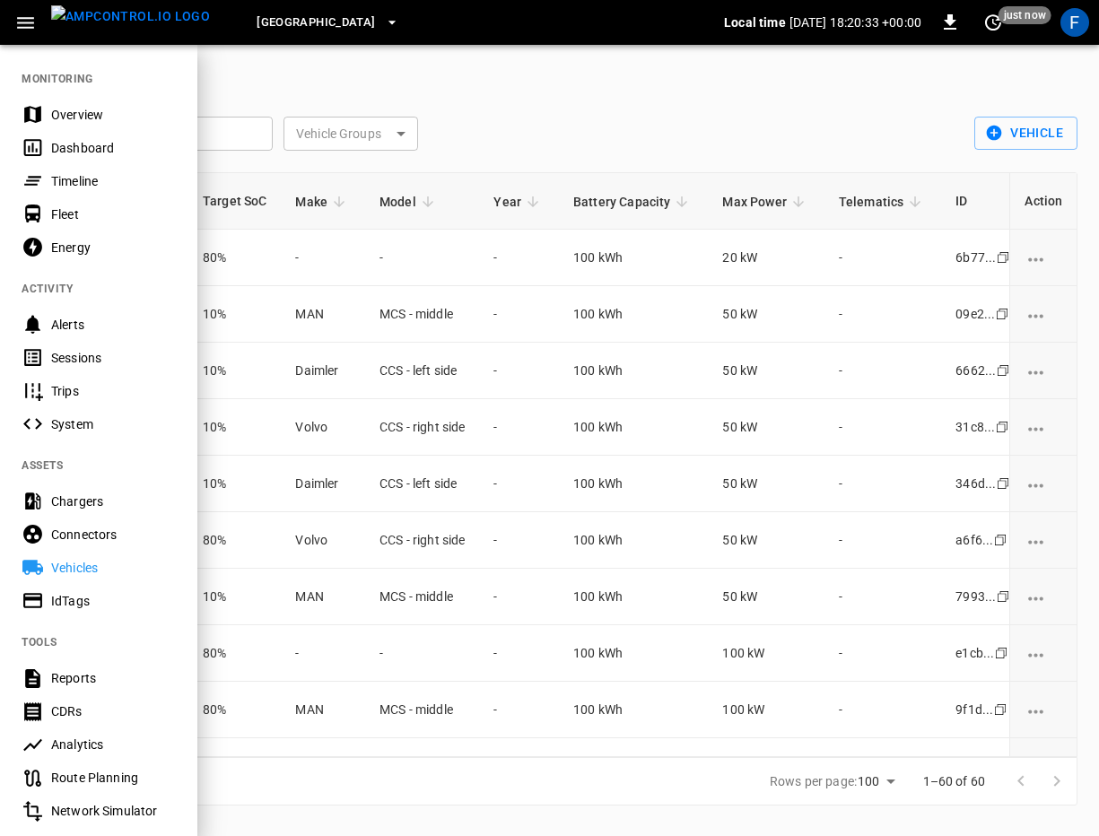
scroll to position [221, 0]
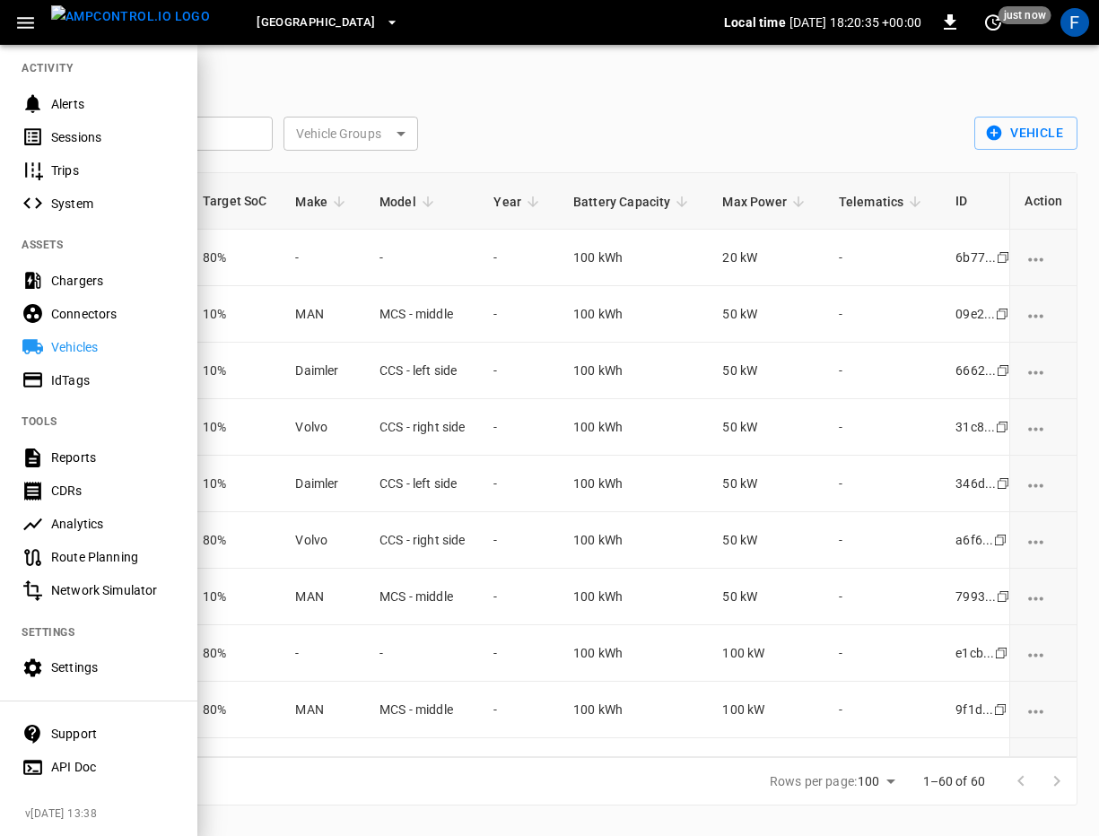
click at [515, 368] on div at bounding box center [549, 418] width 1099 height 836
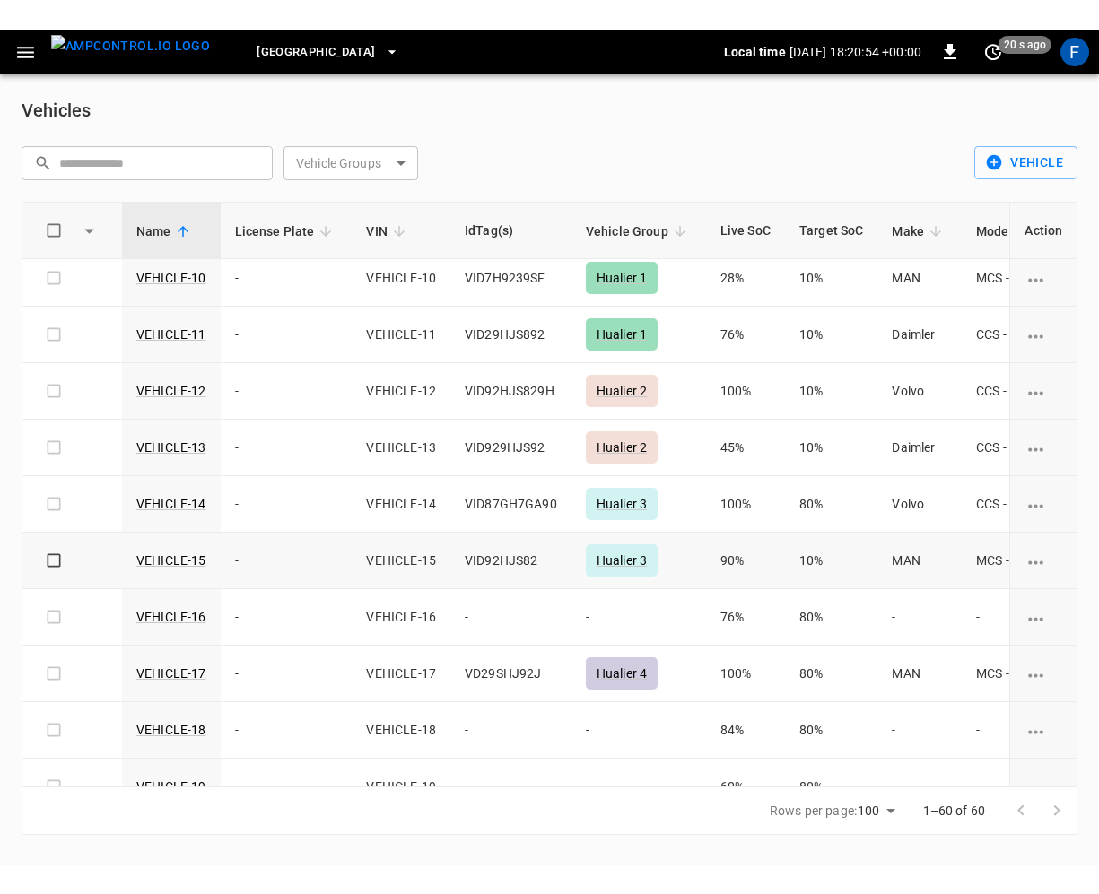
scroll to position [0, 0]
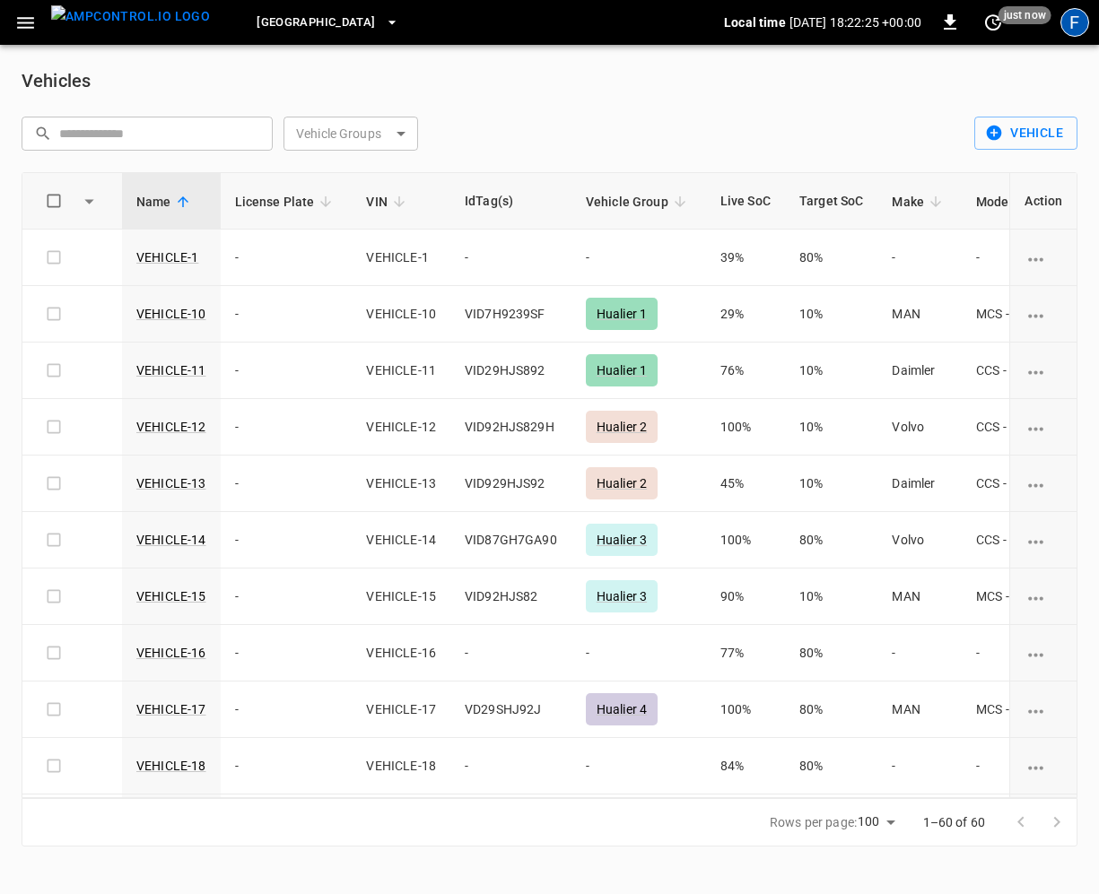
click at [1075, 22] on div "F" at bounding box center [1074, 22] width 29 height 29
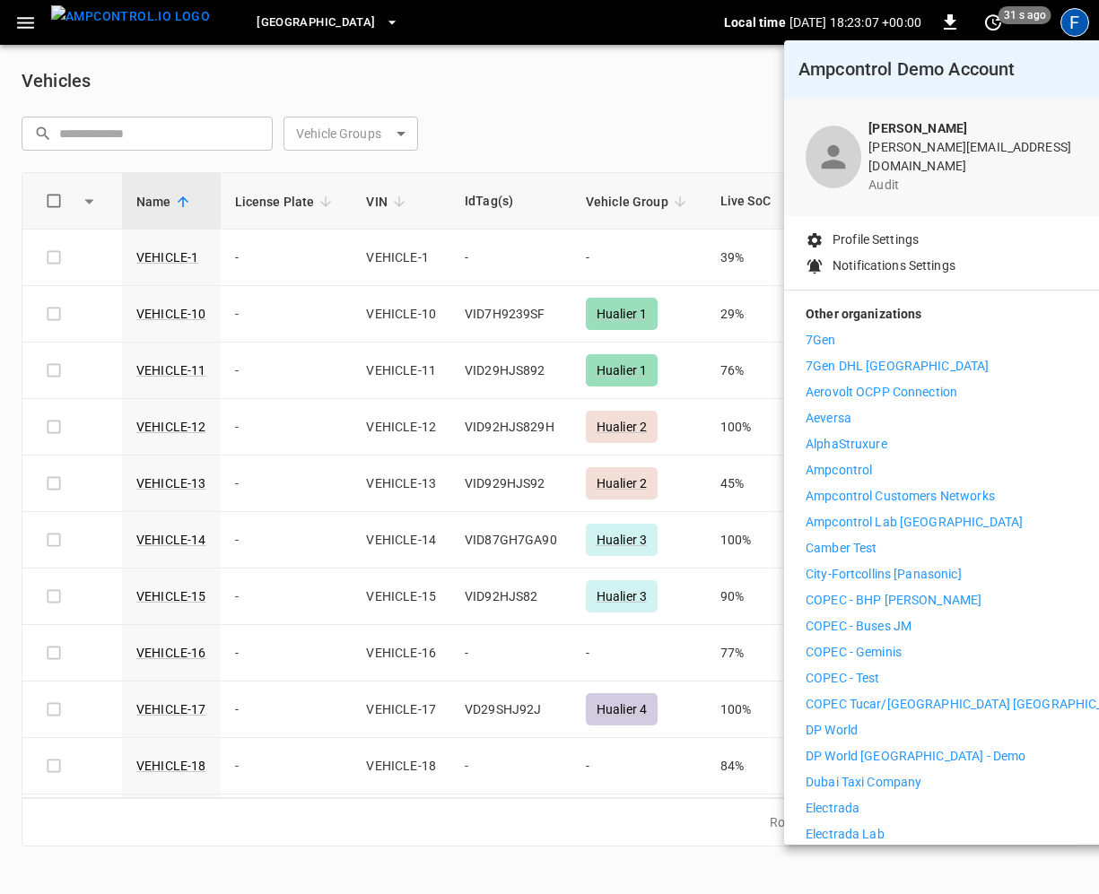
scroll to position [6, 0]
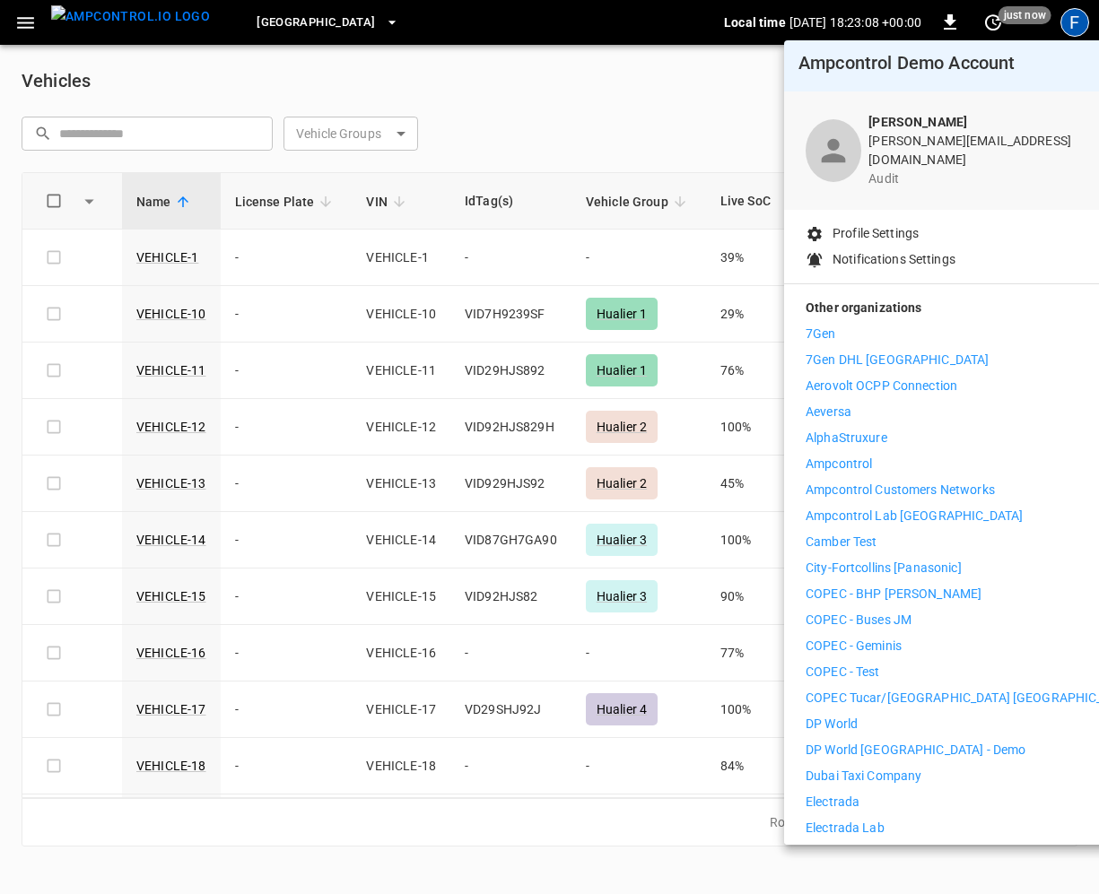
click at [841, 325] on li "7Gen" at bounding box center [970, 334] width 330 height 19
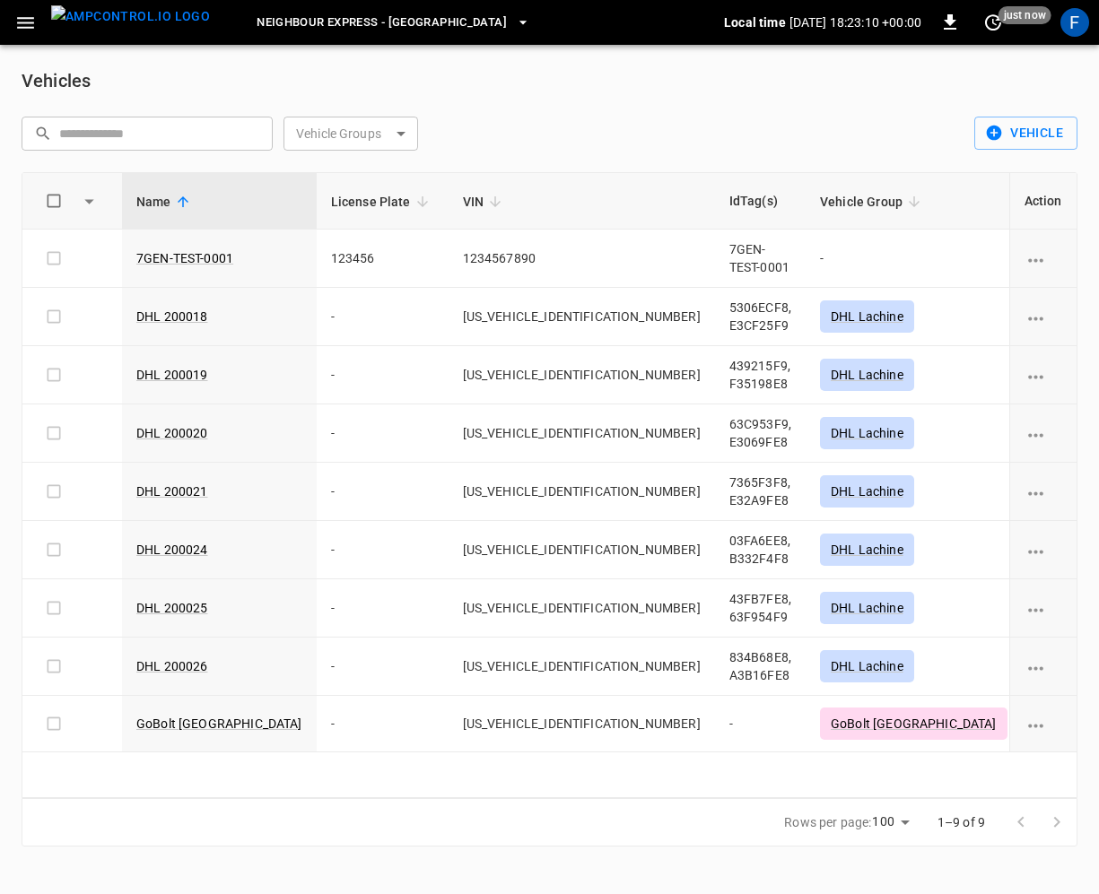
click at [28, 31] on icon "button" at bounding box center [25, 23] width 22 height 22
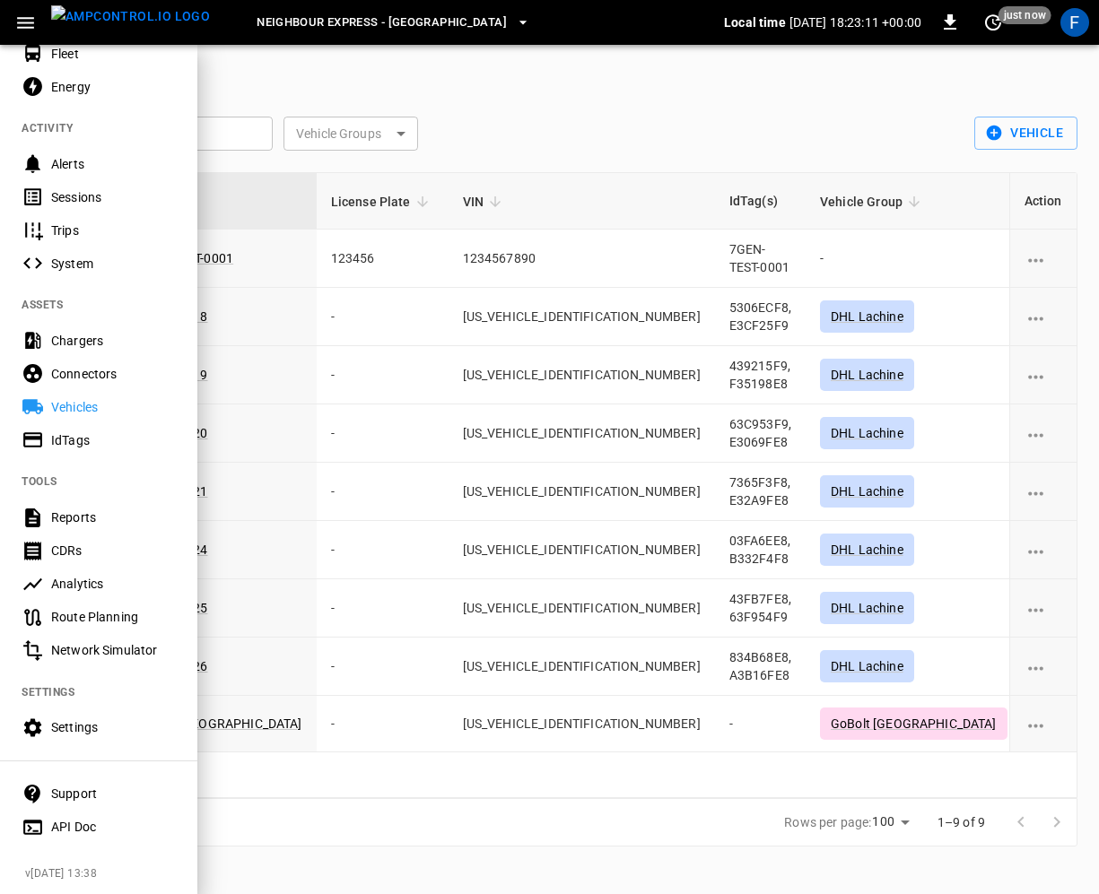
scroll to position [129, 0]
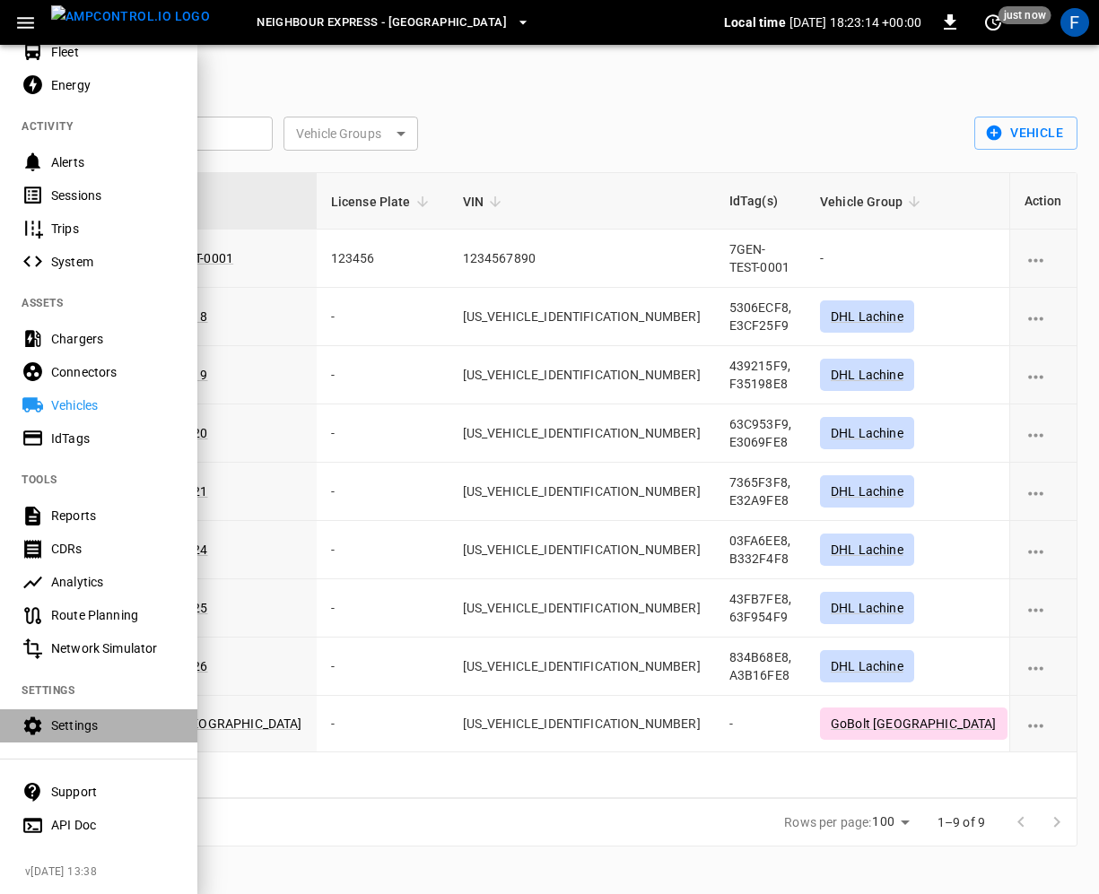
click at [80, 723] on div "Settings" at bounding box center [113, 726] width 125 height 18
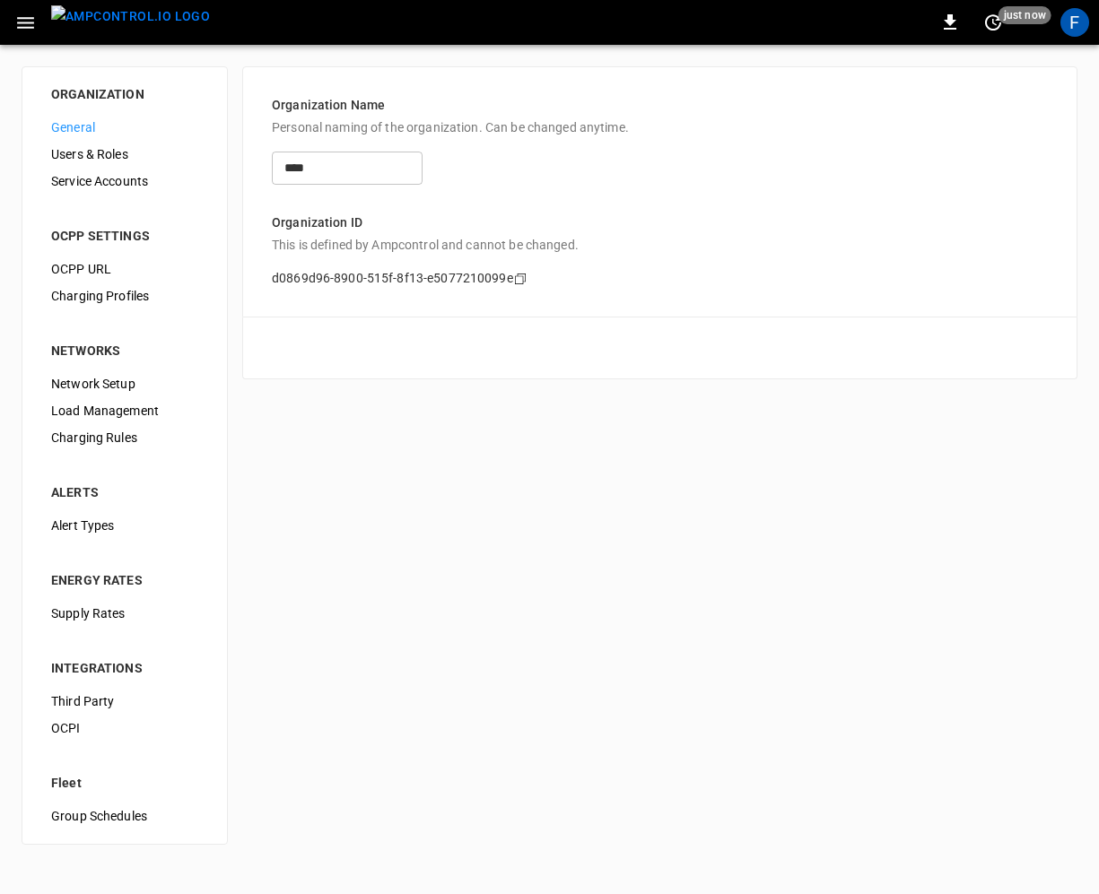
click at [109, 156] on span "Users & Roles" at bounding box center [124, 154] width 147 height 19
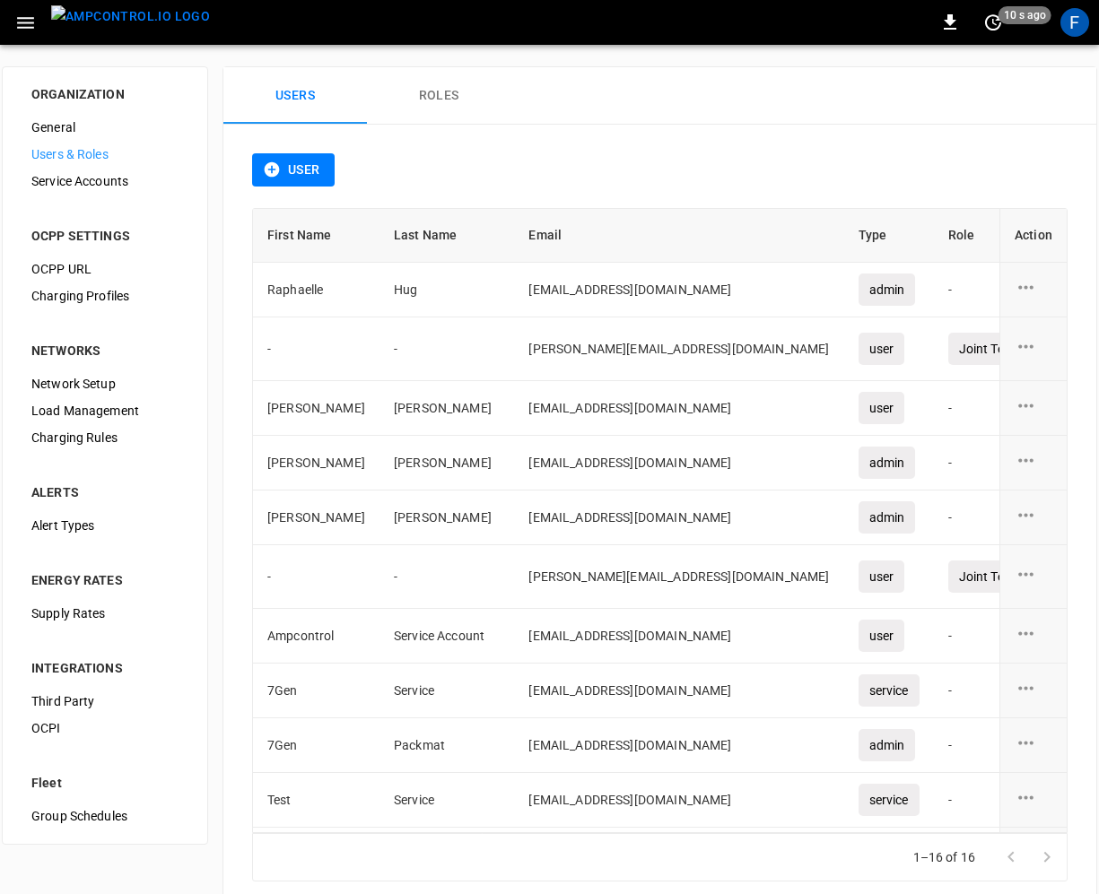
click at [287, 168] on button "User" at bounding box center [293, 169] width 83 height 33
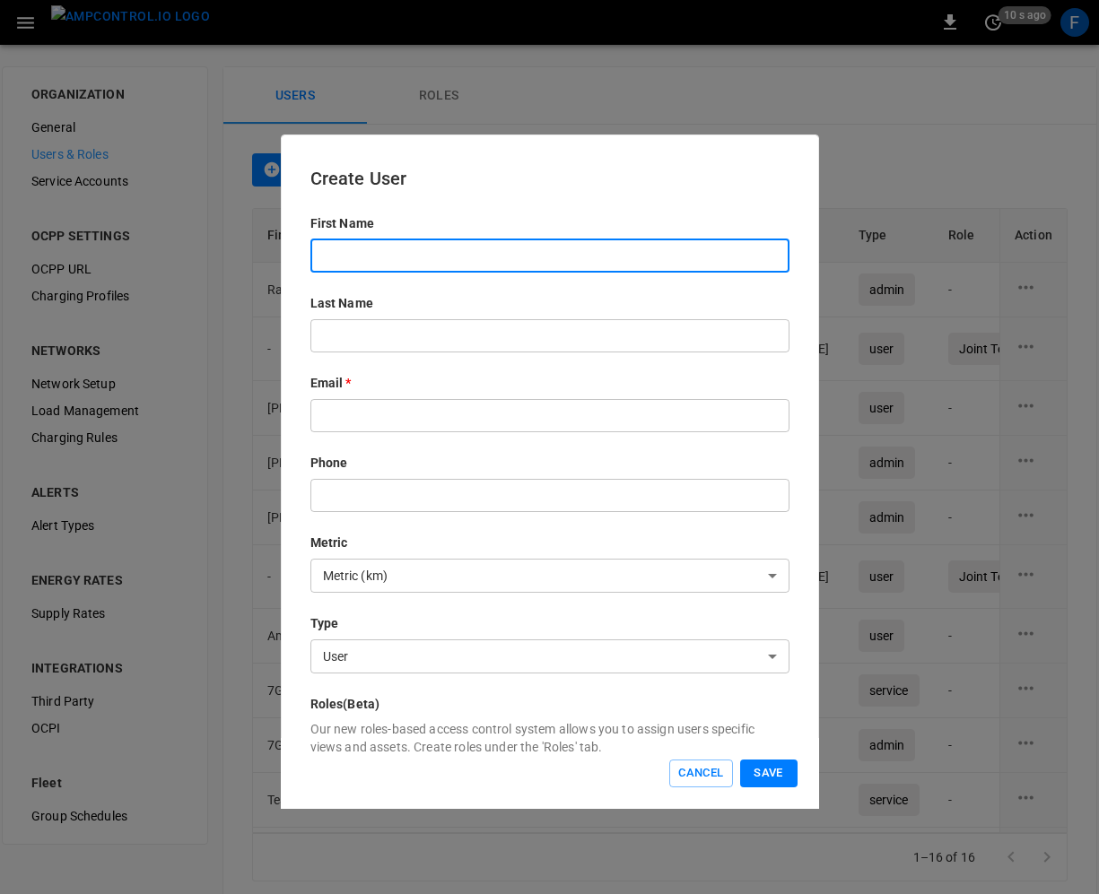
click at [403, 256] on input "text" at bounding box center [549, 255] width 479 height 33
type input "*"
click at [332, 418] on input "text" at bounding box center [549, 415] width 479 height 33
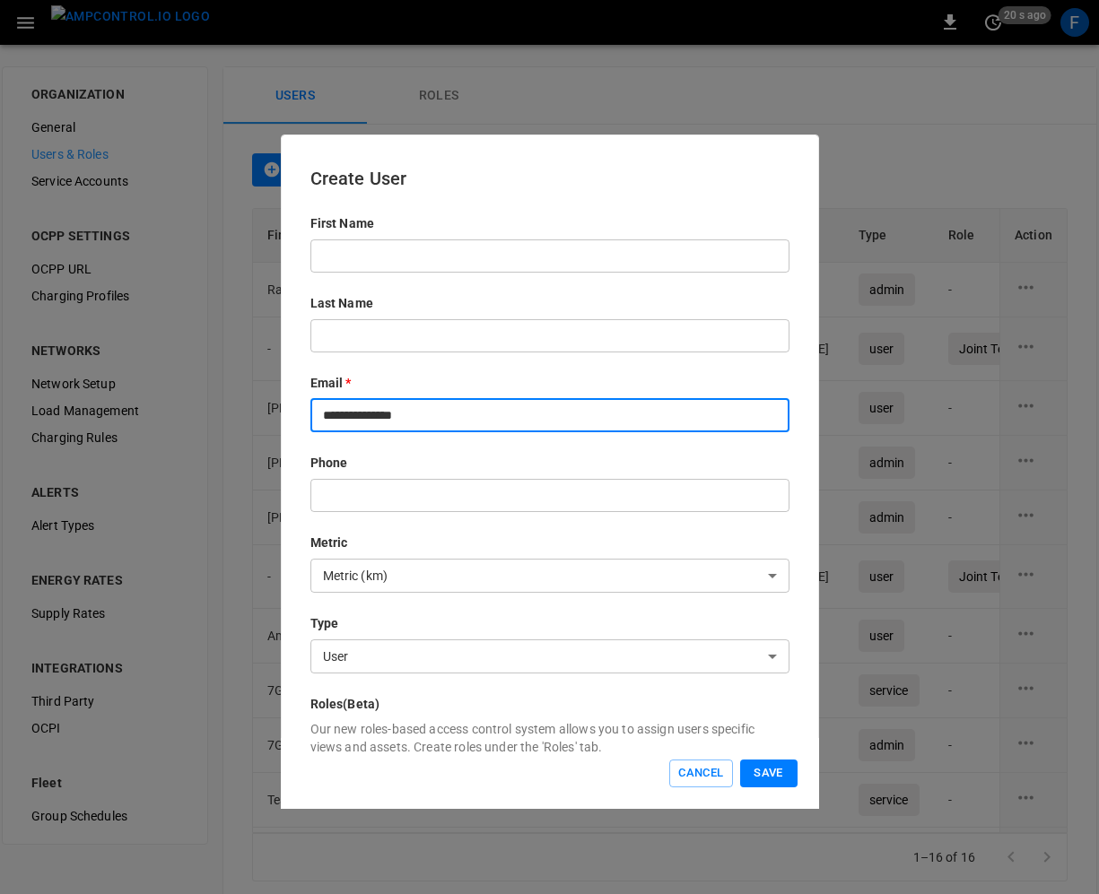
type input "**********"
click at [408, 448] on div "**********" at bounding box center [549, 549] width 479 height 670
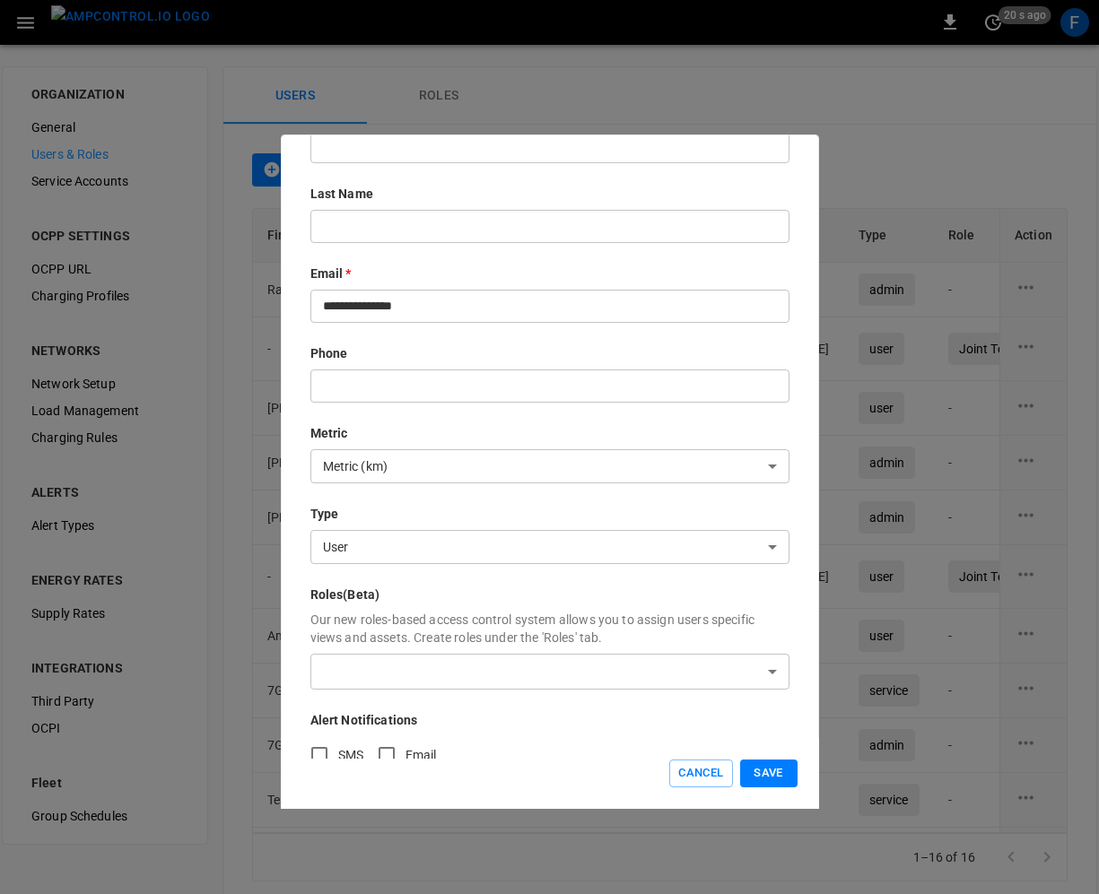
scroll to position [132, 0]
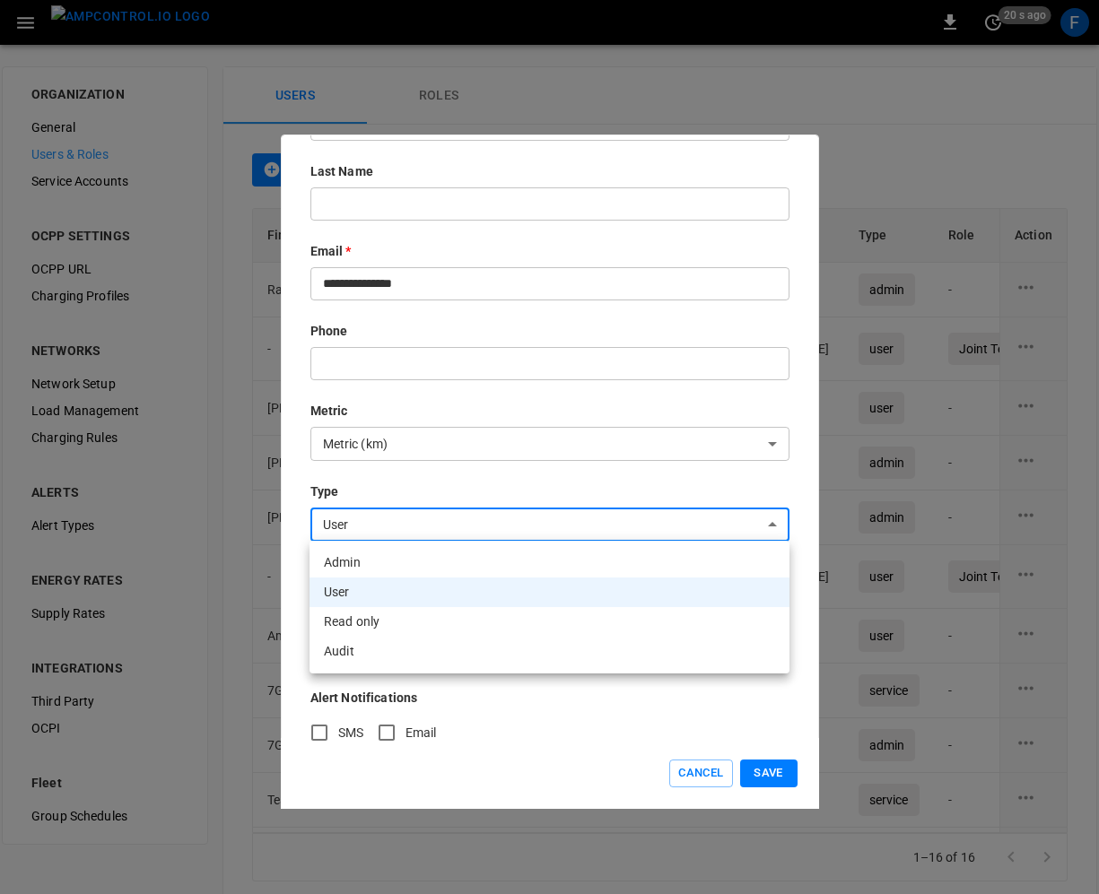
click at [365, 526] on body "0 20 s ago F ORGANIZATION General Users & Roles Service Accounts OCPP SETTINGS …" at bounding box center [549, 466] width 1099 height 933
click at [382, 569] on li "Admin" at bounding box center [549, 563] width 480 height 30
type input "*****"
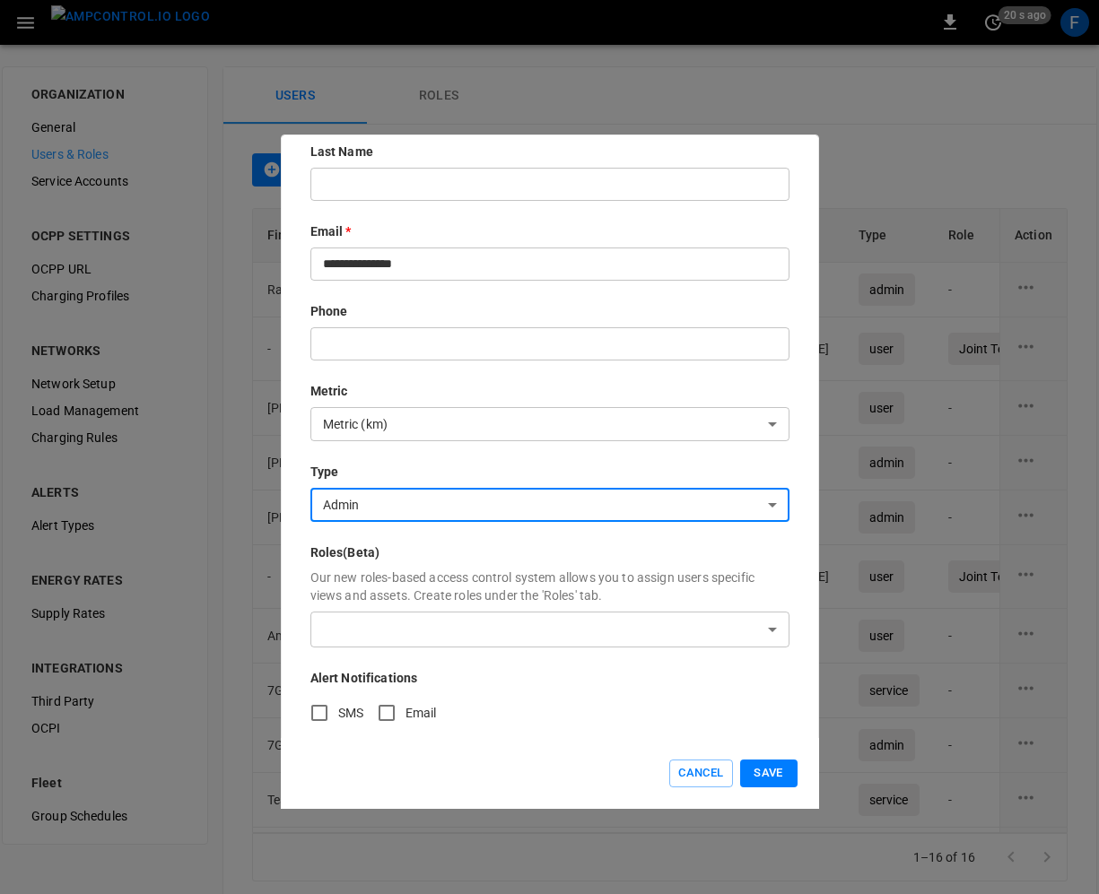
scroll to position [0, 0]
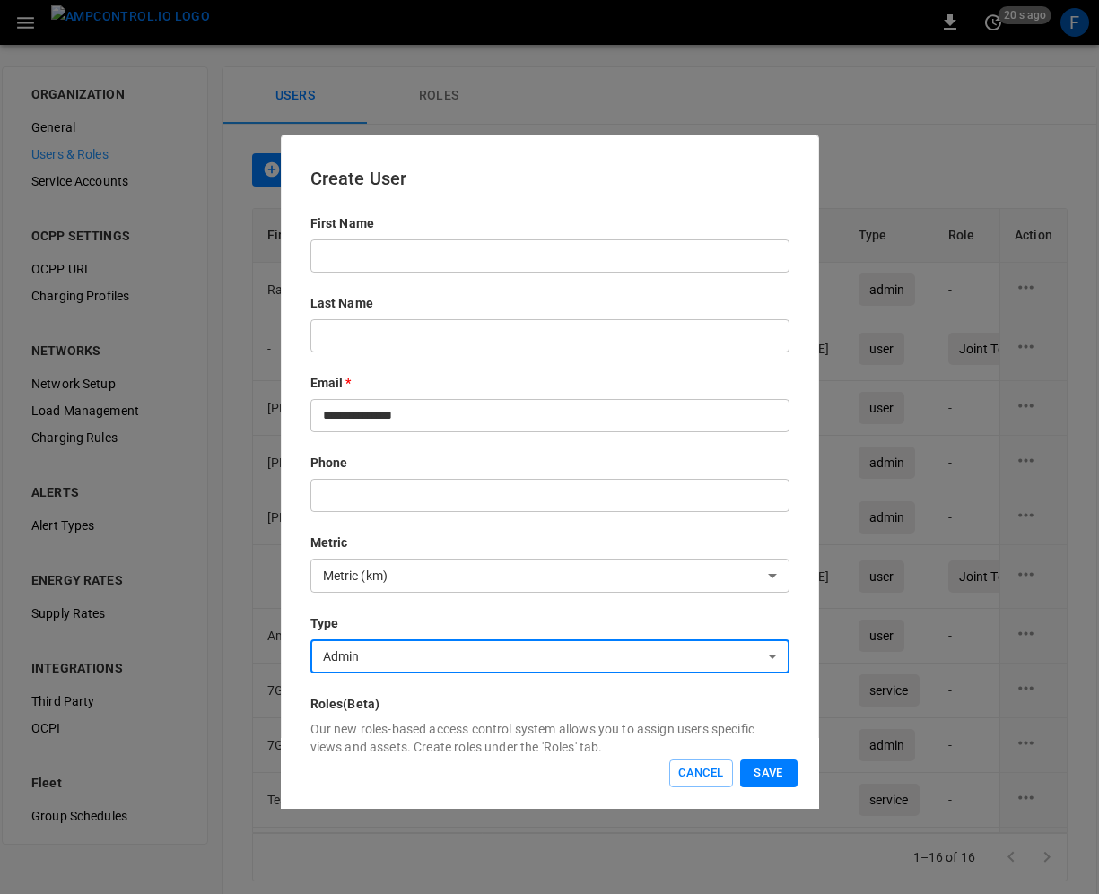
click at [785, 773] on button "Save" at bounding box center [768, 774] width 57 height 28
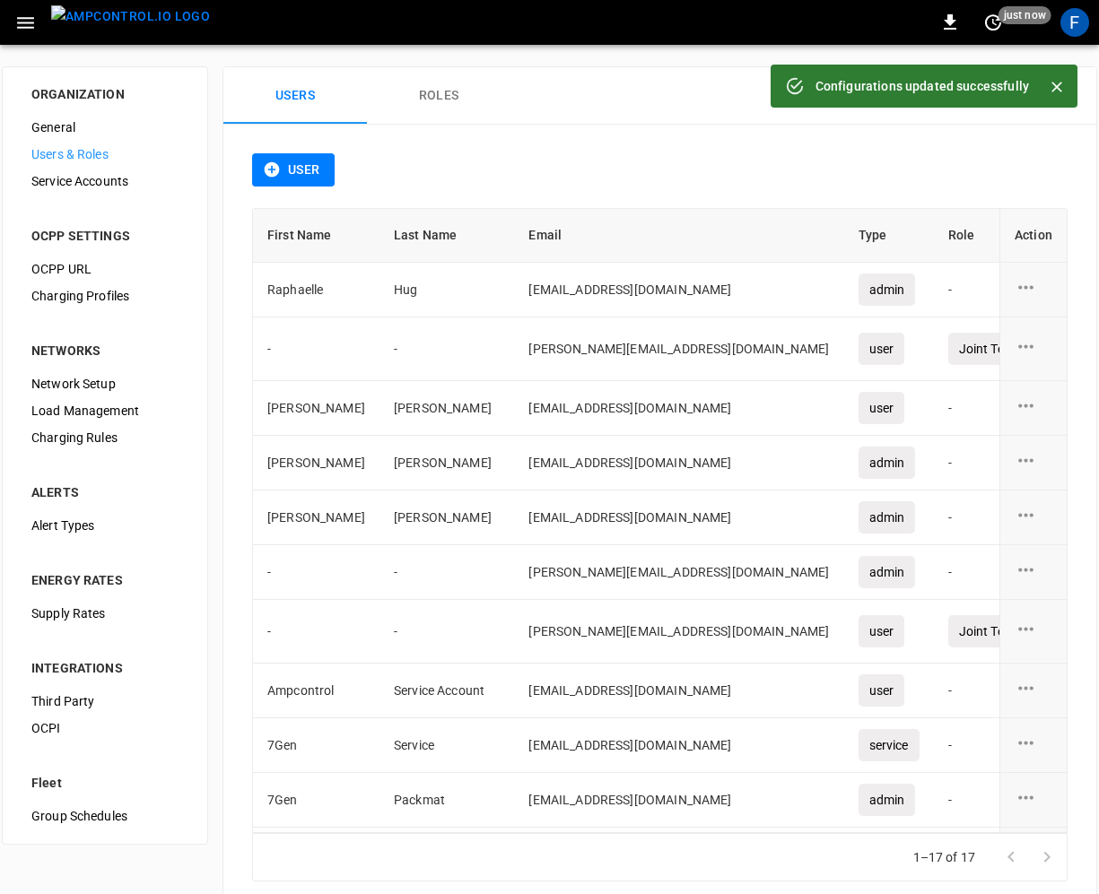
click at [151, 28] on img "menu" at bounding box center [130, 16] width 159 height 22
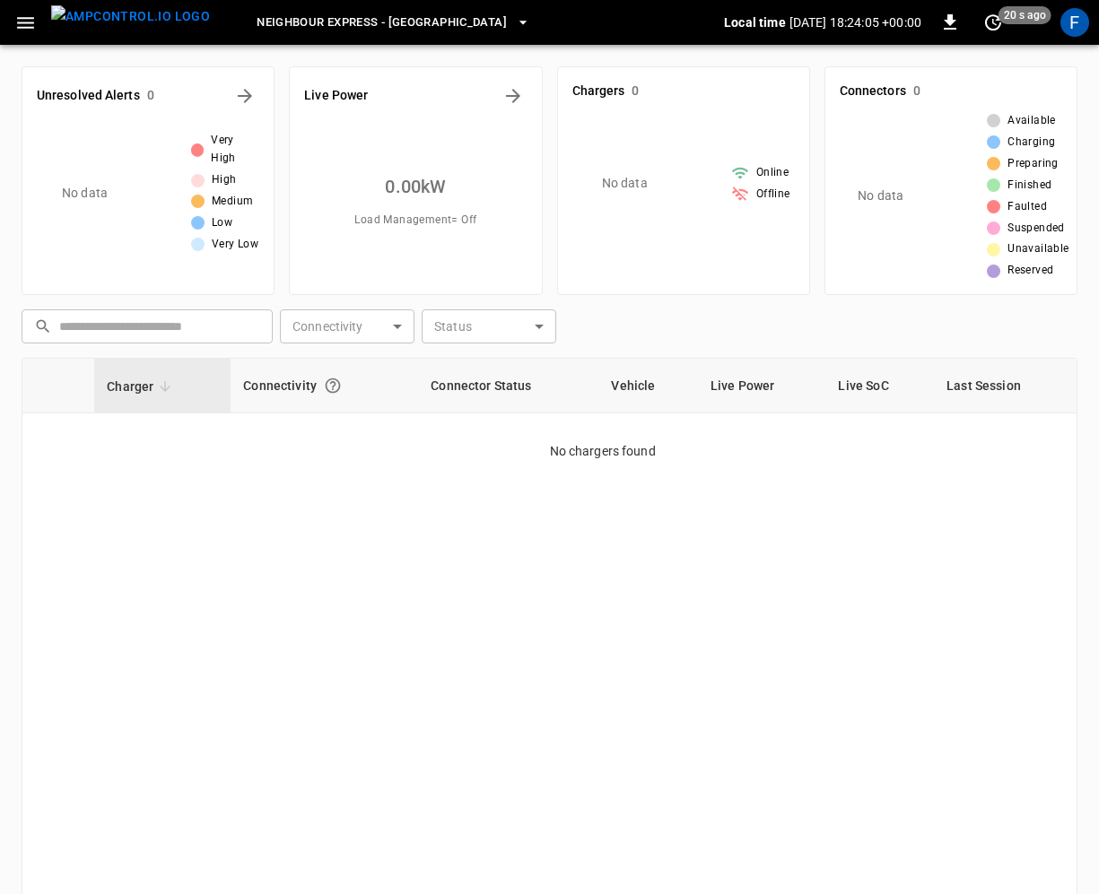
click at [35, 21] on icon "button" at bounding box center [25, 23] width 22 height 22
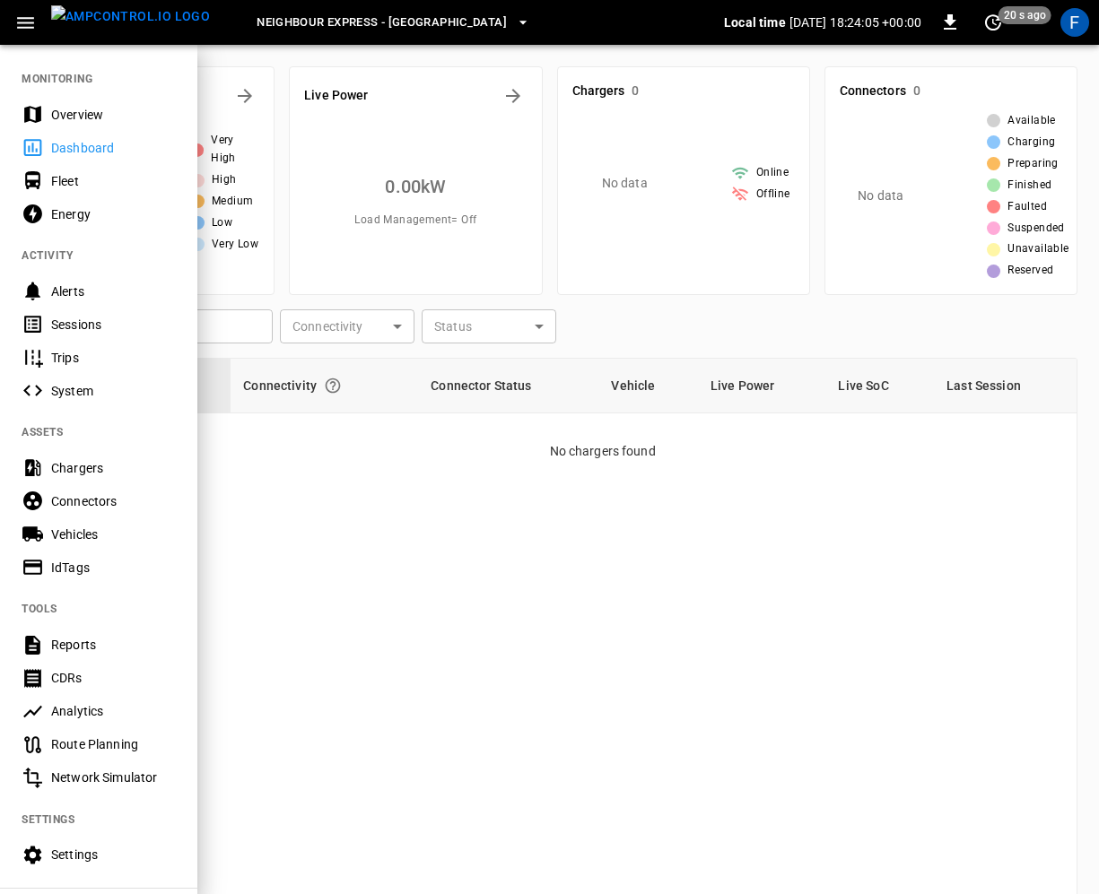
scroll to position [129, 0]
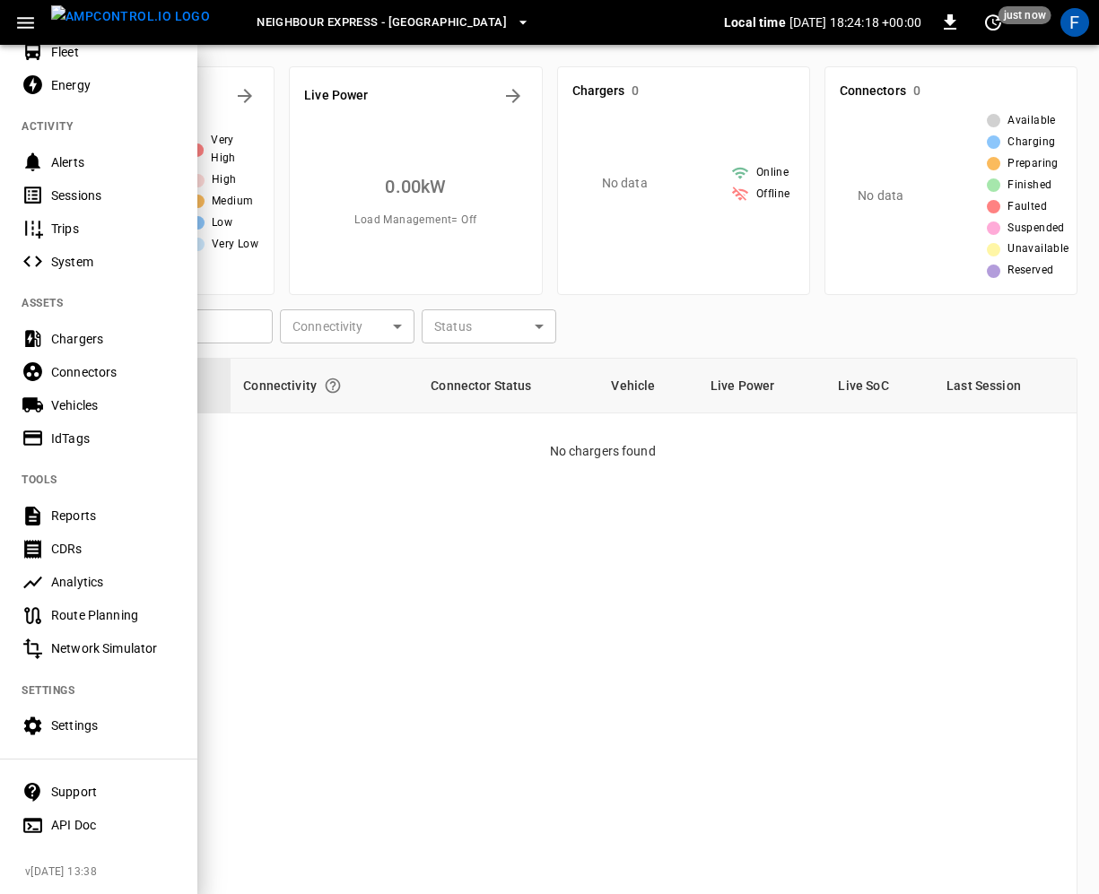
click at [87, 783] on div "Support" at bounding box center [113, 792] width 125 height 18
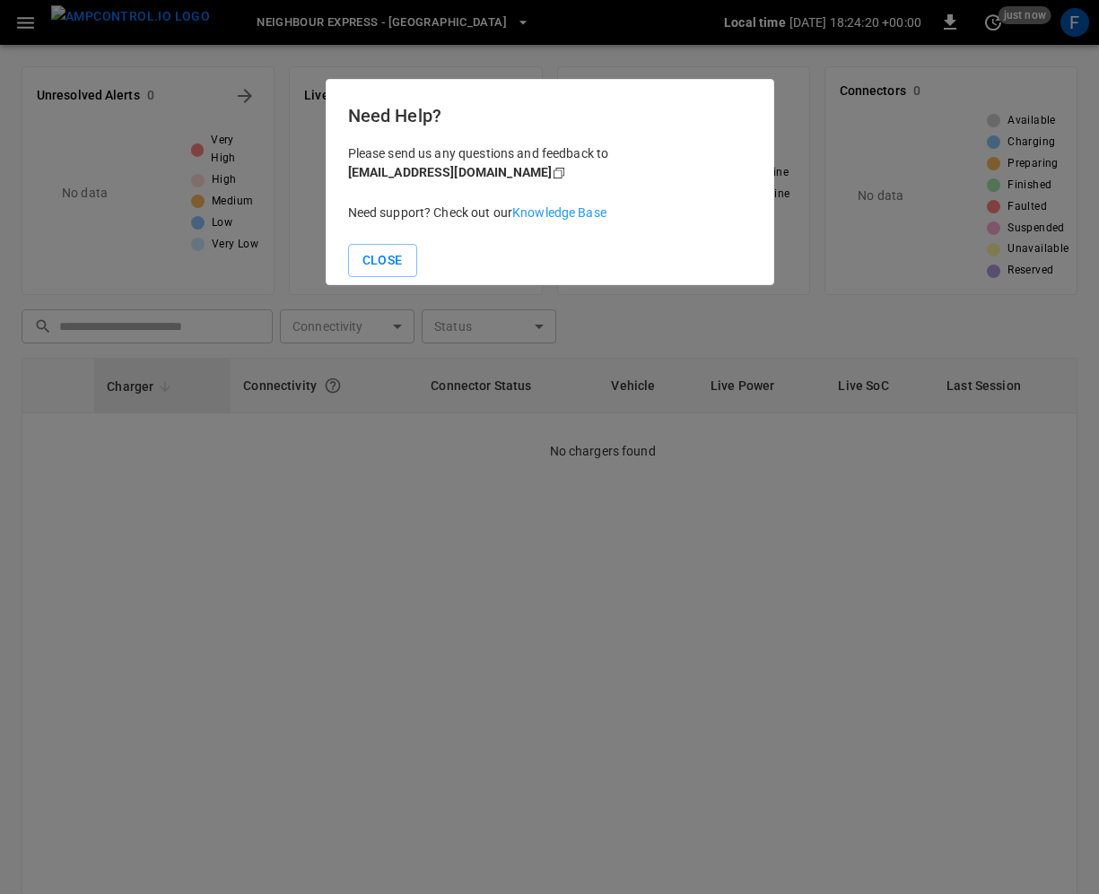
click at [554, 213] on link "Knowledge Base" at bounding box center [559, 212] width 94 height 14
click at [392, 256] on button "Close" at bounding box center [382, 260] width 69 height 33
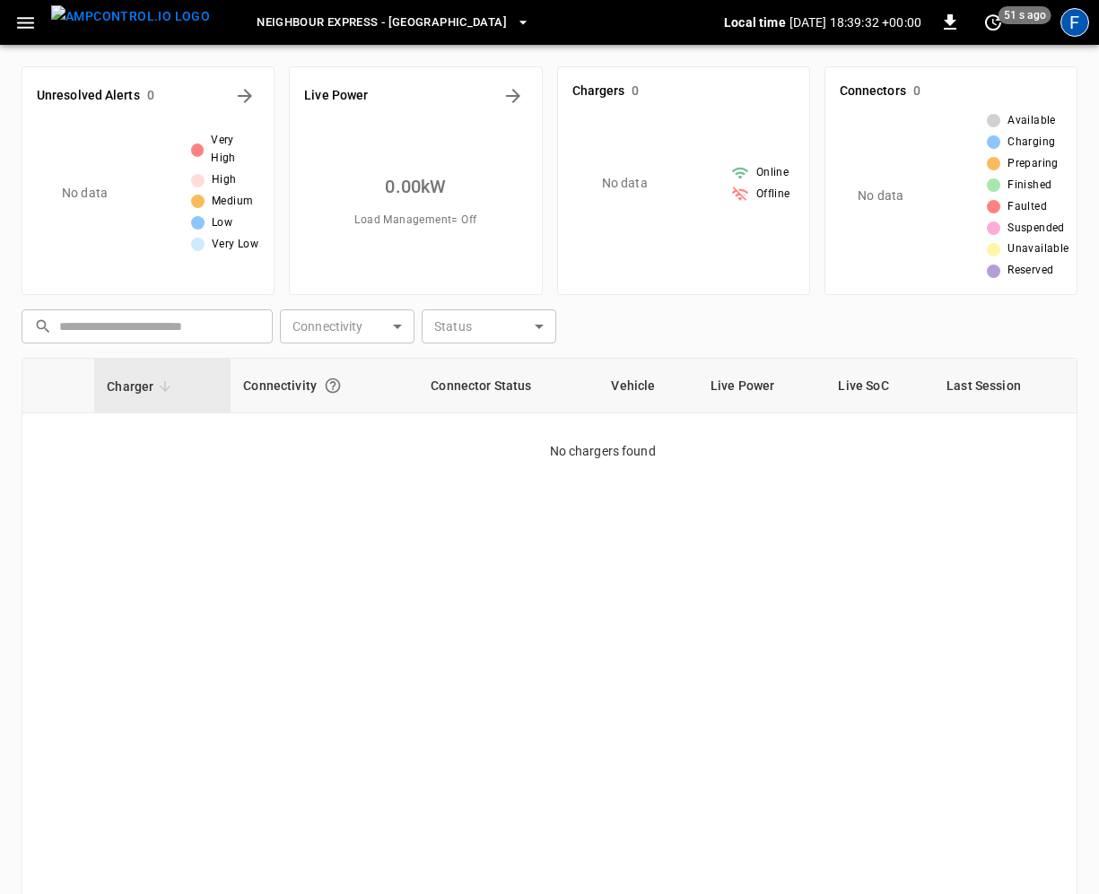
click at [1072, 26] on div "F" at bounding box center [1074, 22] width 29 height 29
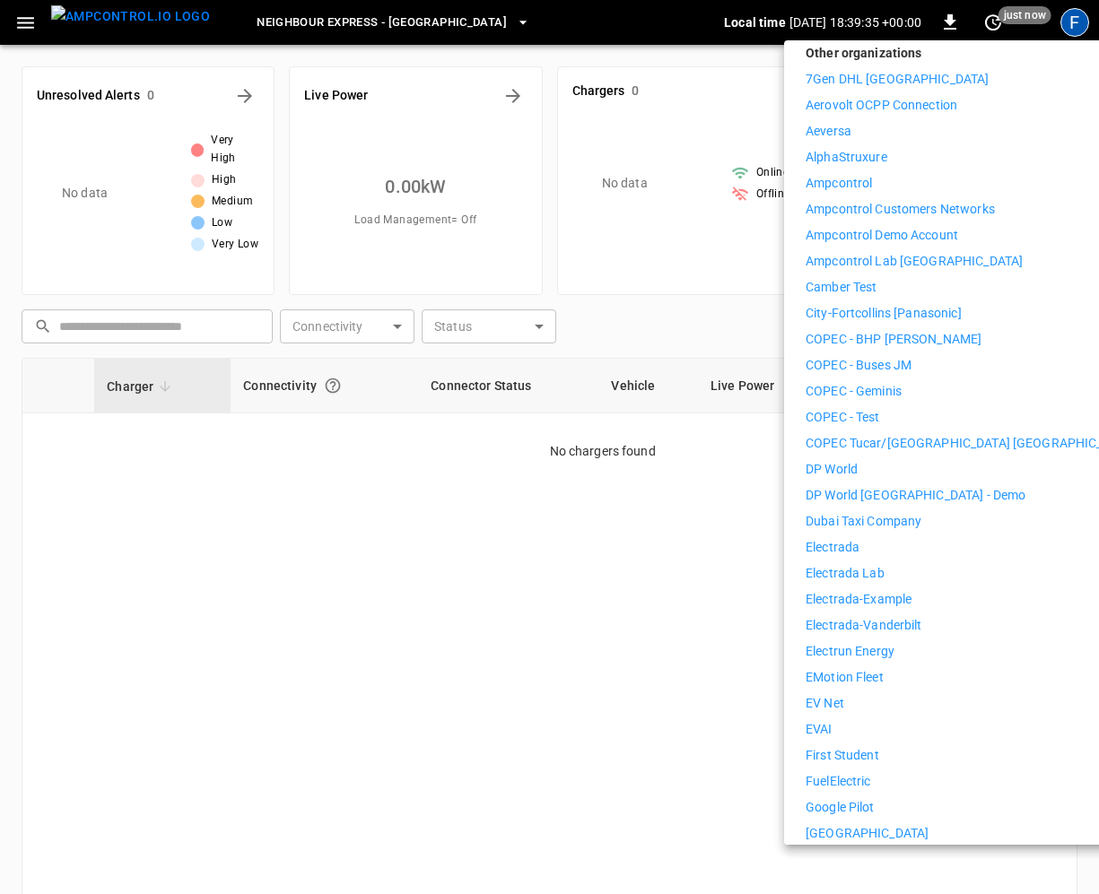
scroll to position [272, 0]
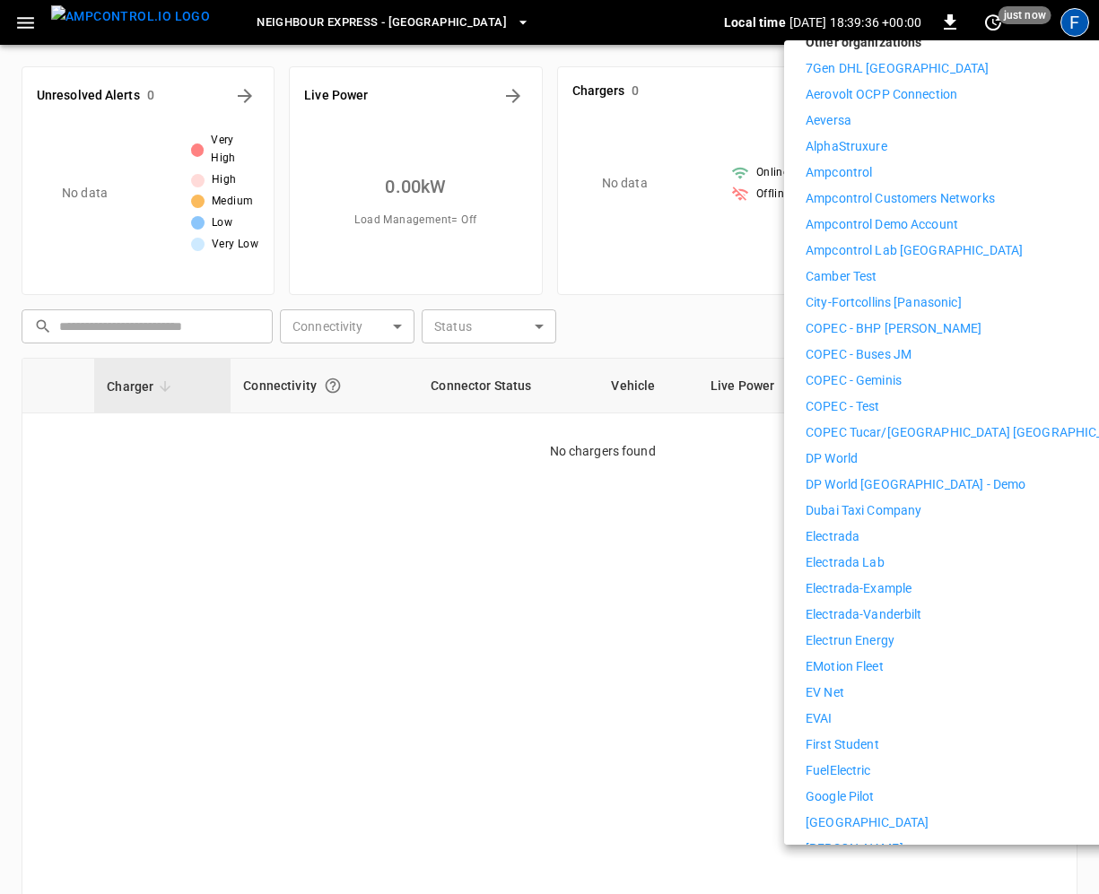
click at [839, 761] on p "FuelElectric" at bounding box center [837, 770] width 65 height 19
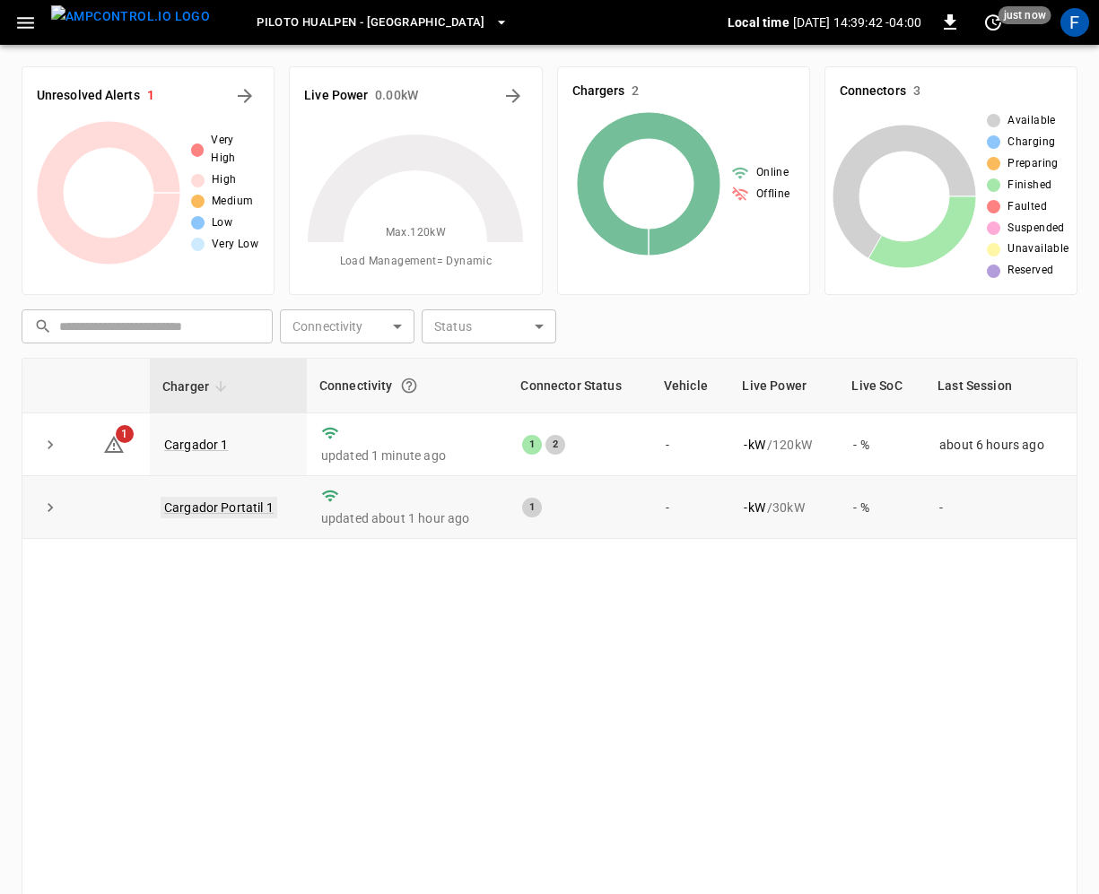
click at [222, 507] on link "Cargador Portatil 1" at bounding box center [219, 508] width 117 height 22
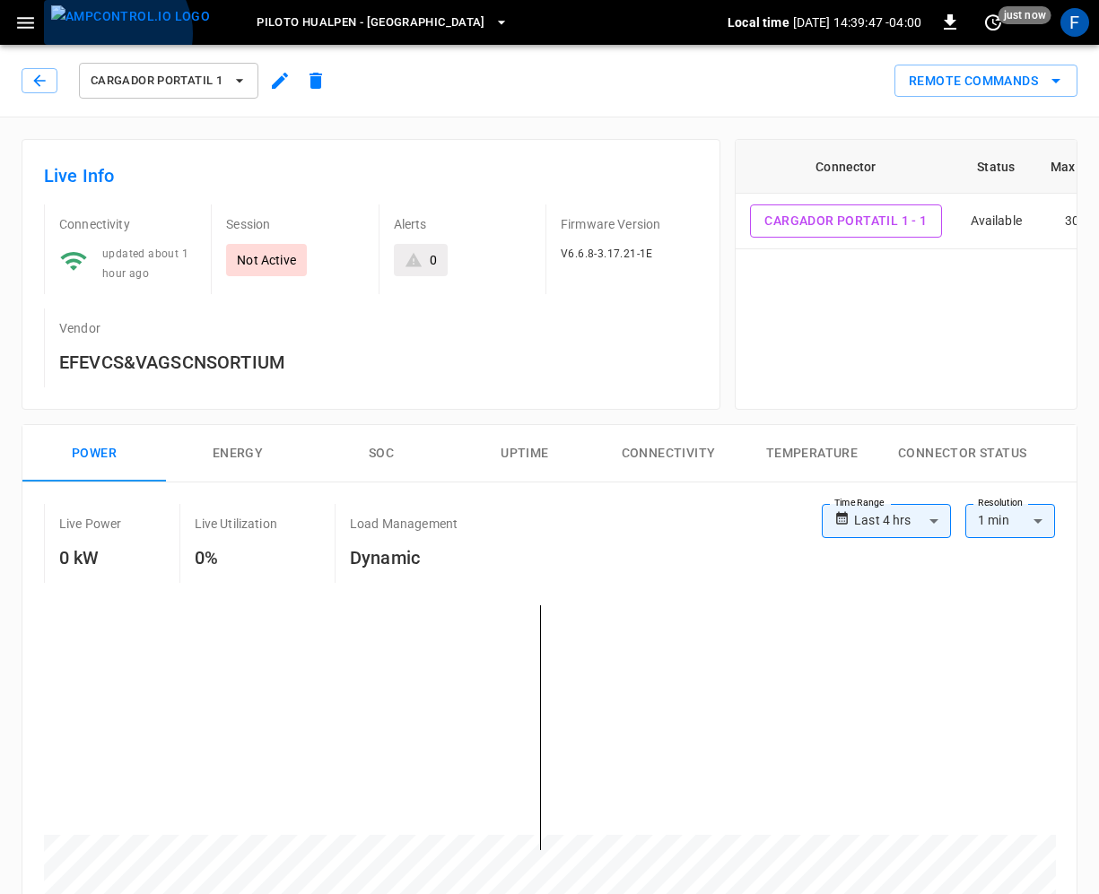
click at [113, 28] on img "menu" at bounding box center [130, 16] width 159 height 22
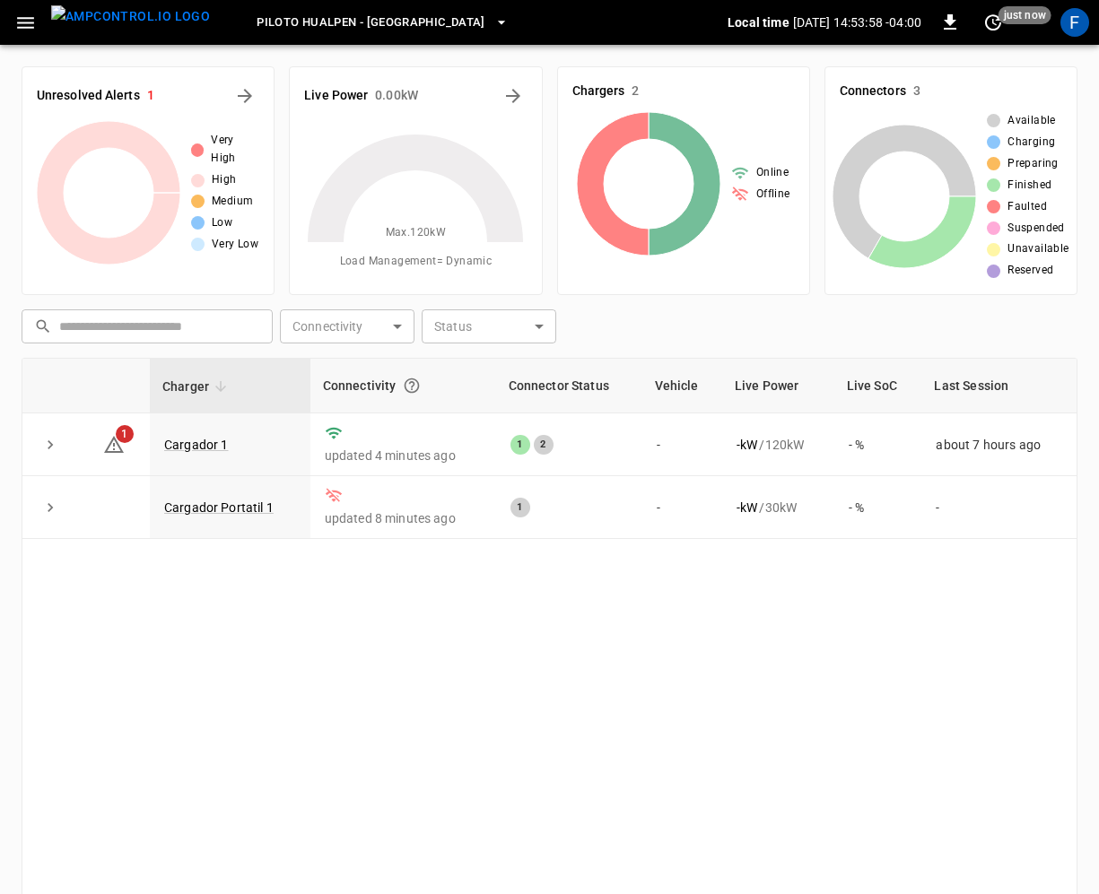
click at [1078, 42] on div "Piloto Hualpen - Santiago Local time 2025-08-13 14:53:58 -04:00 0 just now F" at bounding box center [549, 22] width 1099 height 45
click at [1078, 28] on div "F" at bounding box center [1074, 22] width 29 height 29
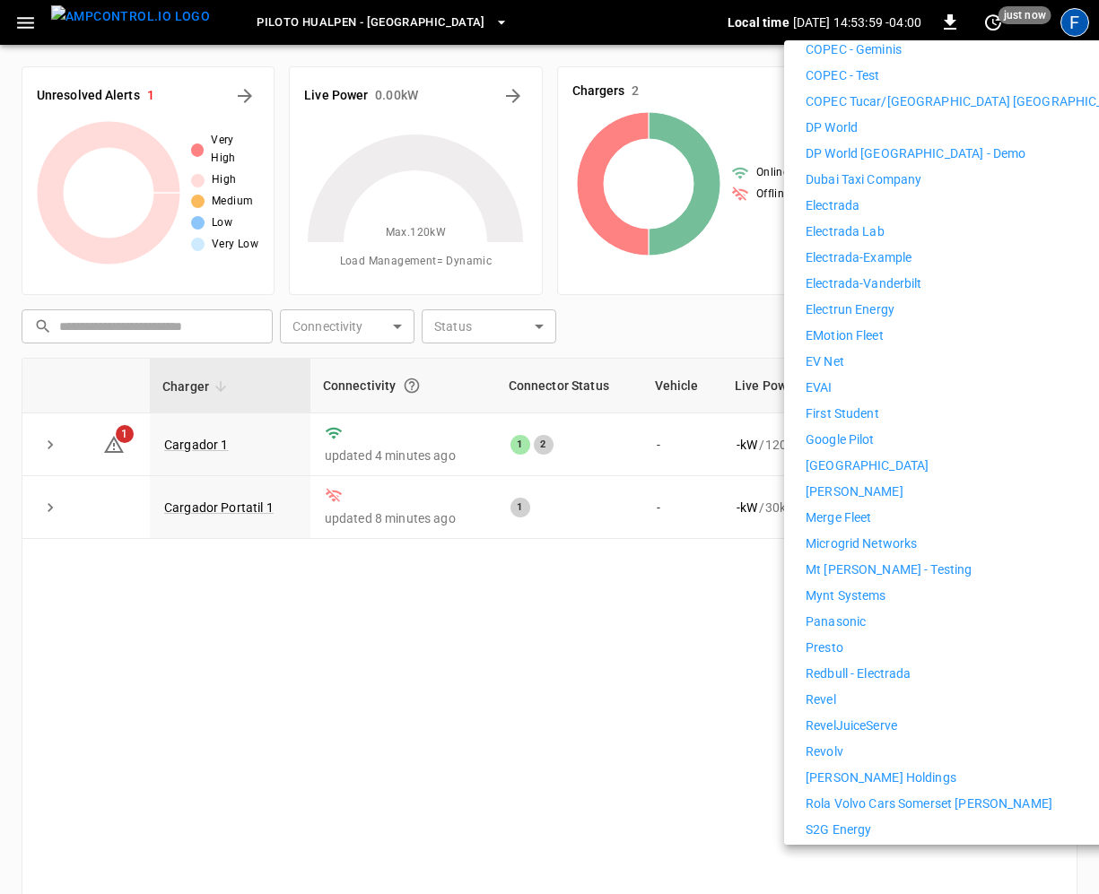
scroll to position [856, 0]
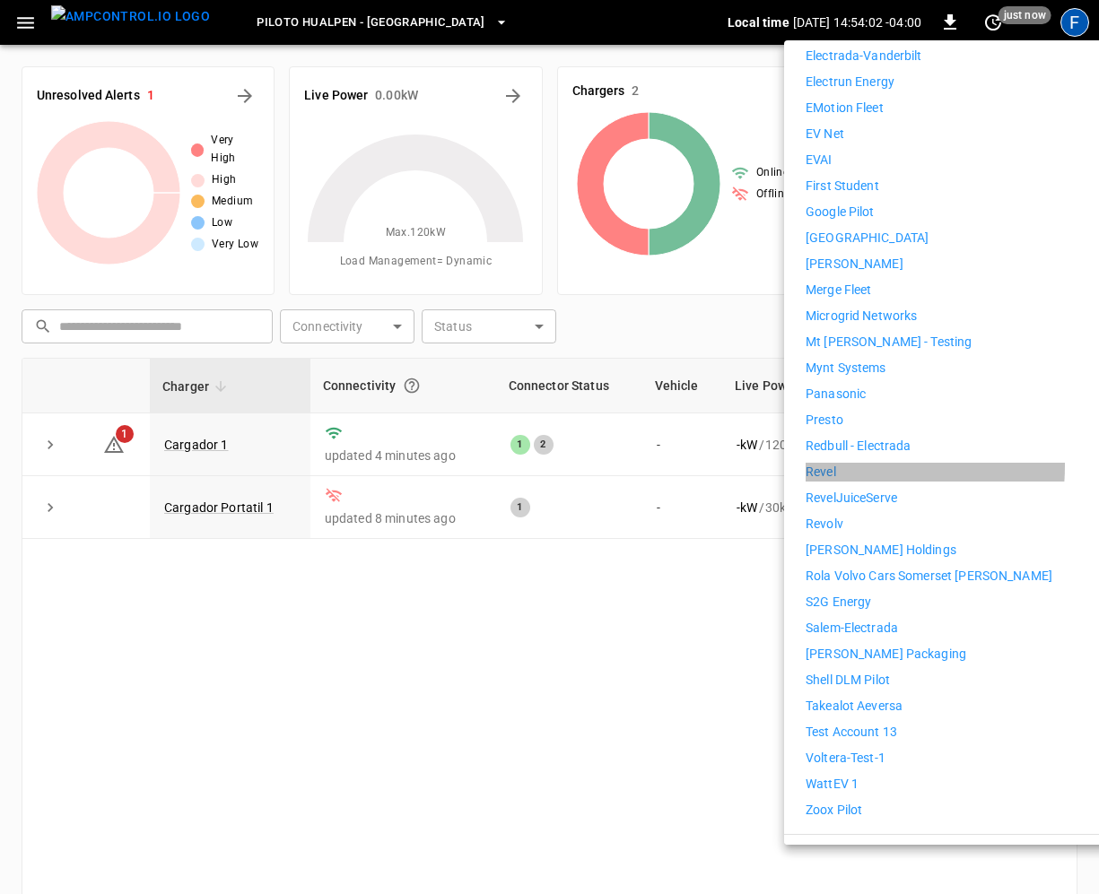
click at [825, 463] on p "Revel" at bounding box center [820, 472] width 30 height 19
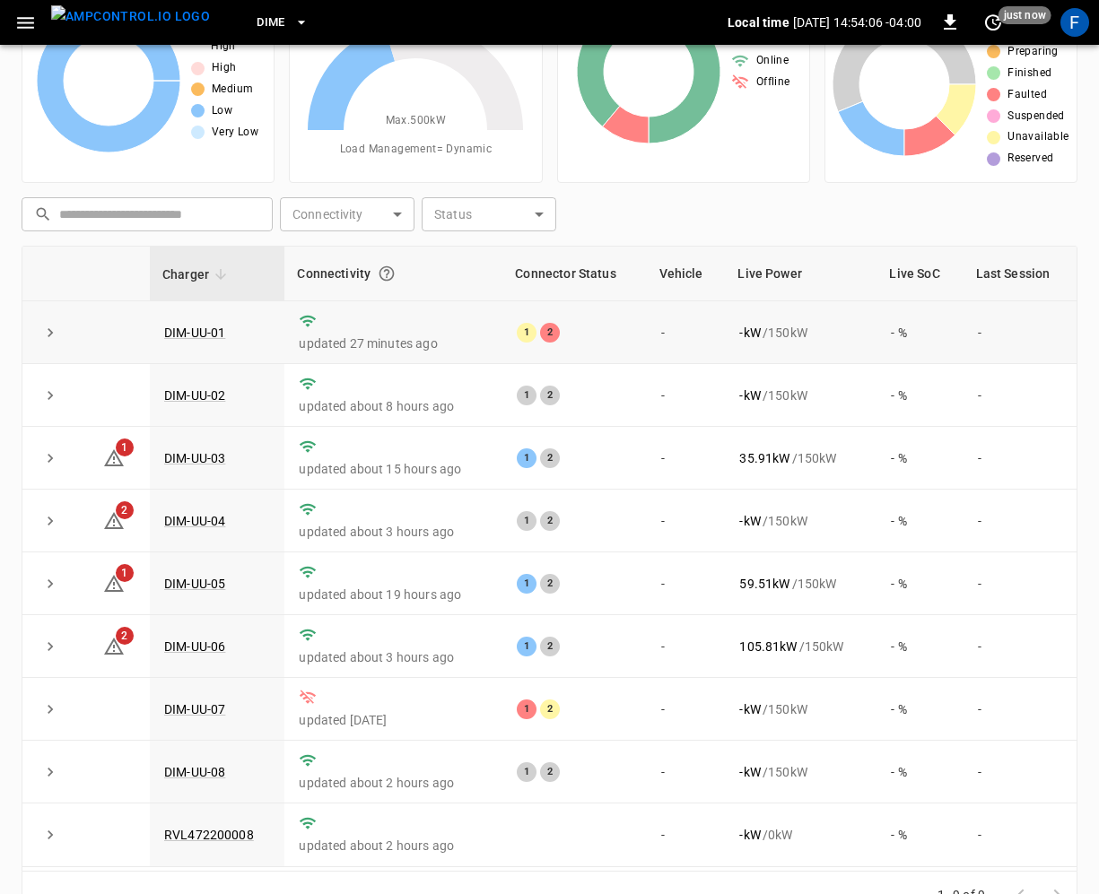
scroll to position [157, 0]
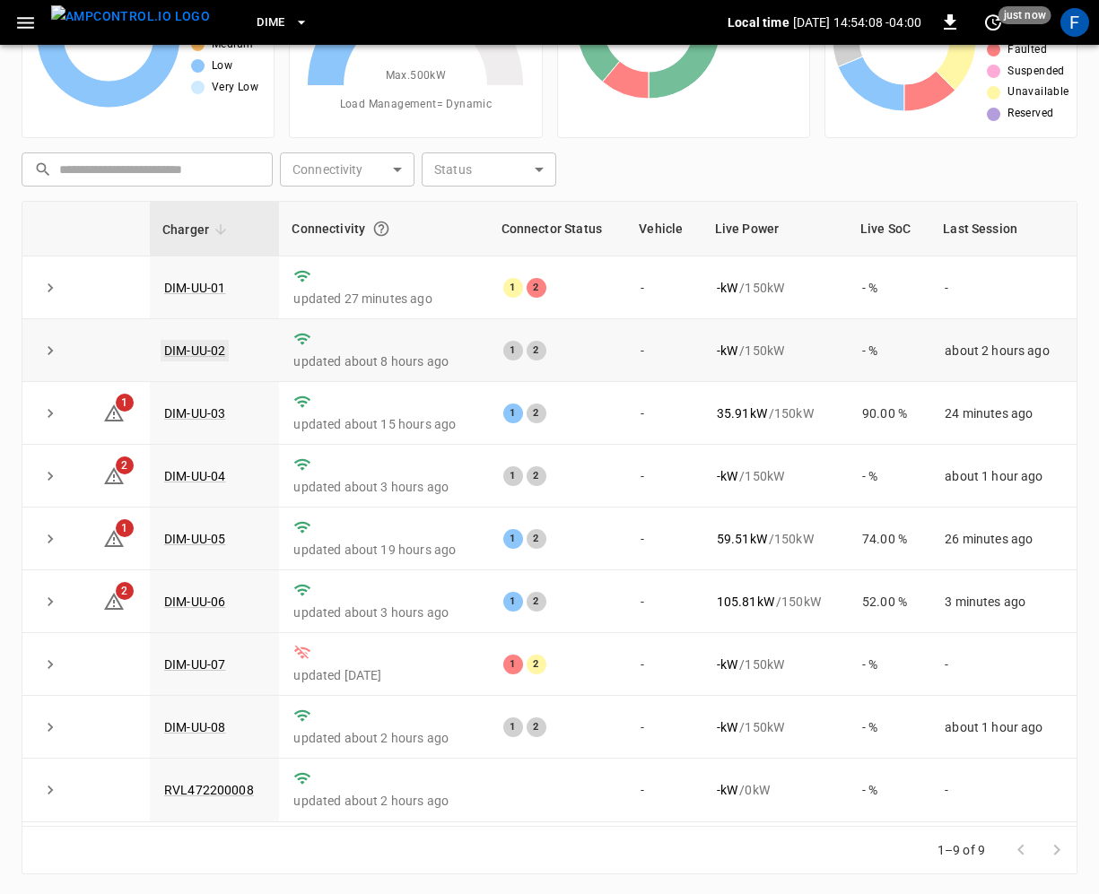
click at [187, 352] on link "DIM-UU-02" at bounding box center [195, 351] width 68 height 22
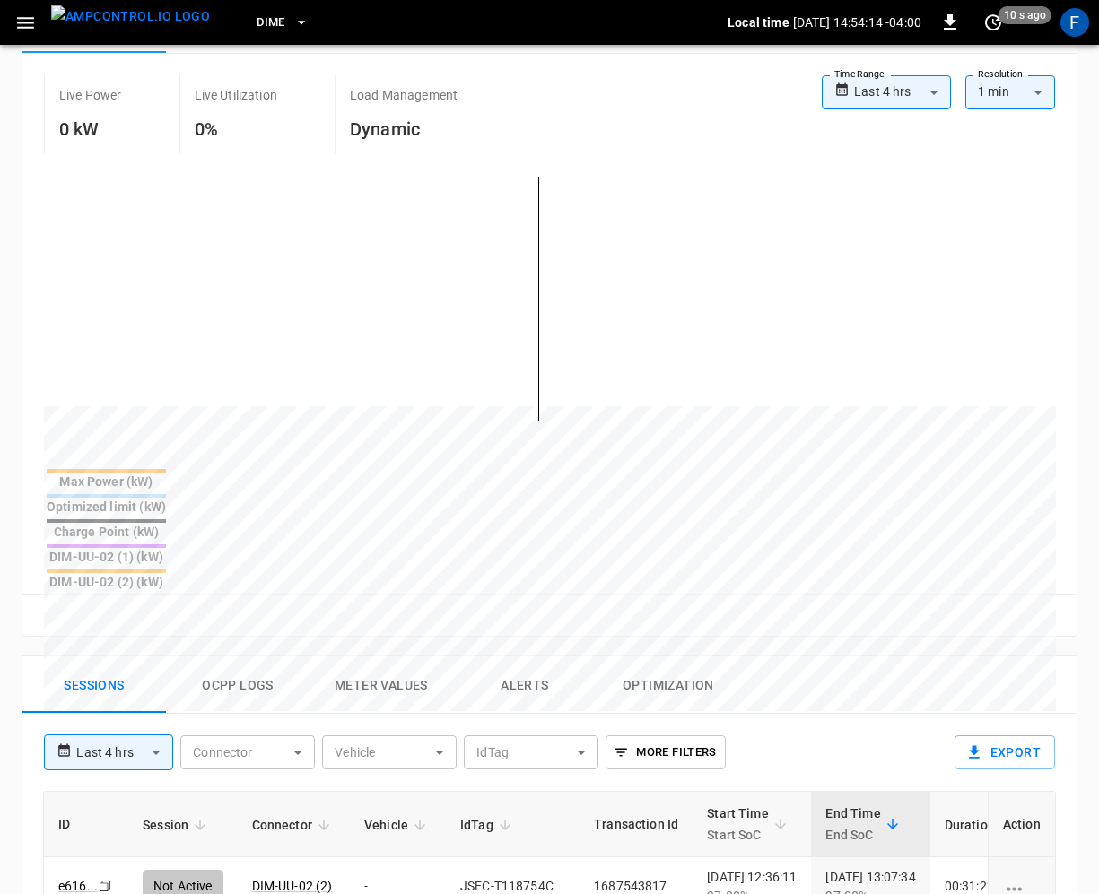
scroll to position [442, 0]
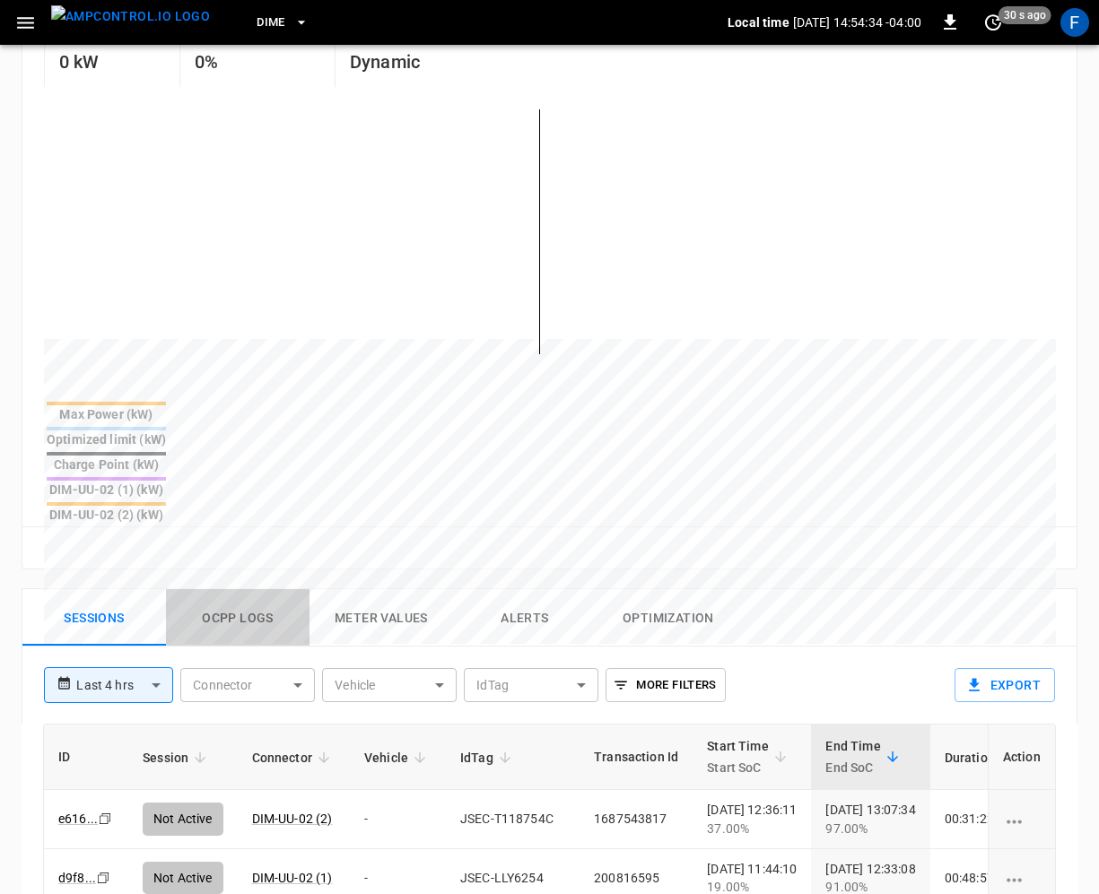
click at [195, 589] on button "Ocpp logs" at bounding box center [237, 617] width 143 height 57
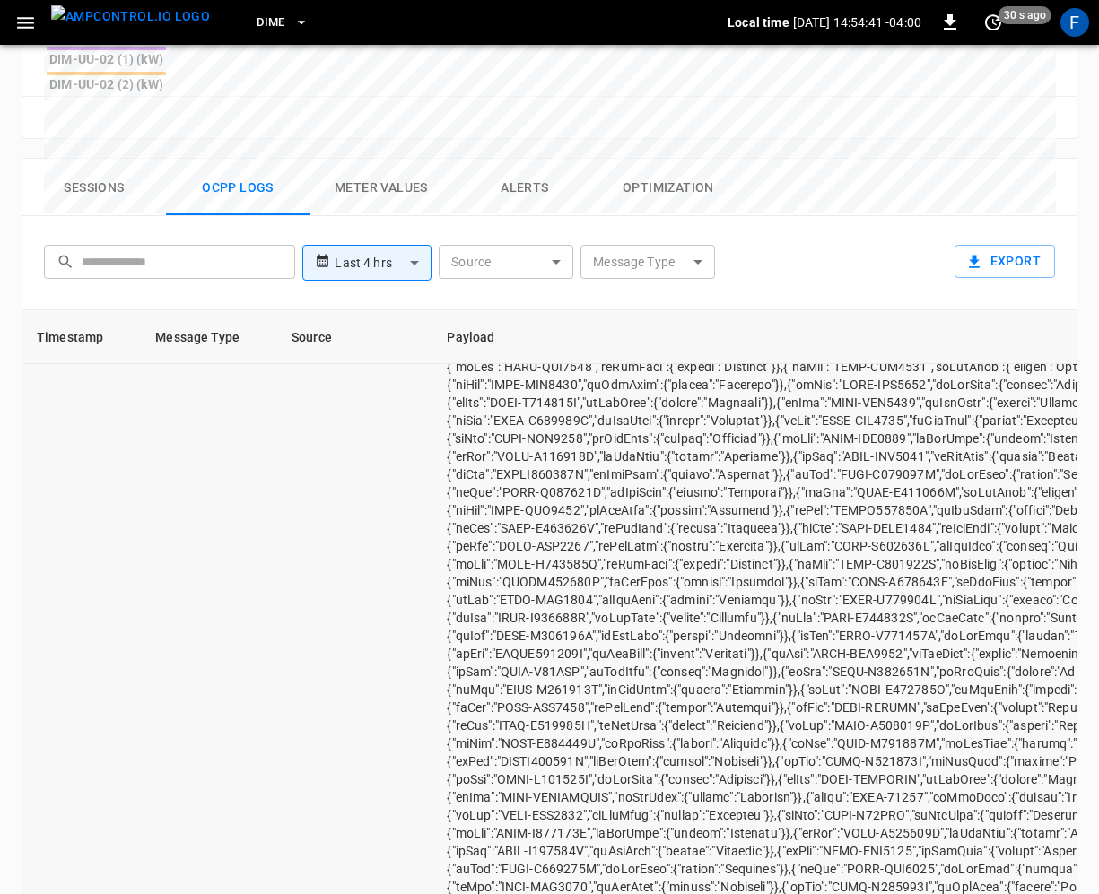
scroll to position [13032, 0]
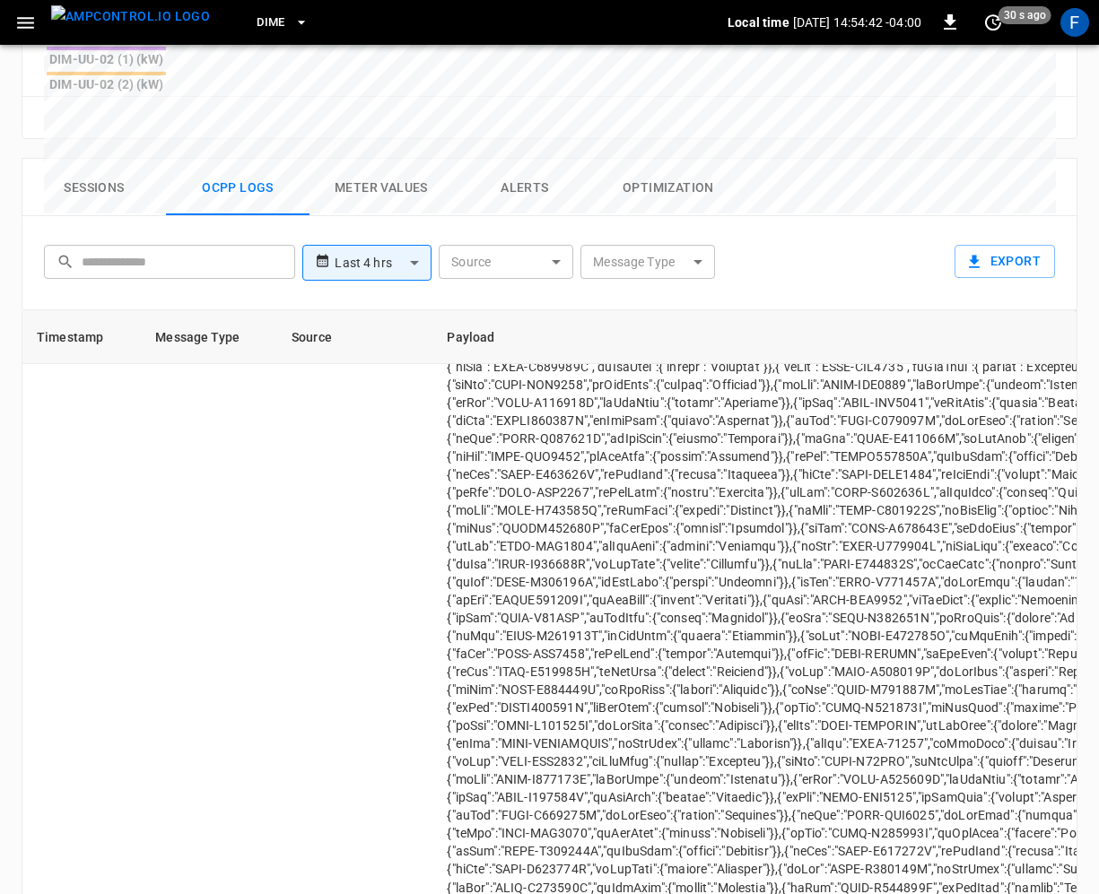
click at [84, 14] on img "menu" at bounding box center [130, 16] width 159 height 22
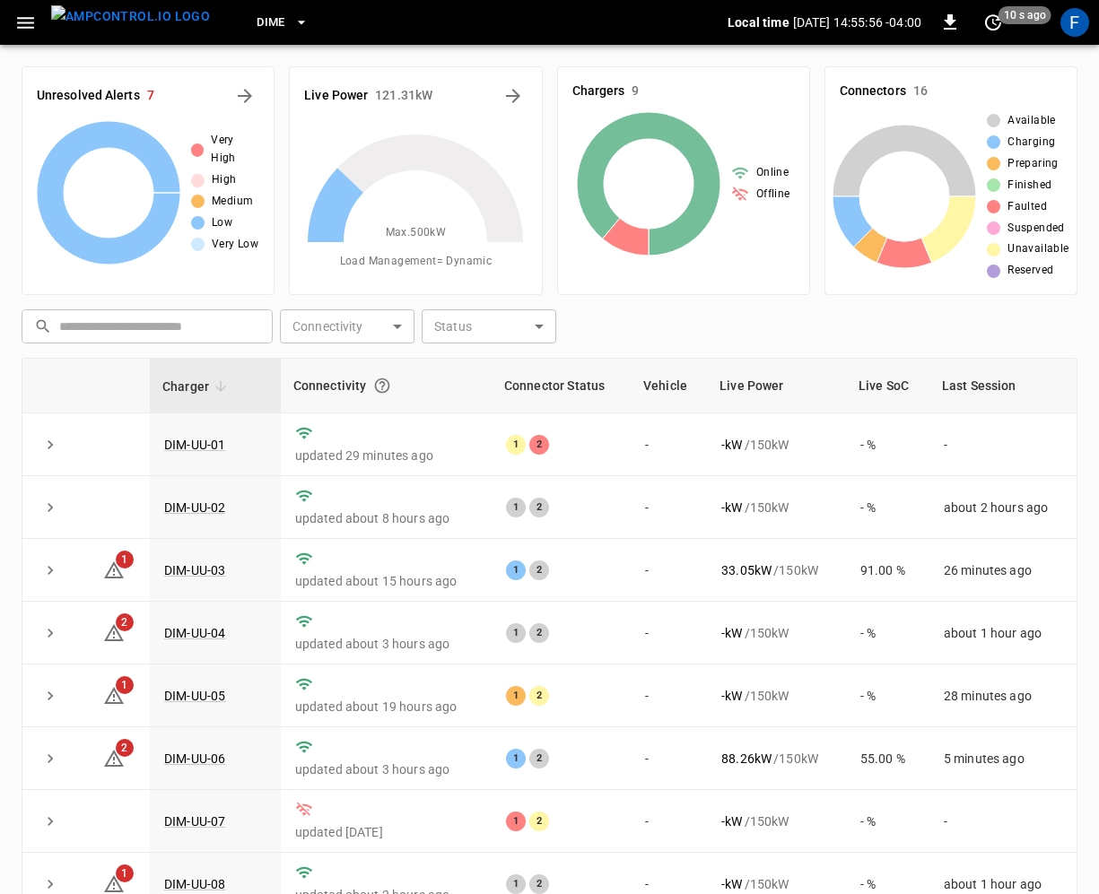
click at [128, 28] on img "menu" at bounding box center [130, 16] width 159 height 22
click at [41, 22] on button "button" at bounding box center [25, 22] width 37 height 33
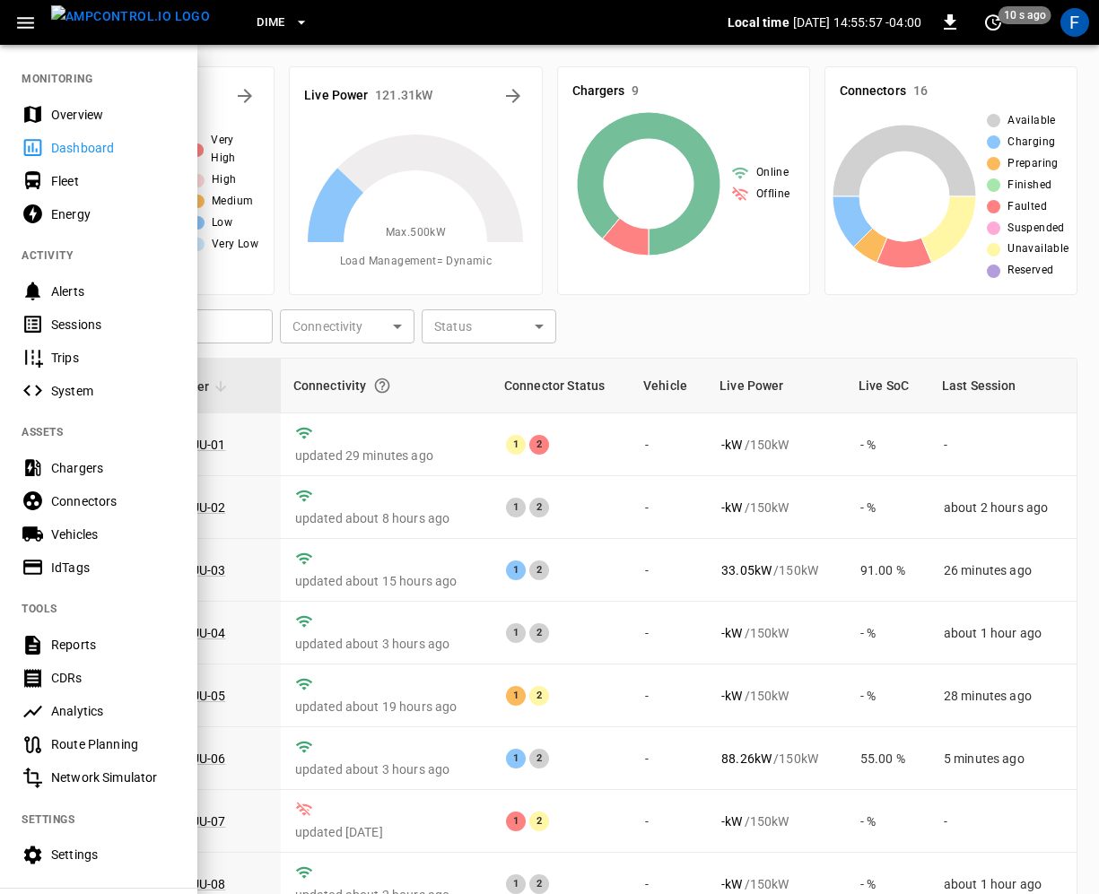
click at [48, 99] on div "Overview" at bounding box center [98, 114] width 197 height 33
